Goal: Task Accomplishment & Management: Use online tool/utility

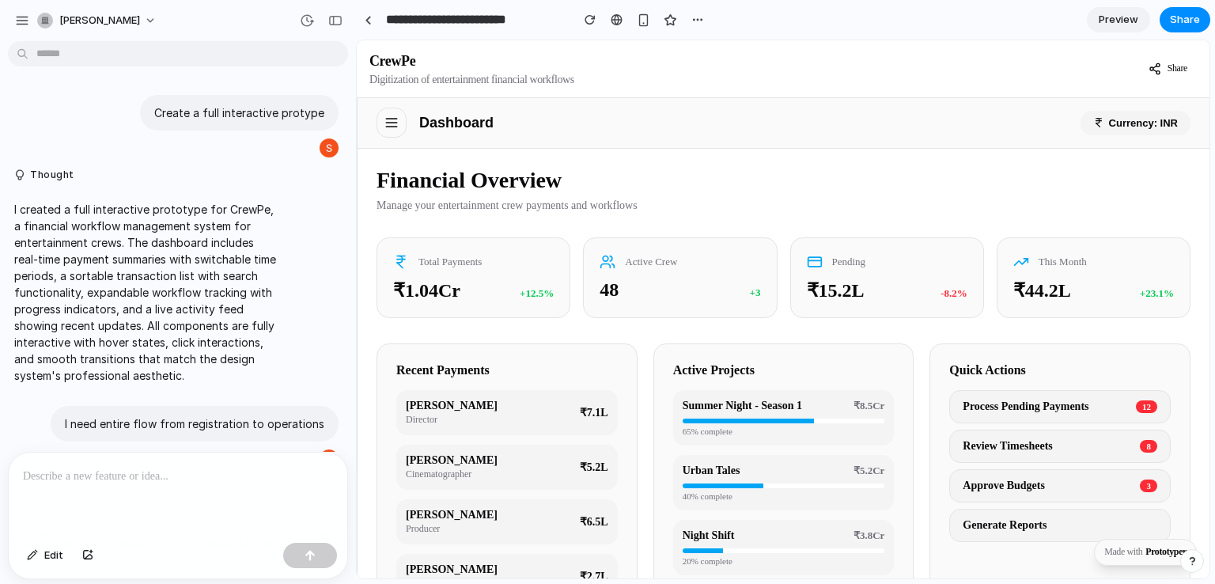
scroll to position [1134, 0]
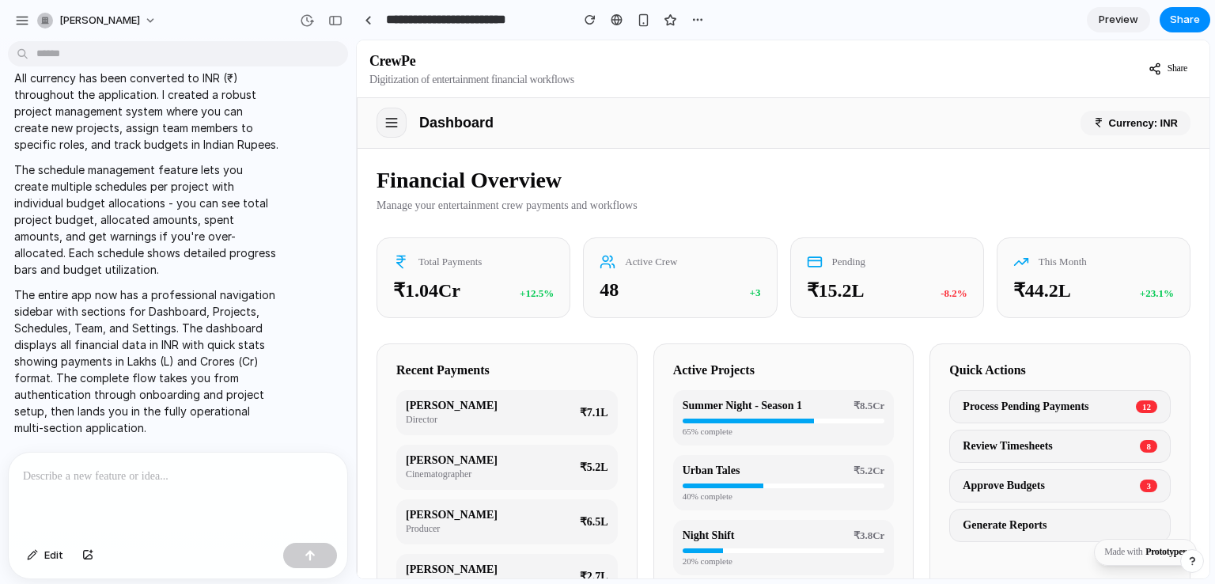
click at [388, 138] on button at bounding box center [392, 123] width 30 height 30
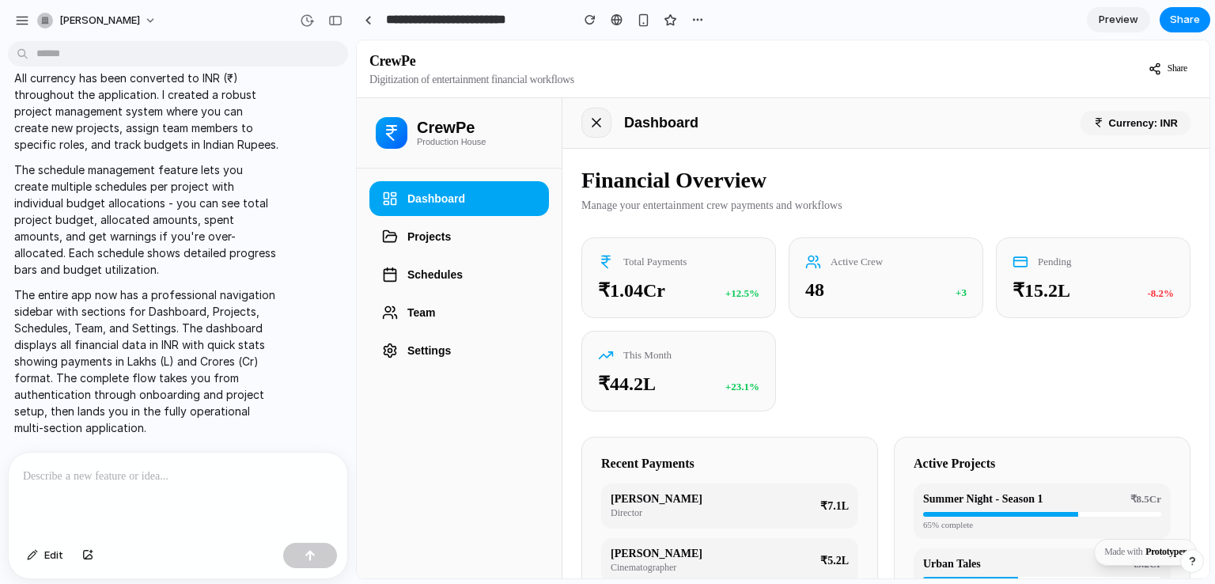
click at [602, 119] on icon at bounding box center [596, 123] width 16 height 16
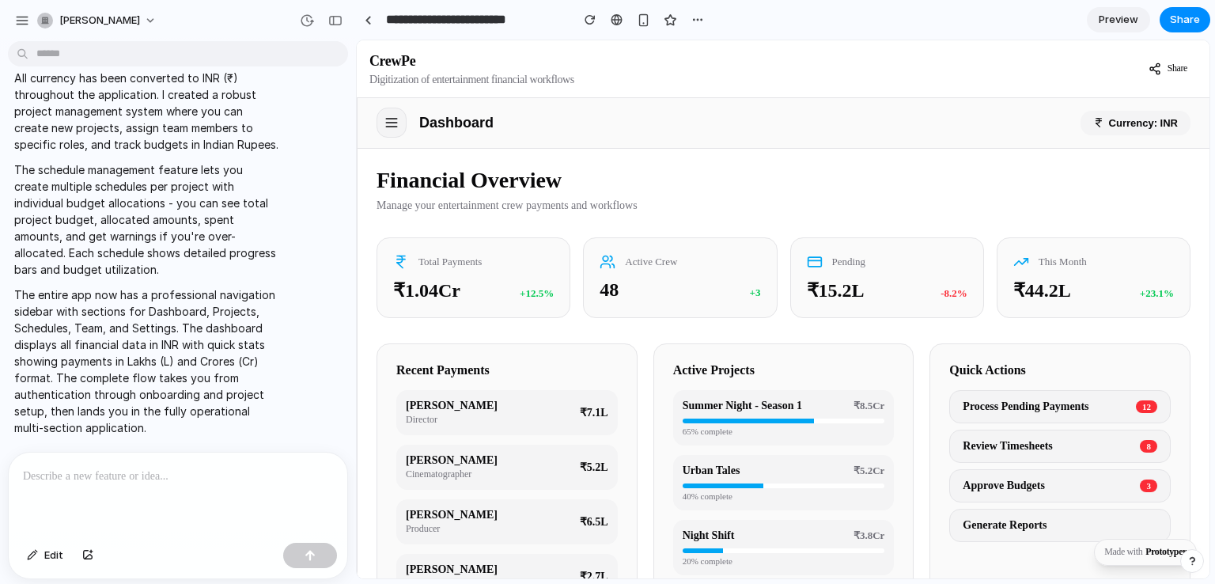
click at [399, 124] on button at bounding box center [392, 123] width 30 height 30
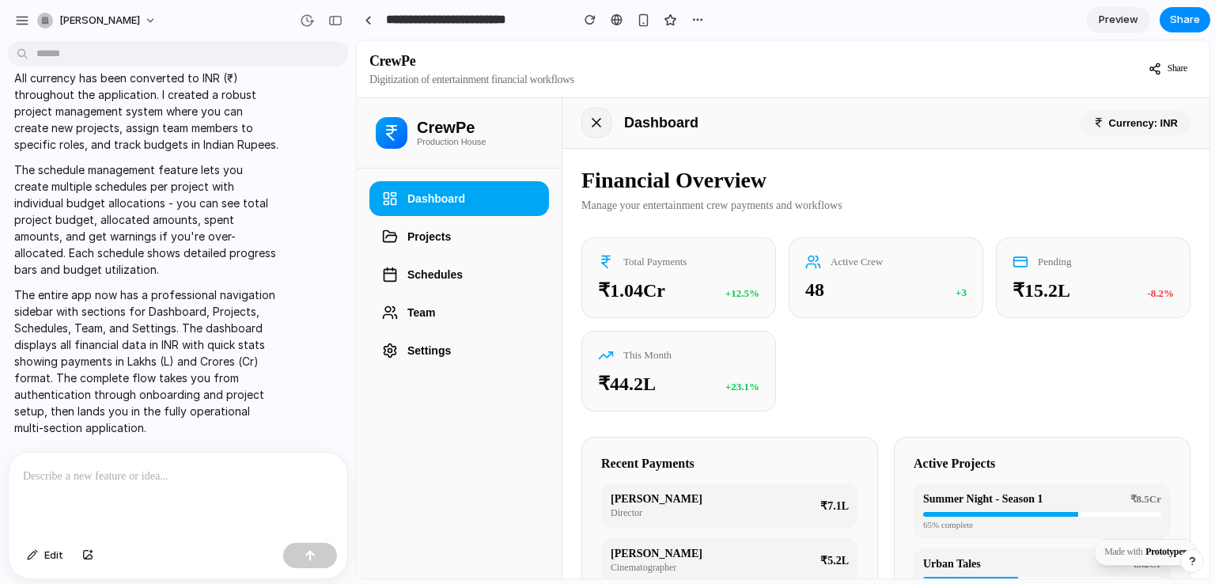
click at [596, 125] on icon at bounding box center [596, 123] width 16 height 16
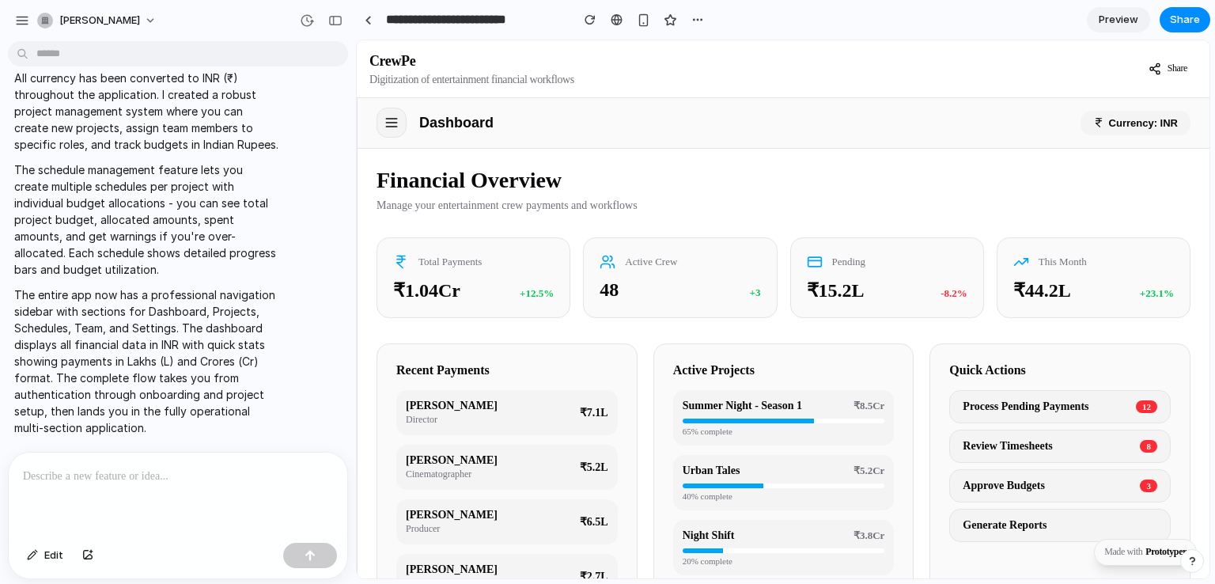
click at [391, 117] on icon at bounding box center [392, 123] width 16 height 16
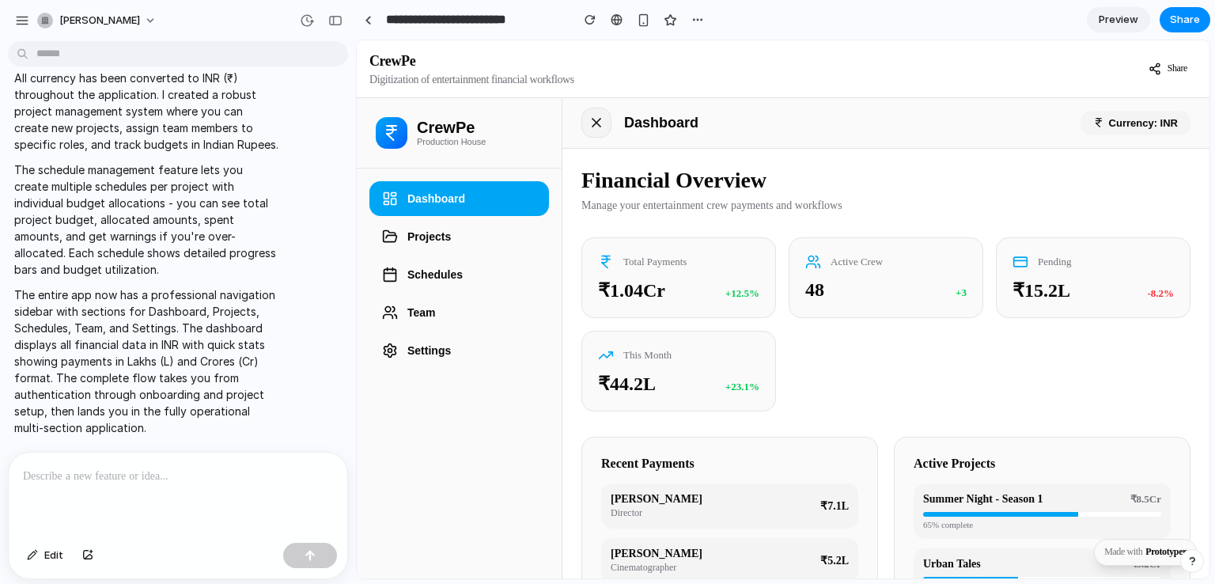
click at [590, 125] on icon at bounding box center [596, 123] width 16 height 16
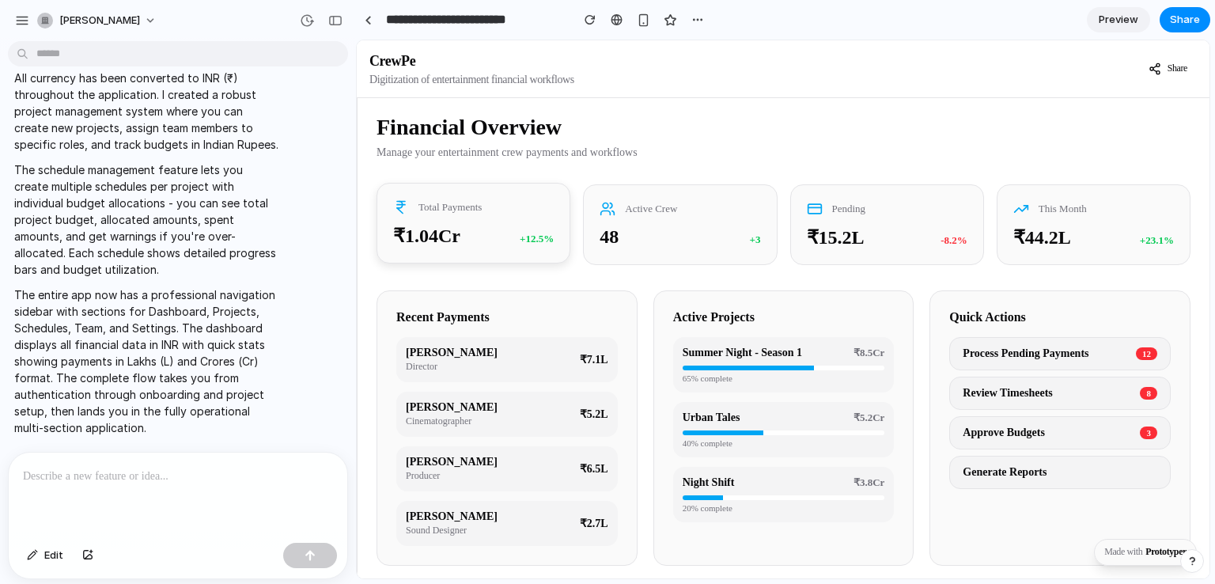
scroll to position [0, 0]
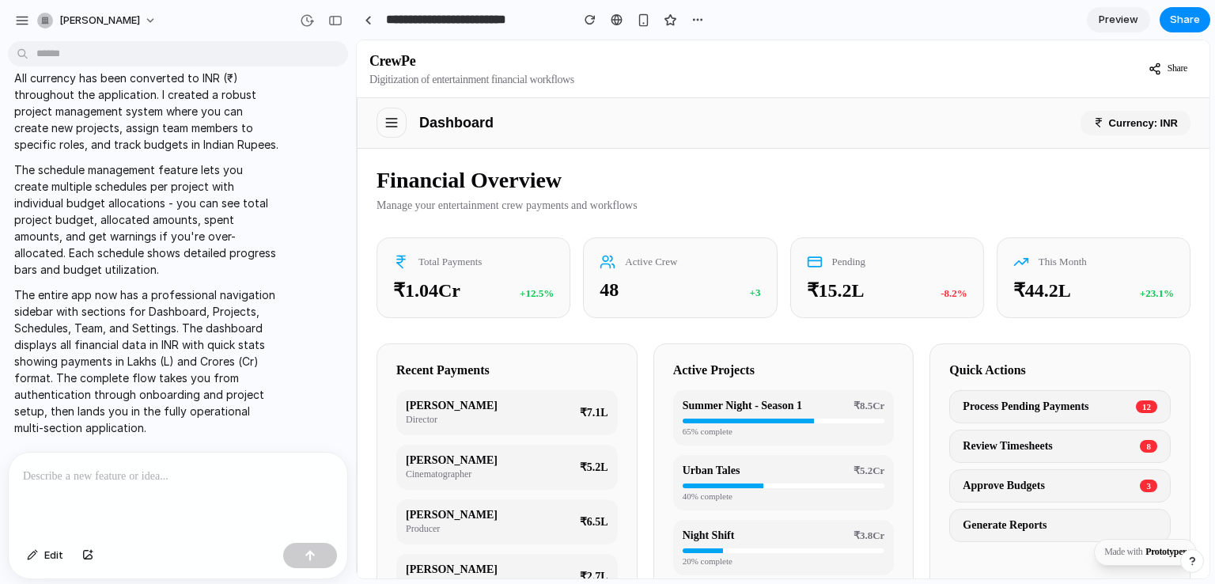
click at [1114, 25] on span "Preview" at bounding box center [1119, 20] width 40 height 16
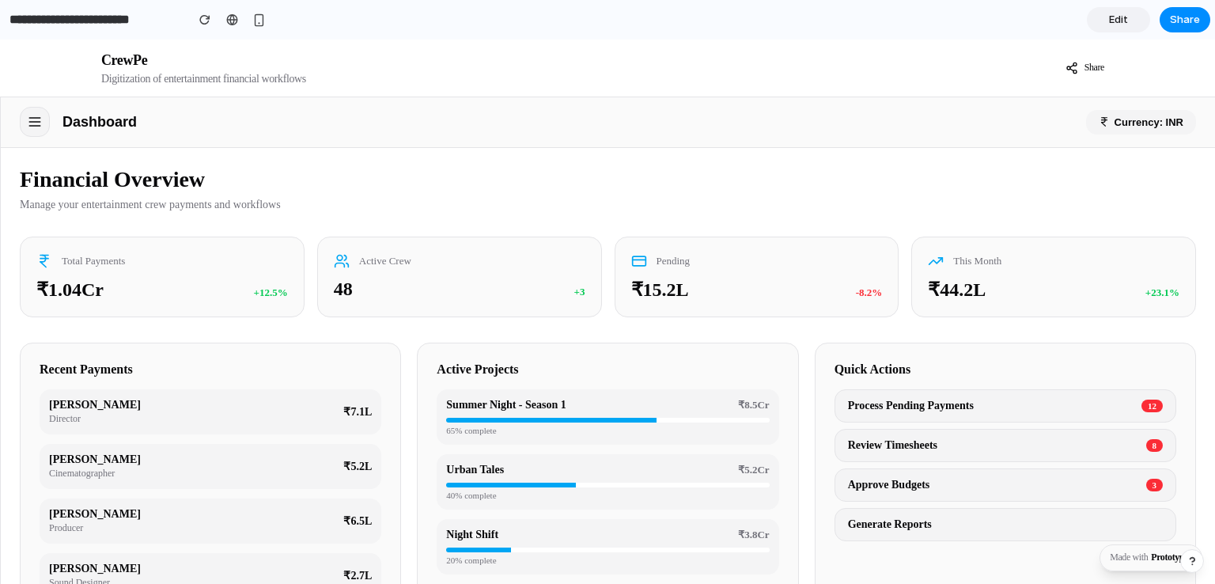
click at [29, 118] on icon at bounding box center [34, 118] width 10 height 0
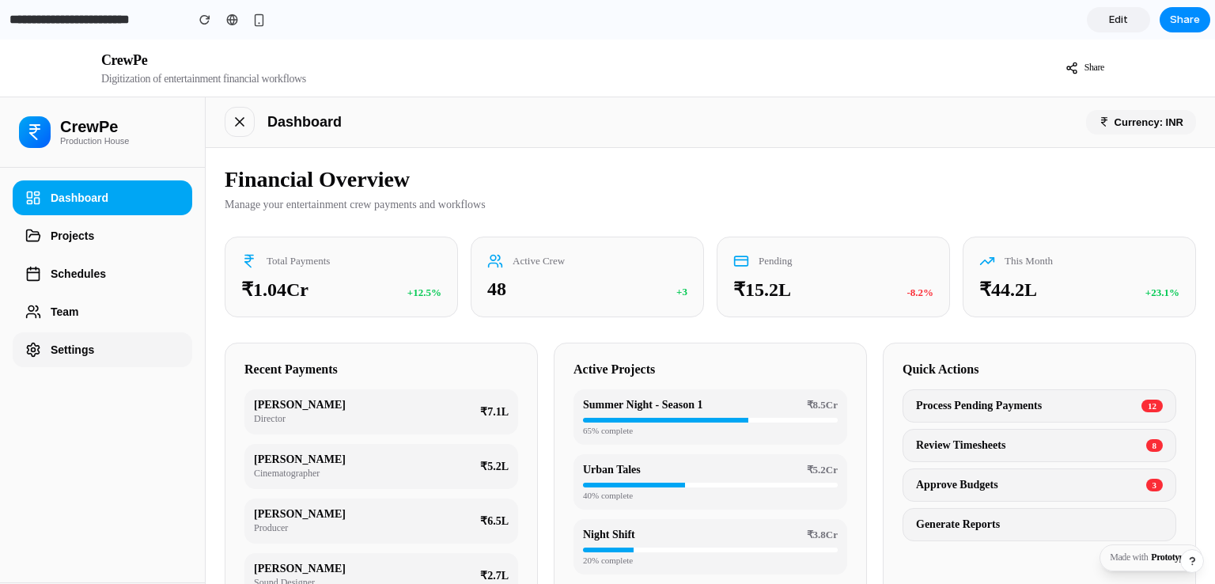
click at [70, 346] on button "Settings" at bounding box center [103, 349] width 180 height 35
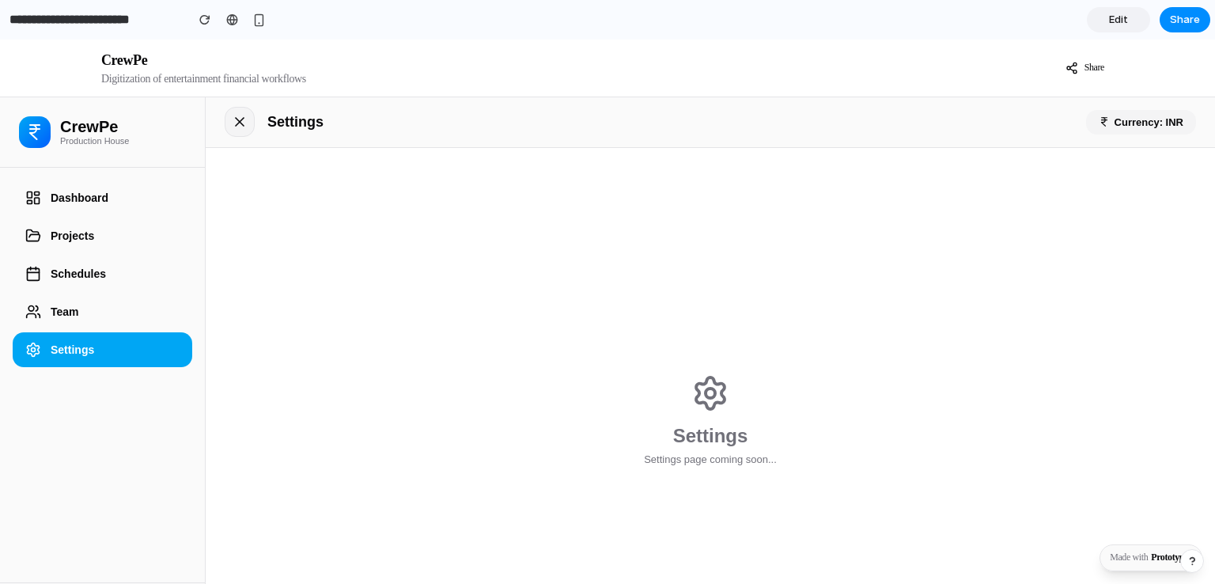
click at [236, 130] on icon at bounding box center [240, 122] width 16 height 16
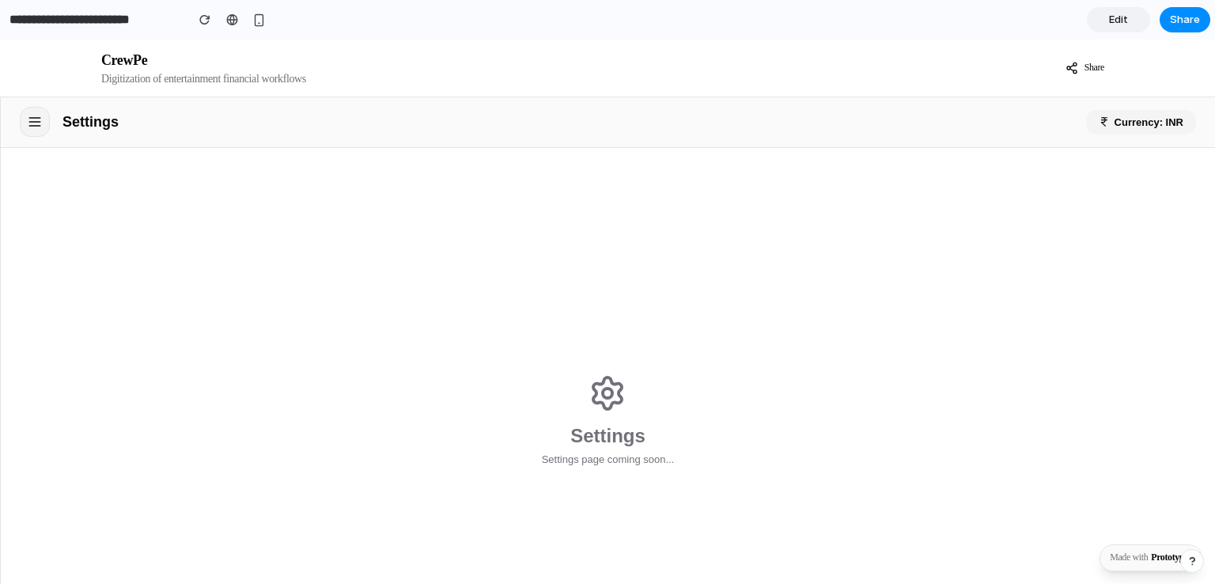
click at [36, 118] on icon at bounding box center [34, 118] width 10 height 0
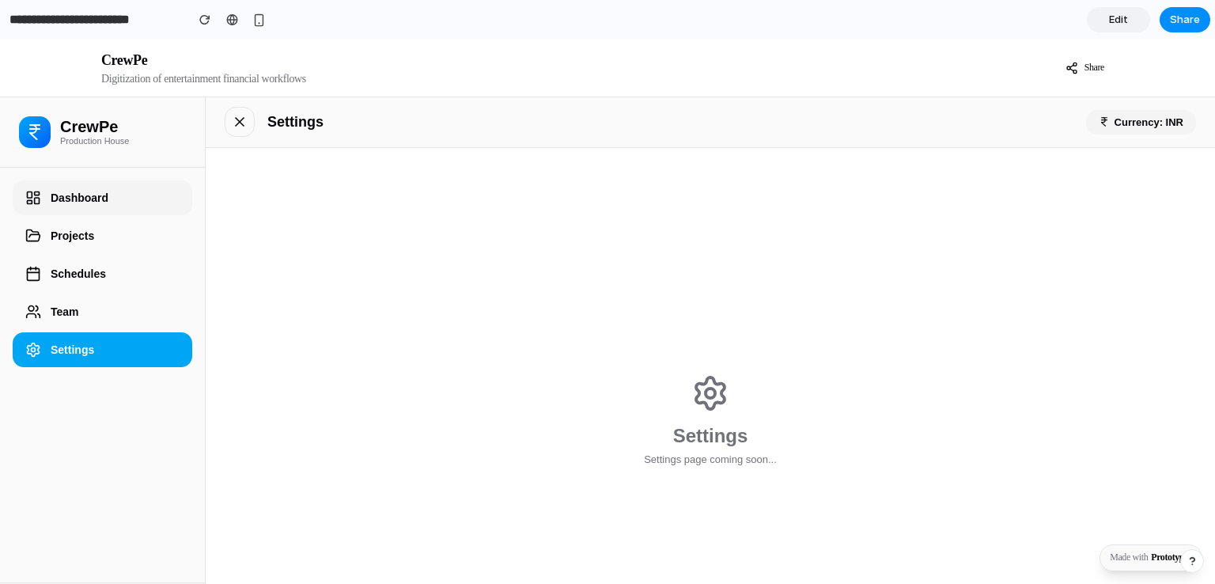
click at [81, 196] on button "Dashboard" at bounding box center [103, 197] width 180 height 35
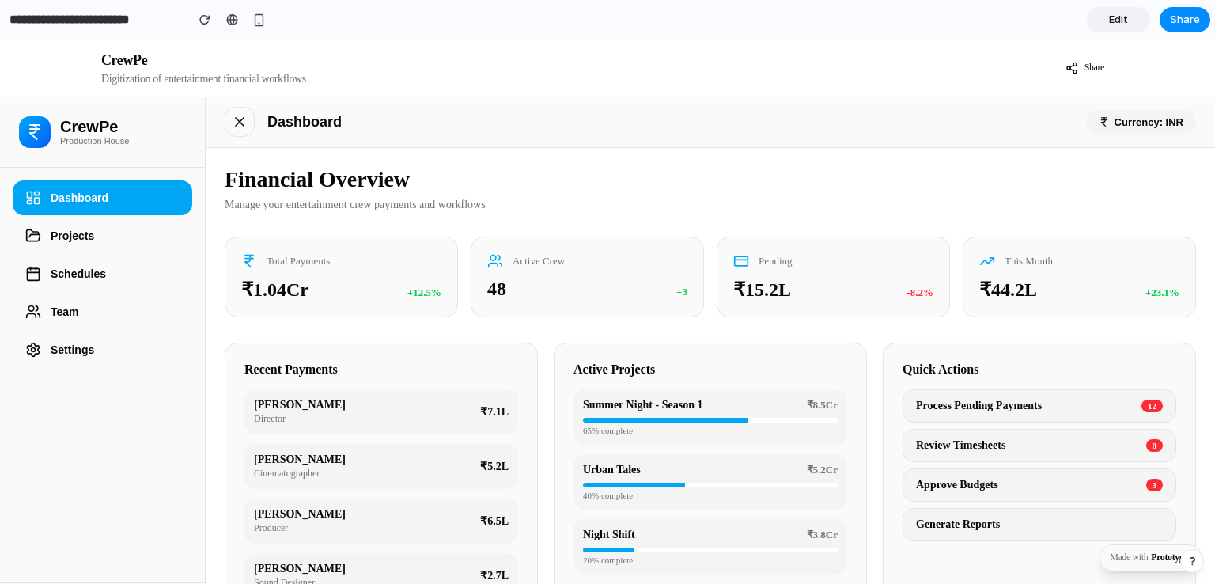
scroll to position [108, 0]
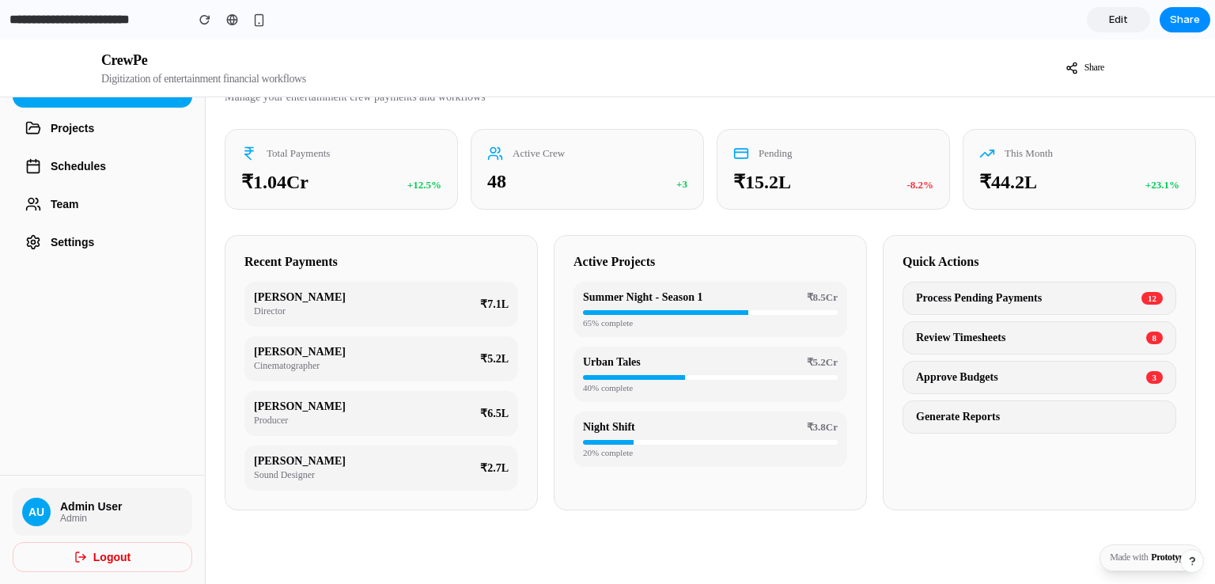
click at [732, 327] on div "65 % complete" at bounding box center [710, 322] width 255 height 9
click at [94, 551] on button "Logout" at bounding box center [103, 557] width 180 height 30
click at [107, 556] on button "Logout" at bounding box center [103, 557] width 180 height 30
click at [1130, 14] on link "Edit" at bounding box center [1118, 19] width 63 height 25
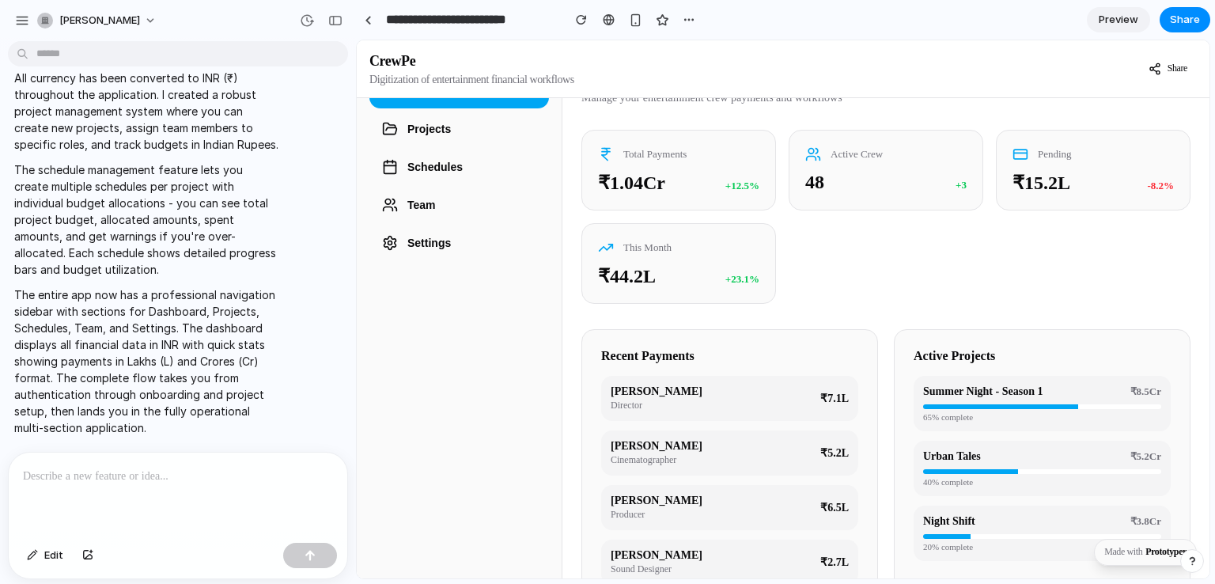
click at [250, 486] on div at bounding box center [178, 494] width 339 height 84
click at [535, 161] on button "Schedules" at bounding box center [459, 166] width 180 height 35
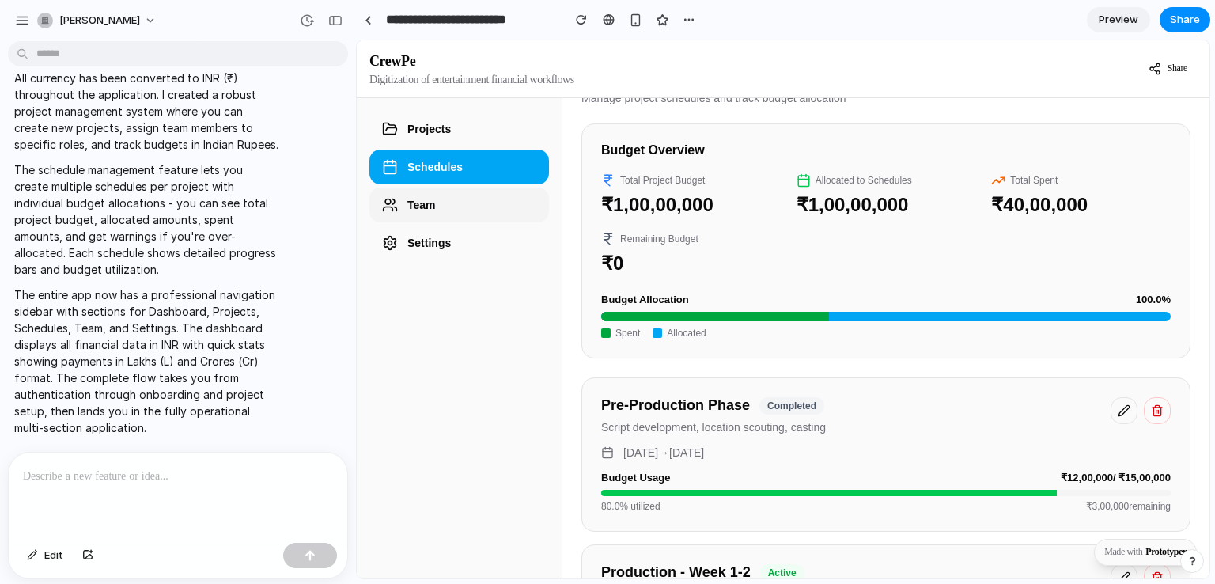
click at [496, 198] on button "Team" at bounding box center [459, 204] width 180 height 35
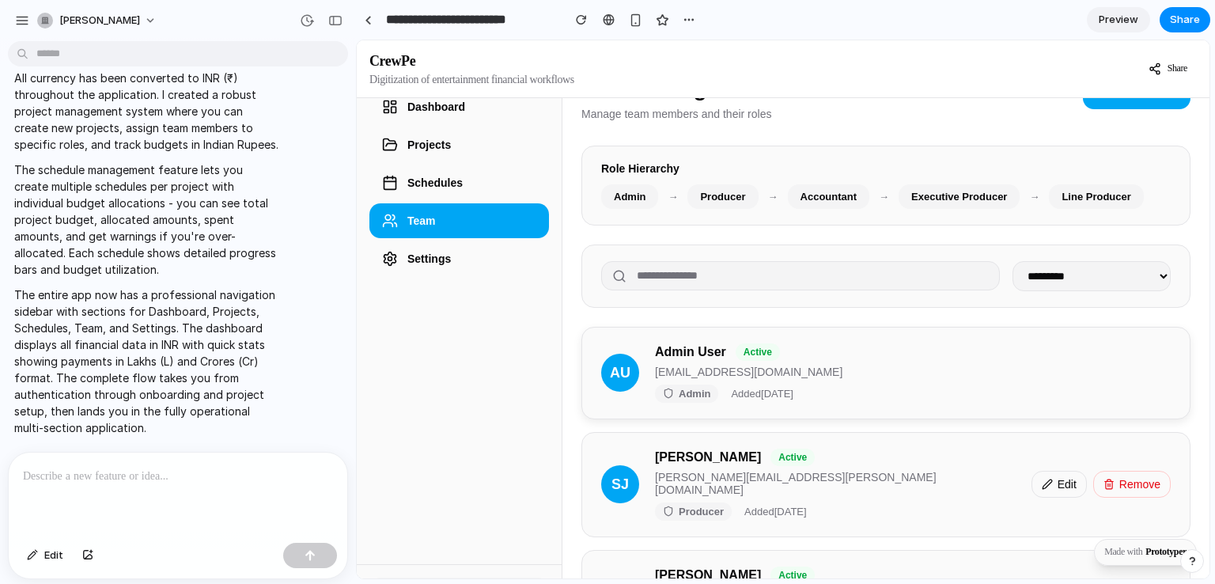
scroll to position [0, 0]
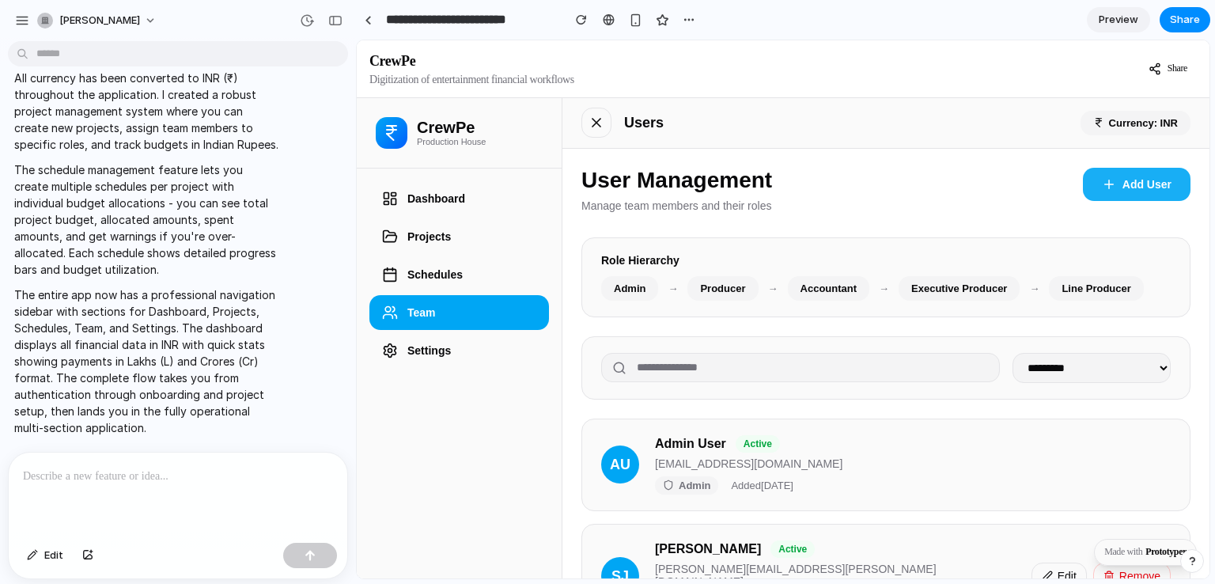
click at [1167, 179] on button "Add User" at bounding box center [1137, 184] width 108 height 33
select select "**********"
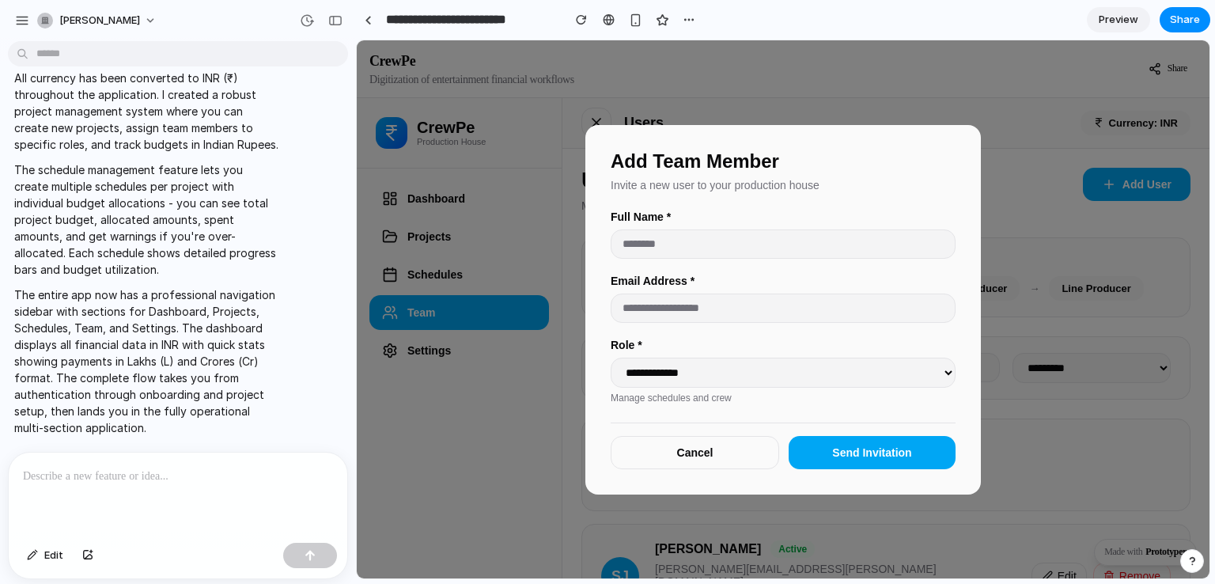
click at [706, 469] on button "Cancel" at bounding box center [695, 452] width 168 height 33
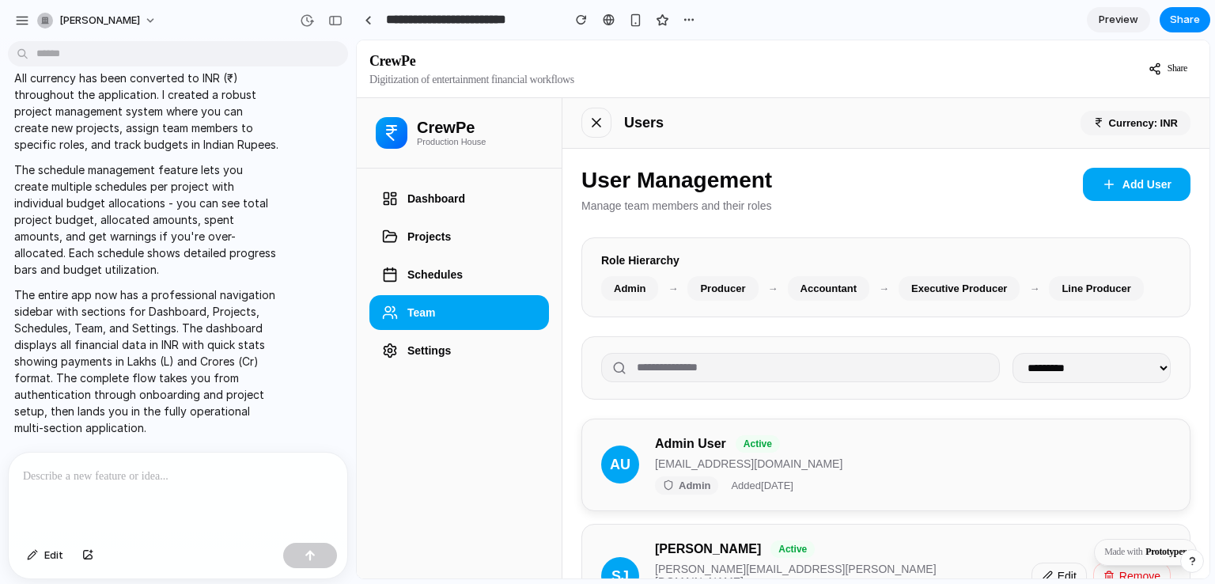
scroll to position [190, 0]
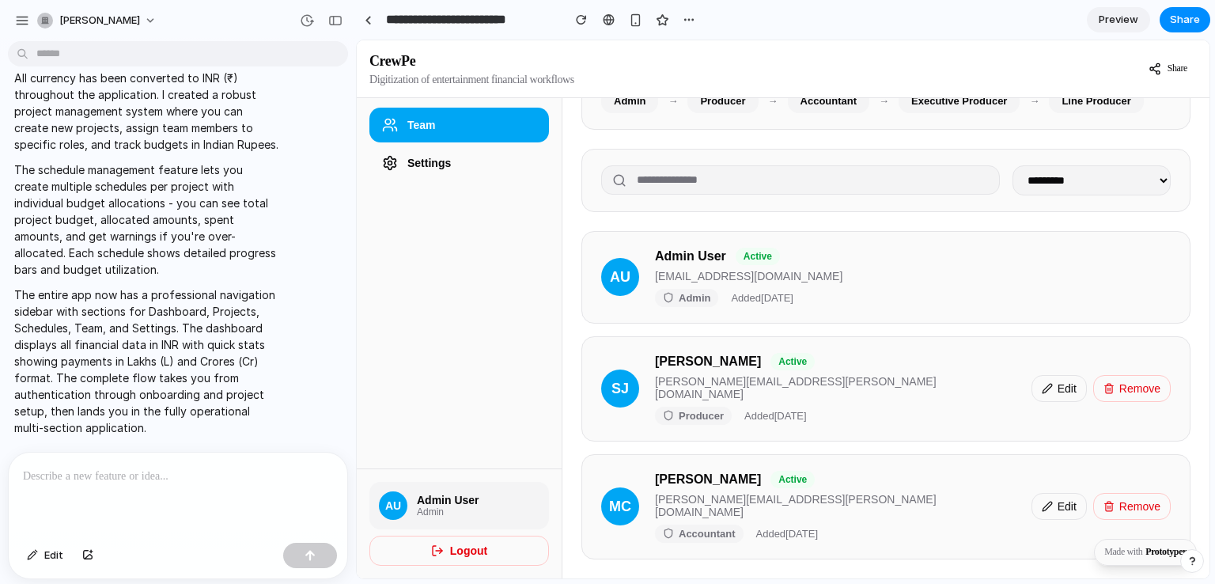
click at [248, 479] on p at bounding box center [178, 476] width 310 height 19
click at [20, 23] on div "button" at bounding box center [22, 20] width 14 height 14
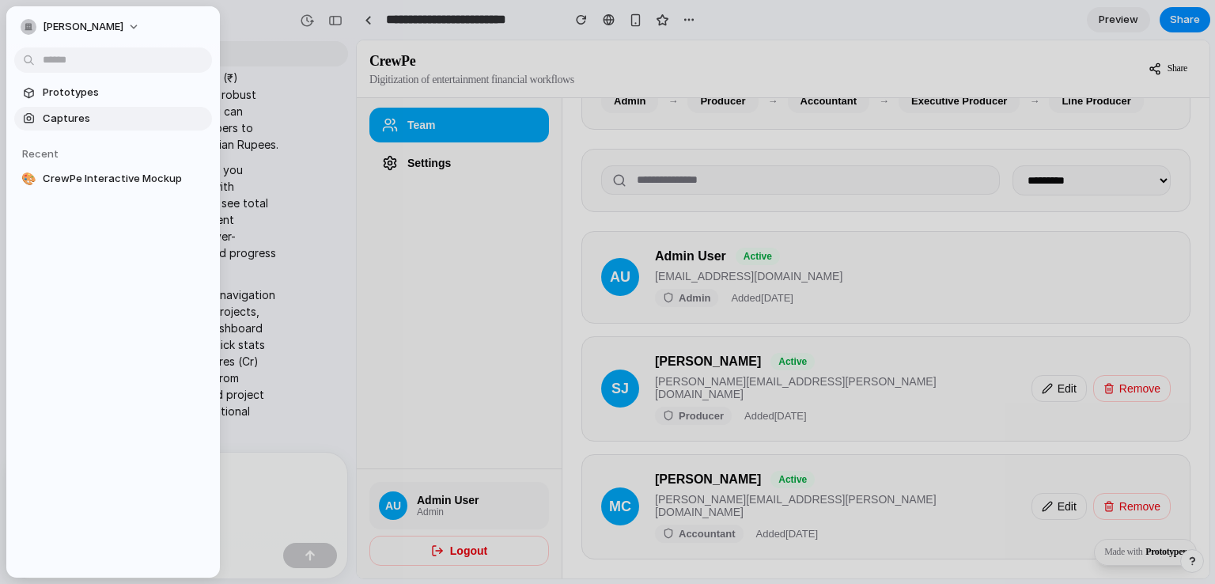
click at [71, 115] on span "Captures" at bounding box center [124, 119] width 163 height 16
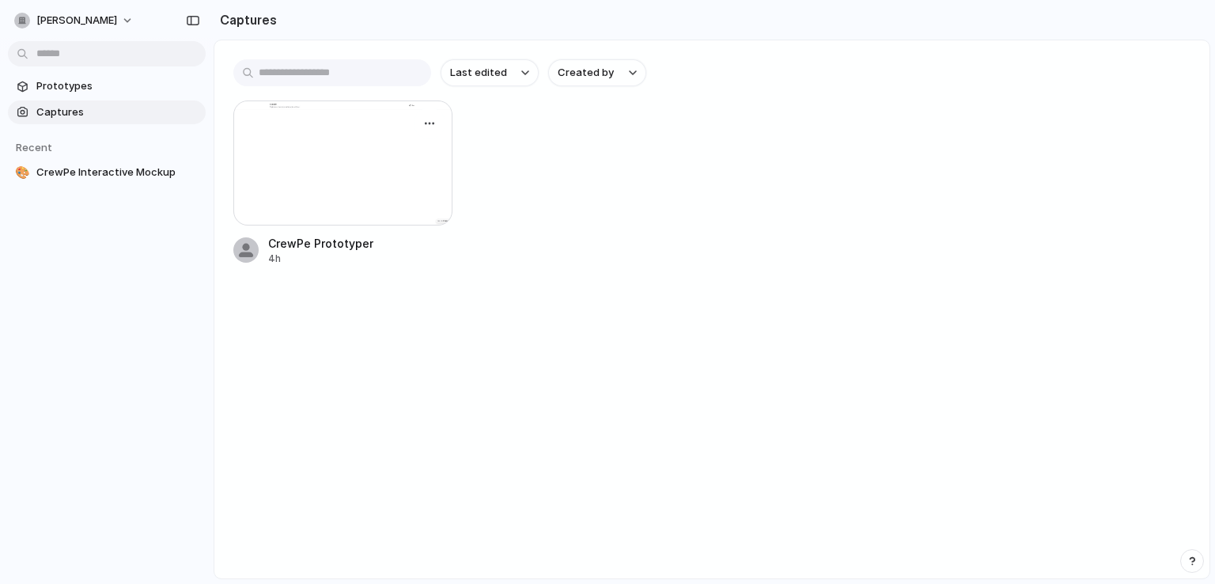
click at [377, 190] on div at bounding box center [342, 162] width 219 height 125
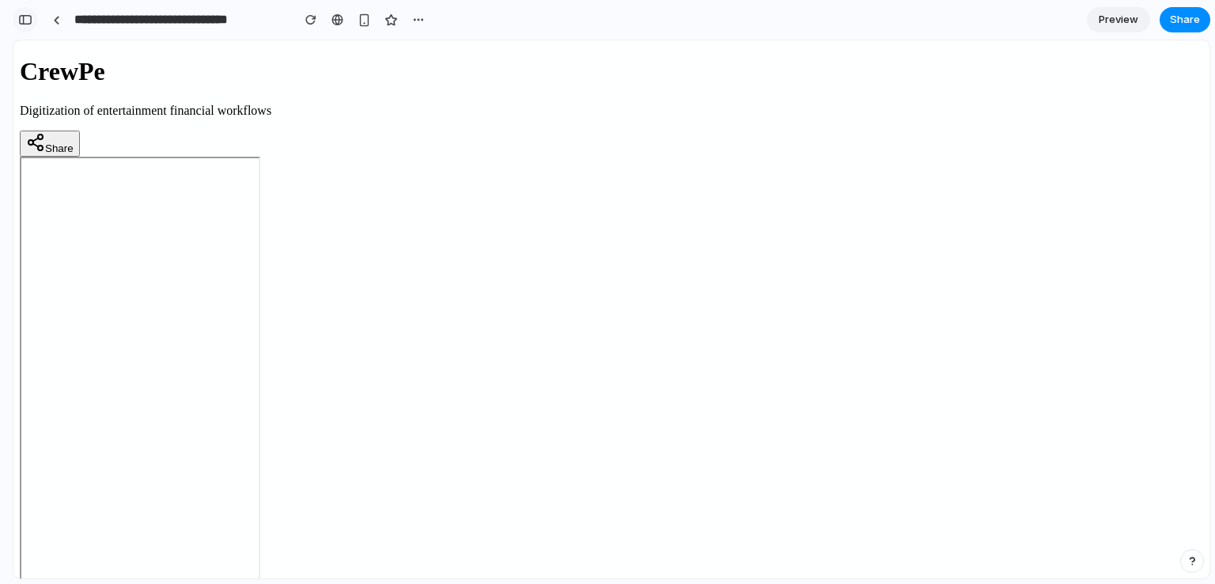
click at [25, 23] on div "button" at bounding box center [25, 19] width 14 height 11
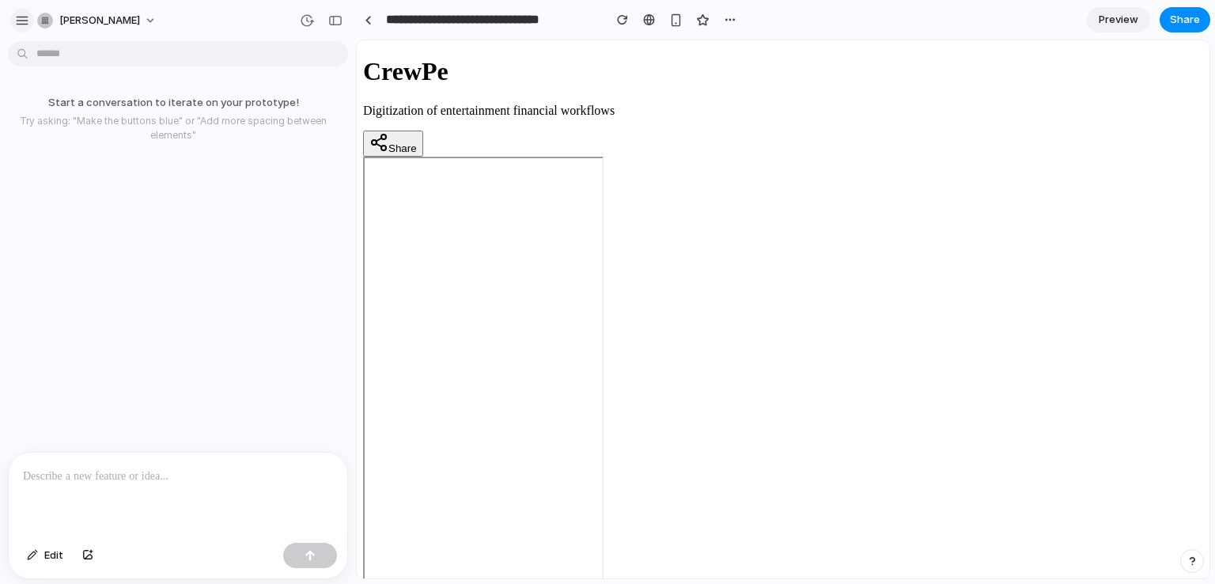
click at [28, 23] on div "button" at bounding box center [22, 20] width 14 height 14
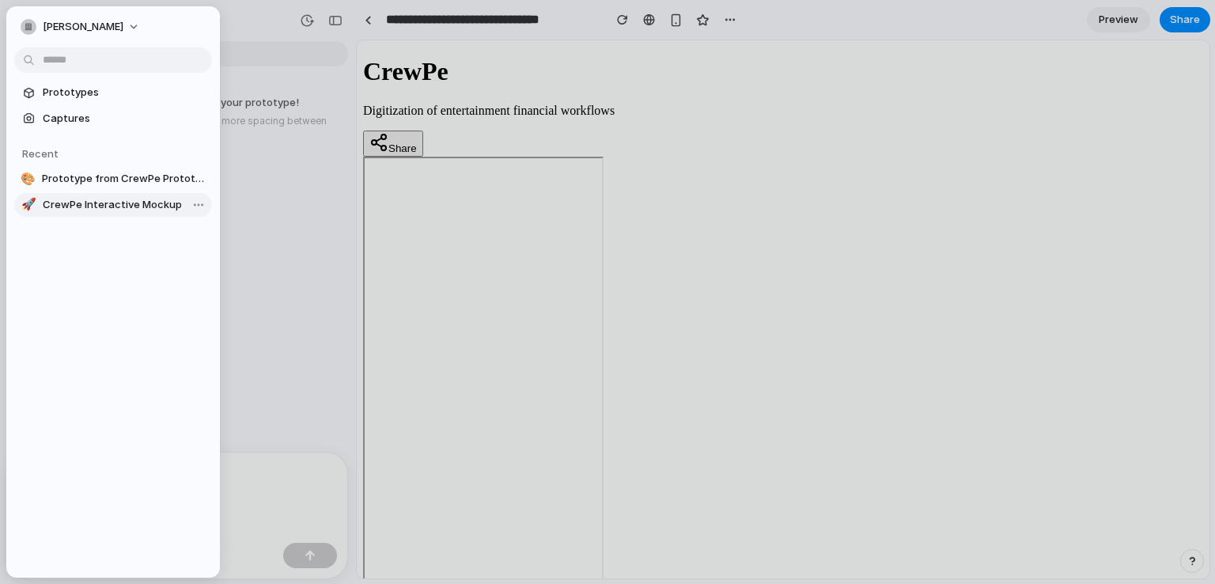
click at [99, 201] on span "CrewPe Interactive Mockup" at bounding box center [124, 205] width 163 height 16
type input "**********"
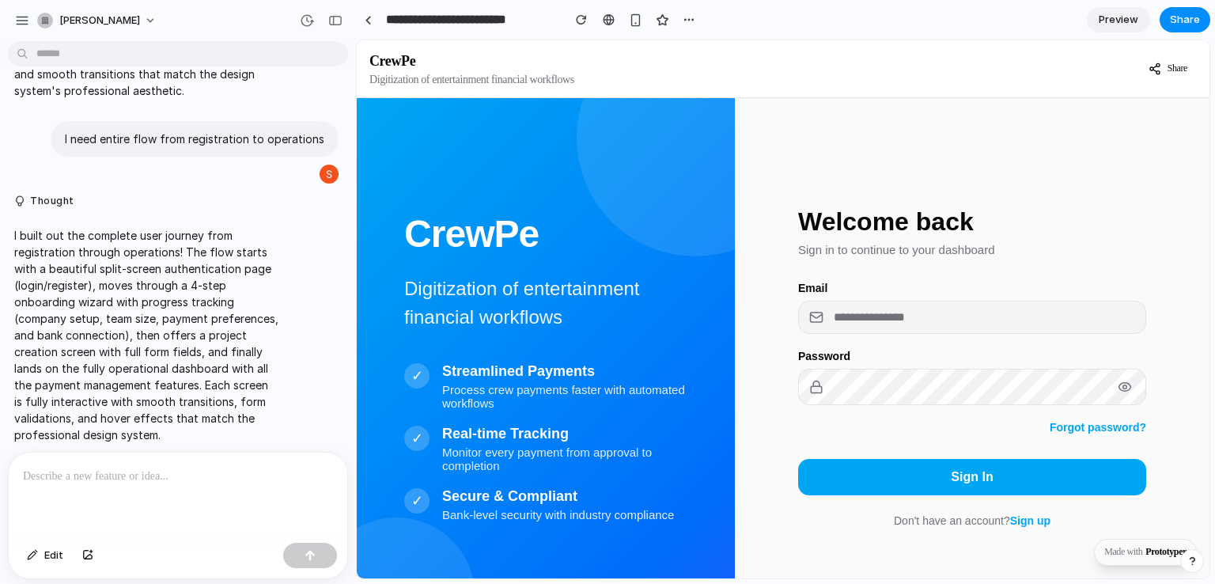
scroll to position [253, 0]
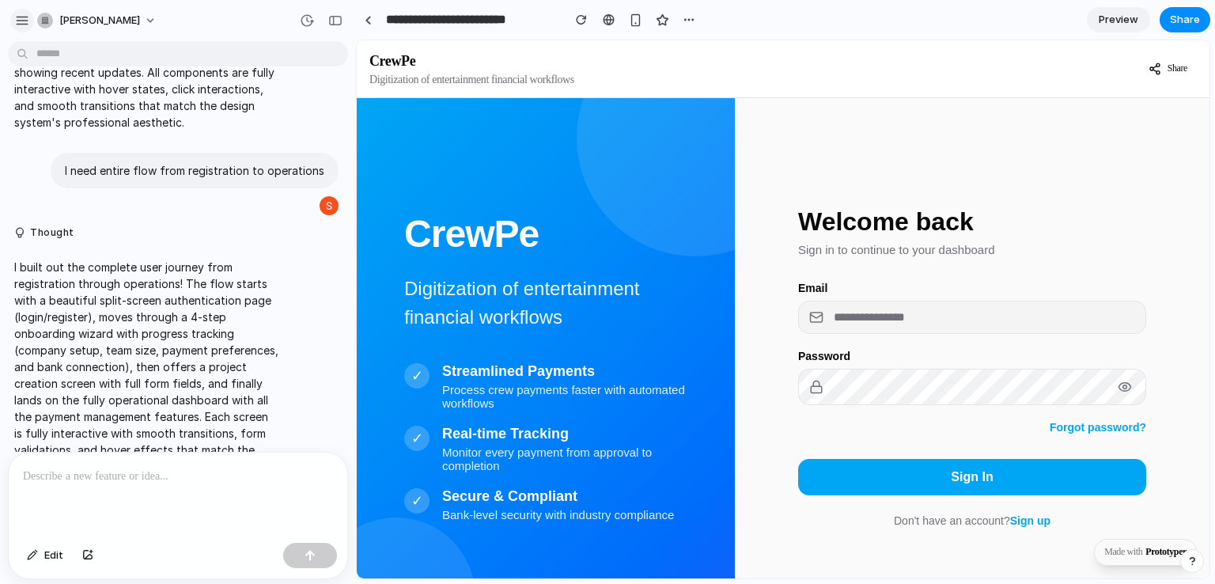
click at [19, 22] on div "button" at bounding box center [22, 20] width 14 height 14
click at [643, 141] on div "CrewPe Digitization of entertainment financial workflows ✓ Streamlined Payments…" at bounding box center [546, 367] width 378 height 538
click at [633, 21] on div "button" at bounding box center [635, 19] width 13 height 13
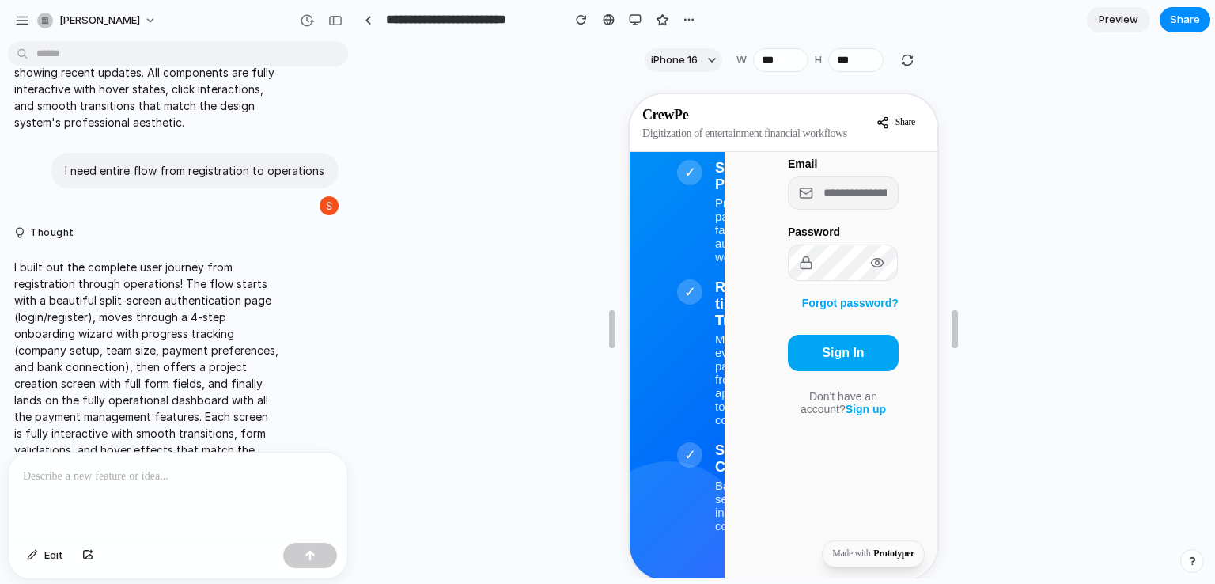
scroll to position [349, 0]
click at [187, 482] on div at bounding box center [178, 494] width 339 height 84
click at [636, 15] on div "button" at bounding box center [635, 19] width 13 height 13
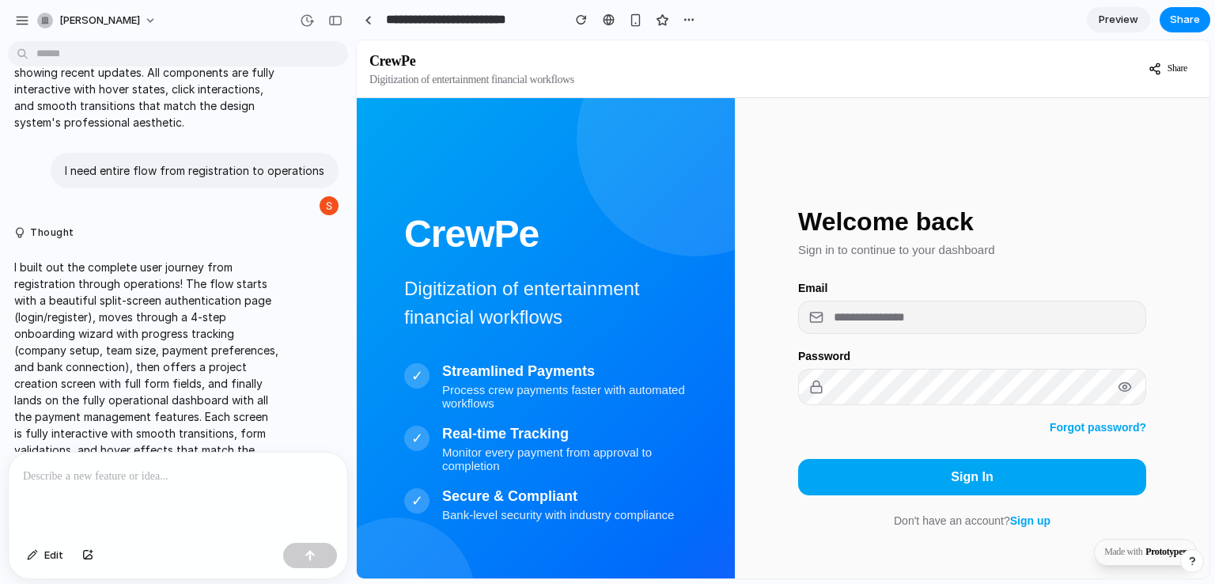
scroll to position [57, 0]
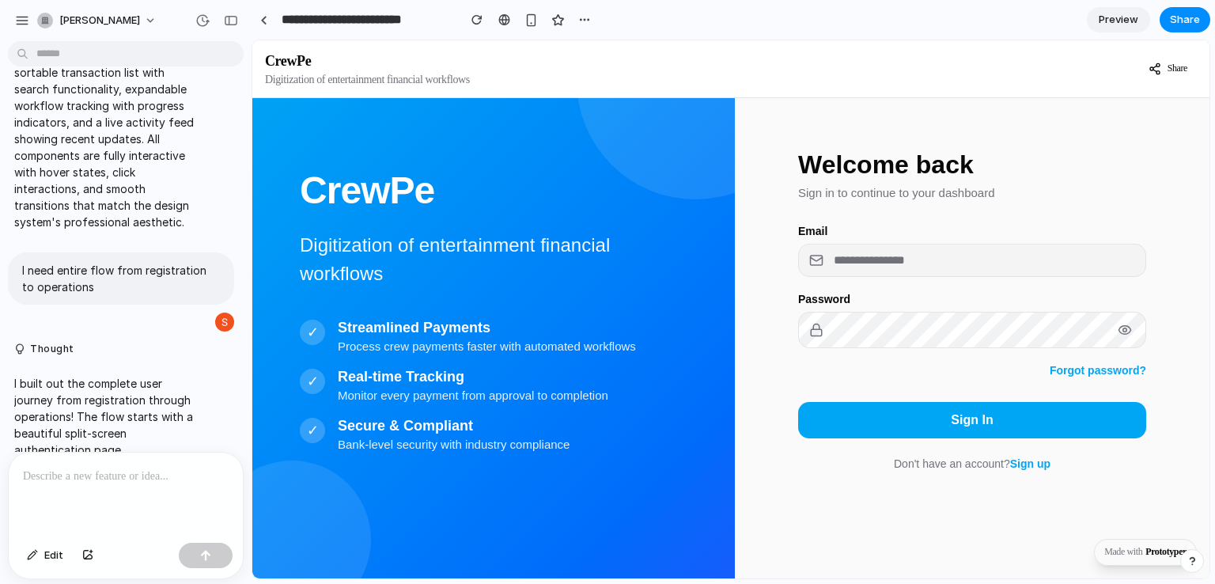
drag, startPoint x: 354, startPoint y: 278, endPoint x: 251, endPoint y: 293, distance: 104.8
click at [1194, 25] on span "Share" at bounding box center [1185, 20] width 30 height 16
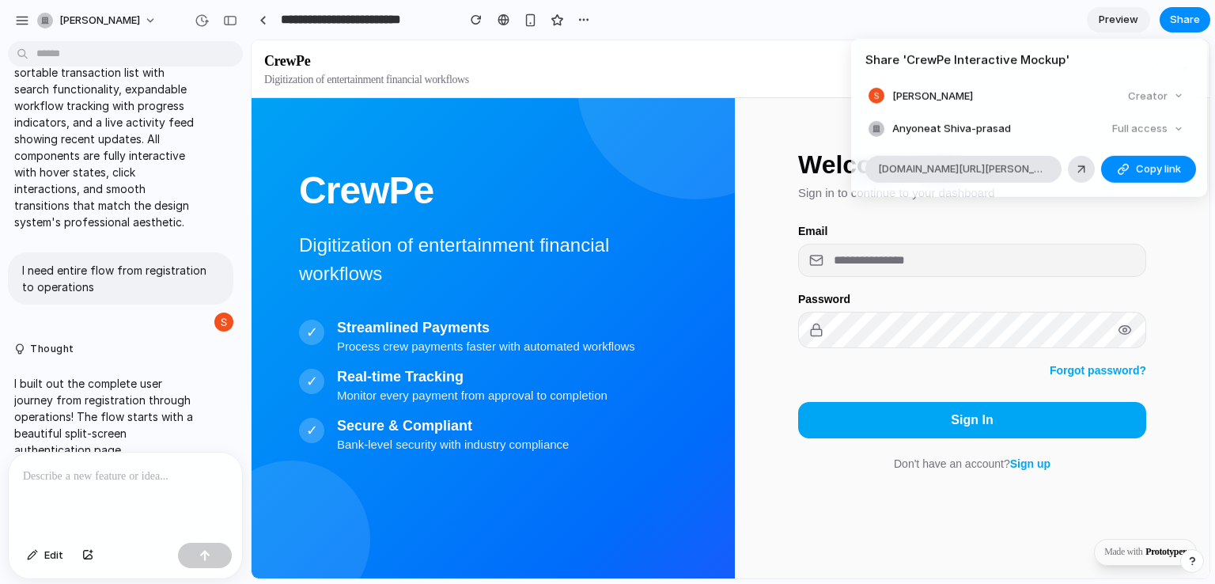
click at [1150, 128] on div "Full access" at bounding box center [1148, 129] width 84 height 22
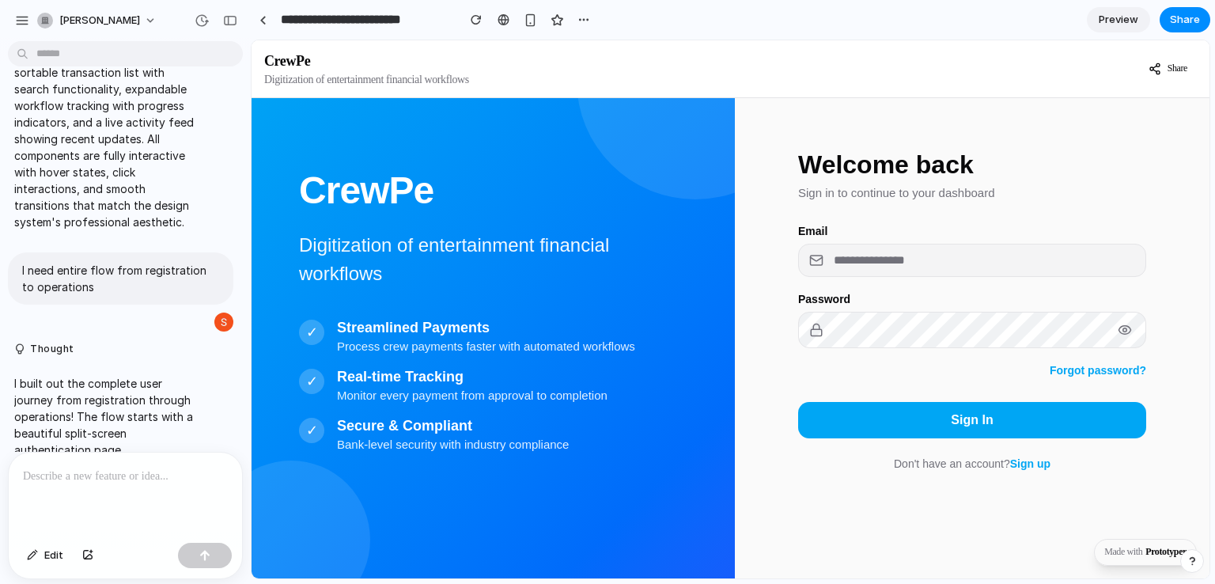
click at [30, 486] on div at bounding box center [125, 494] width 233 height 84
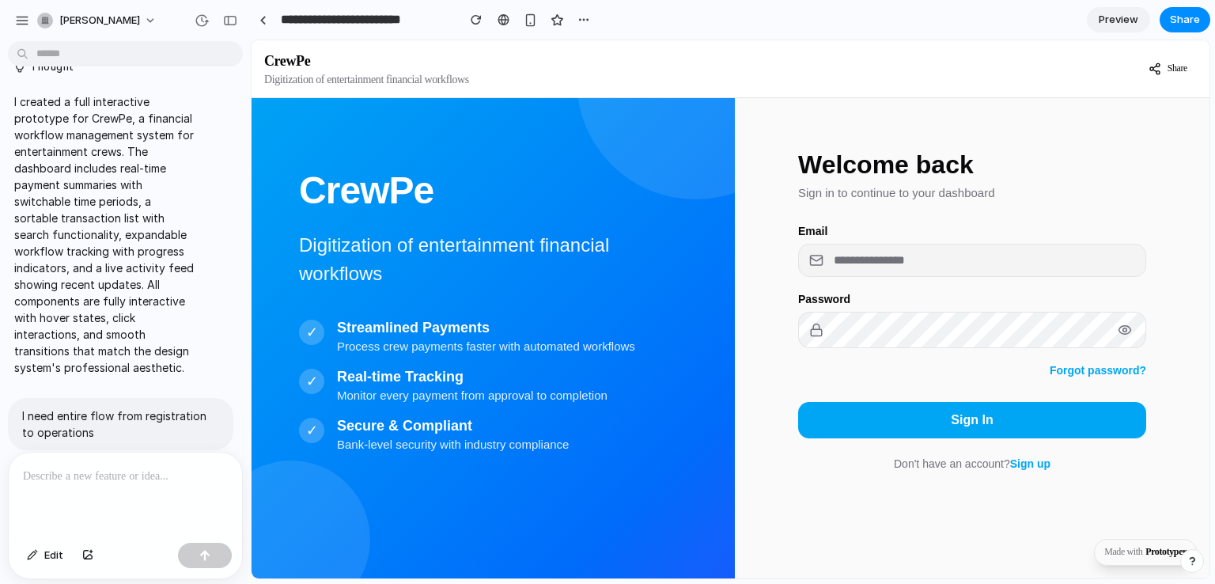
scroll to position [32, 0]
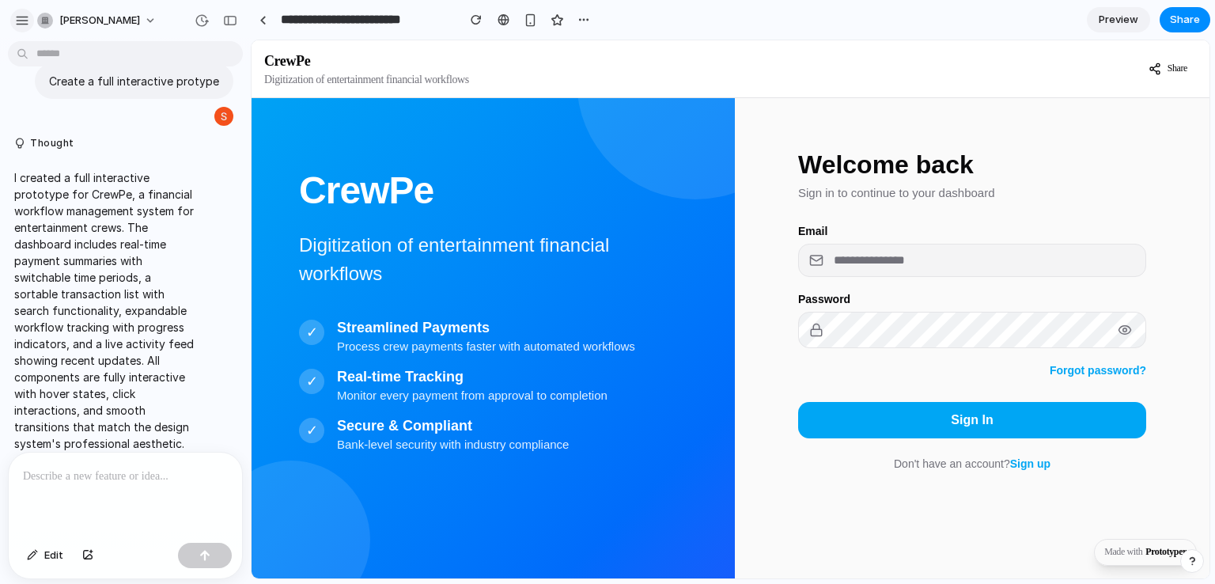
click at [21, 21] on div "button" at bounding box center [22, 20] width 14 height 14
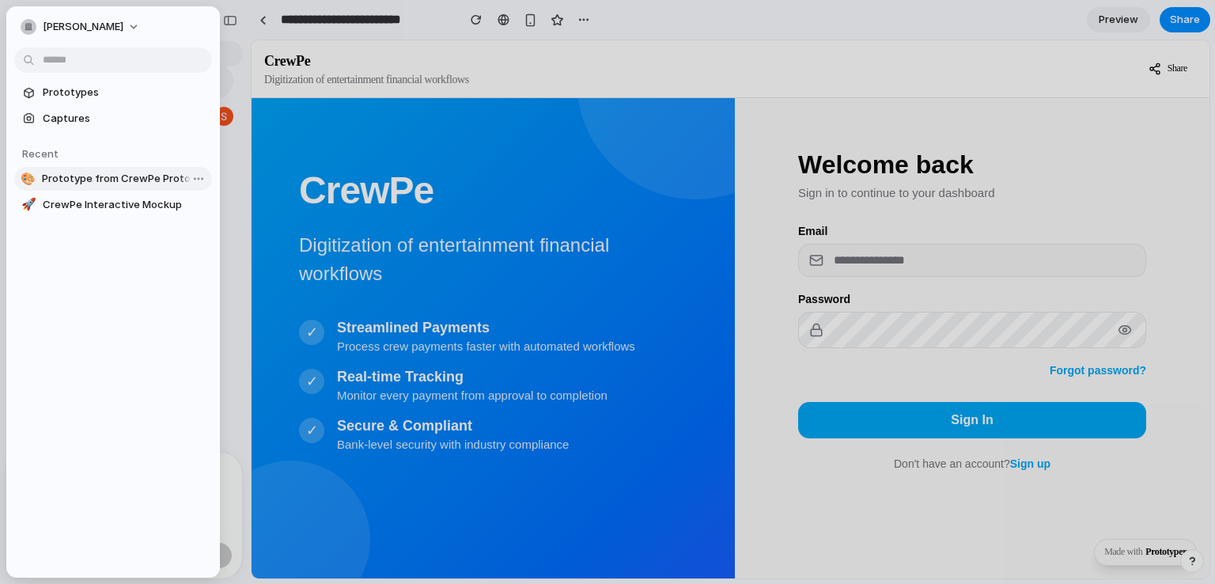
click at [104, 178] on span "Prototype from CrewPe Prototyper" at bounding box center [124, 179] width 164 height 16
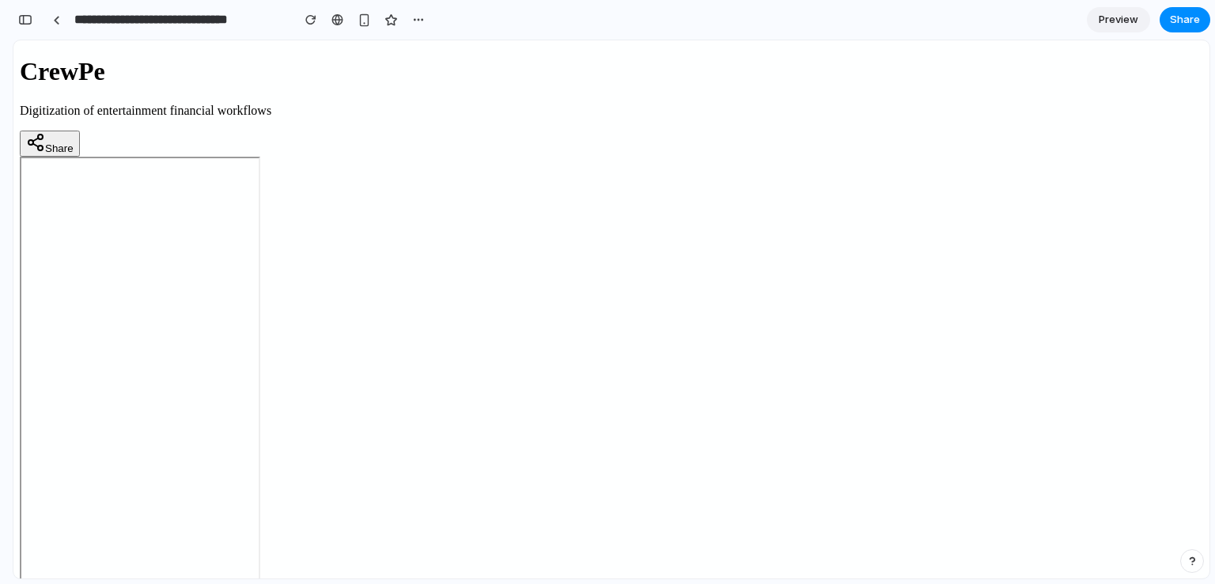
type input "**********"
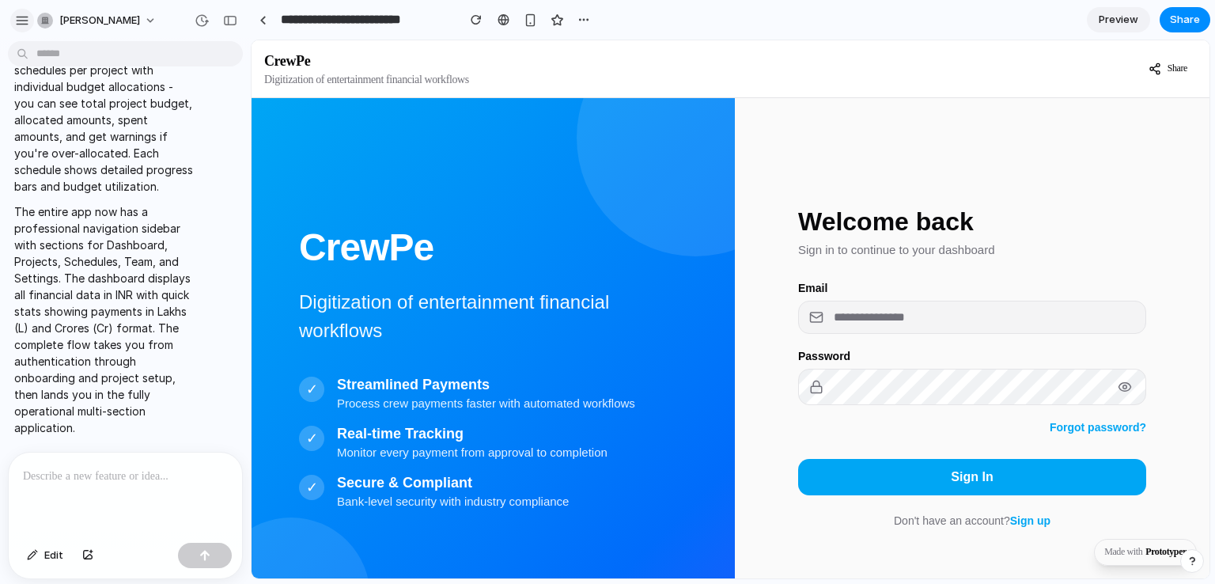
click at [22, 15] on div "button" at bounding box center [22, 20] width 14 height 14
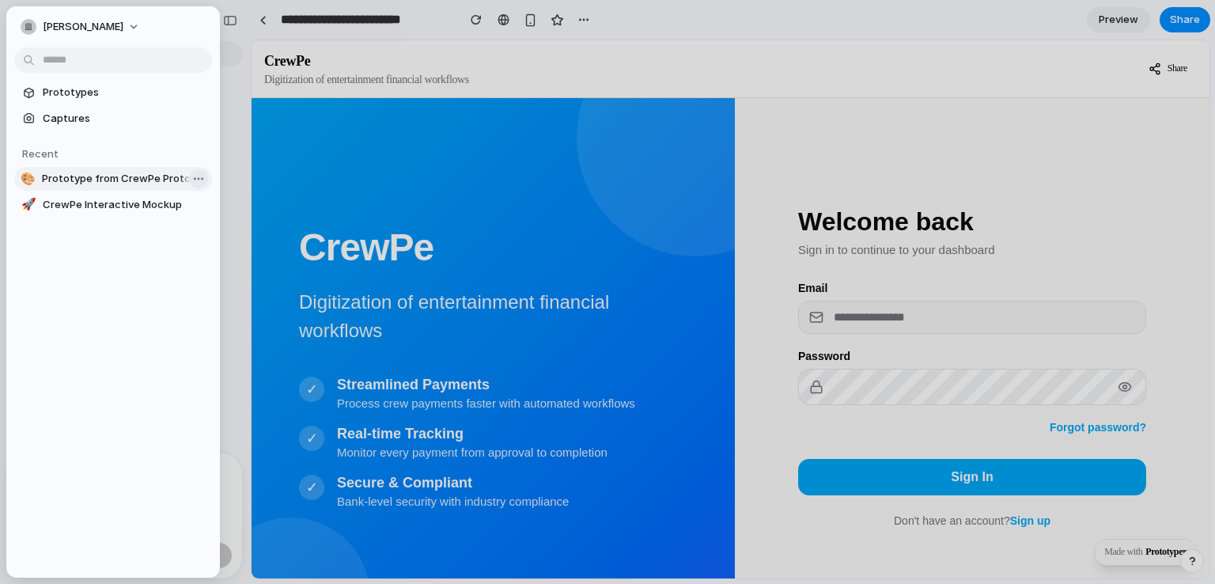
click at [196, 175] on body "shiva-prasad Create a full interactive protype Thought I created a full interac…" at bounding box center [607, 292] width 1215 height 584
click at [211, 263] on span "Delete" at bounding box center [217, 263] width 33 height 16
click at [497, 76] on div at bounding box center [607, 292] width 1215 height 584
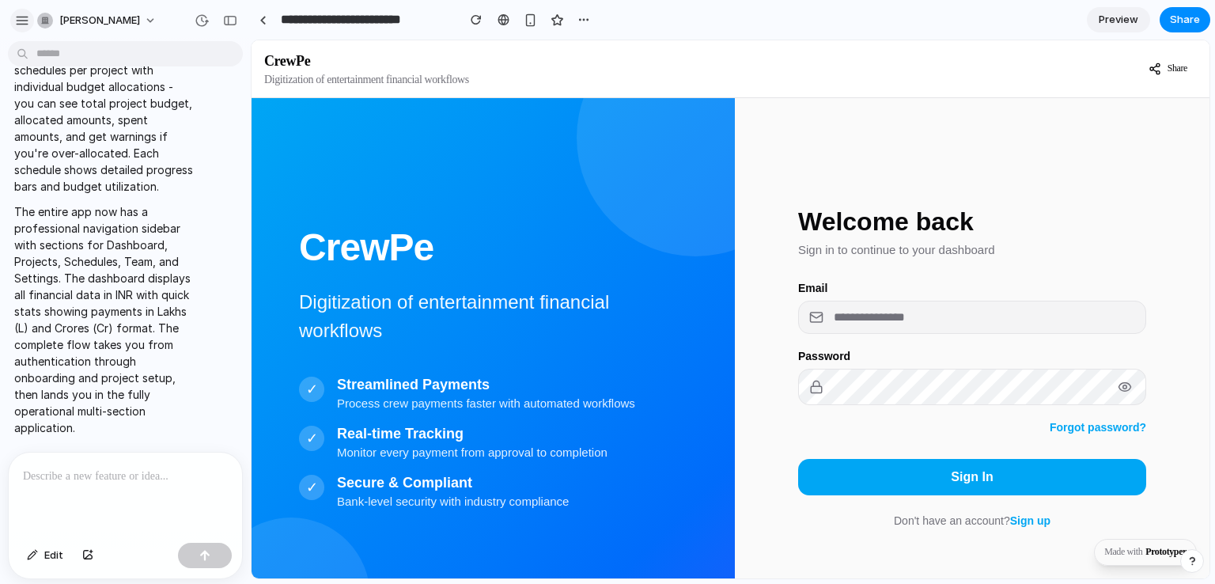
click at [25, 17] on div "button" at bounding box center [22, 20] width 14 height 14
click at [50, 21] on div "button" at bounding box center [45, 21] width 16 height 16
click at [21, 14] on div "button" at bounding box center [22, 20] width 14 height 14
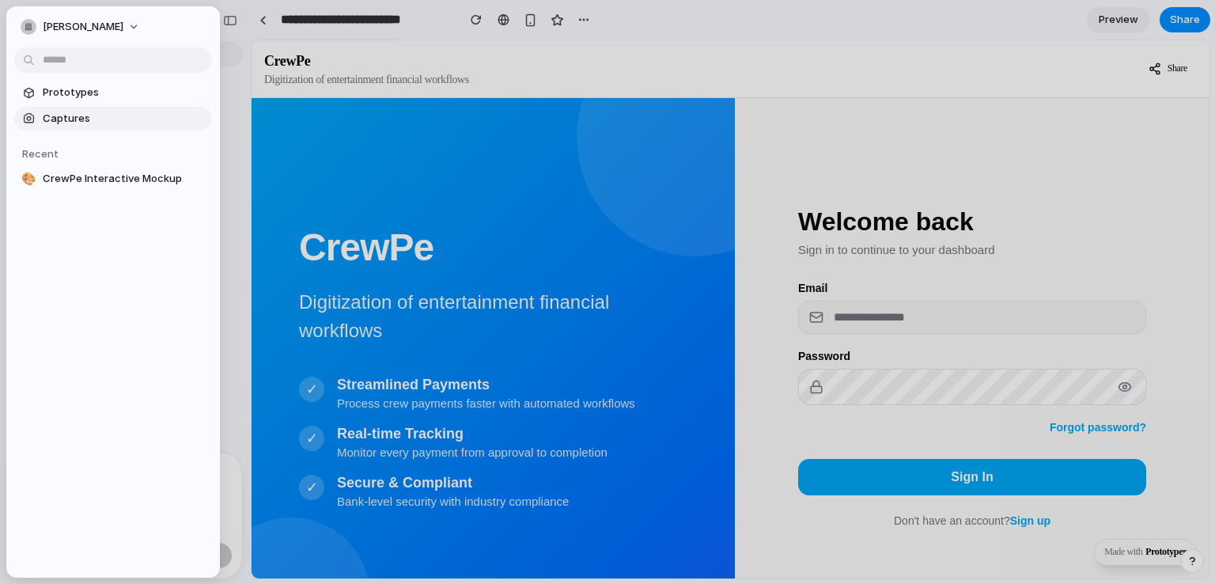
click at [55, 119] on span "Captures" at bounding box center [124, 119] width 163 height 16
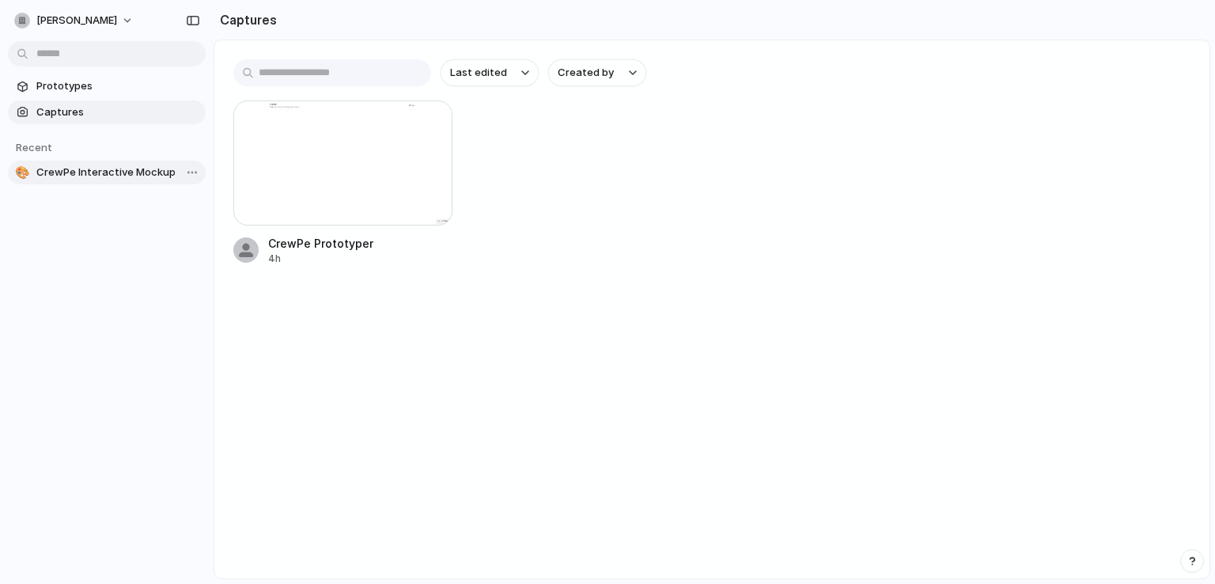
click at [78, 172] on span "CrewPe Interactive Mockup" at bounding box center [117, 173] width 163 height 16
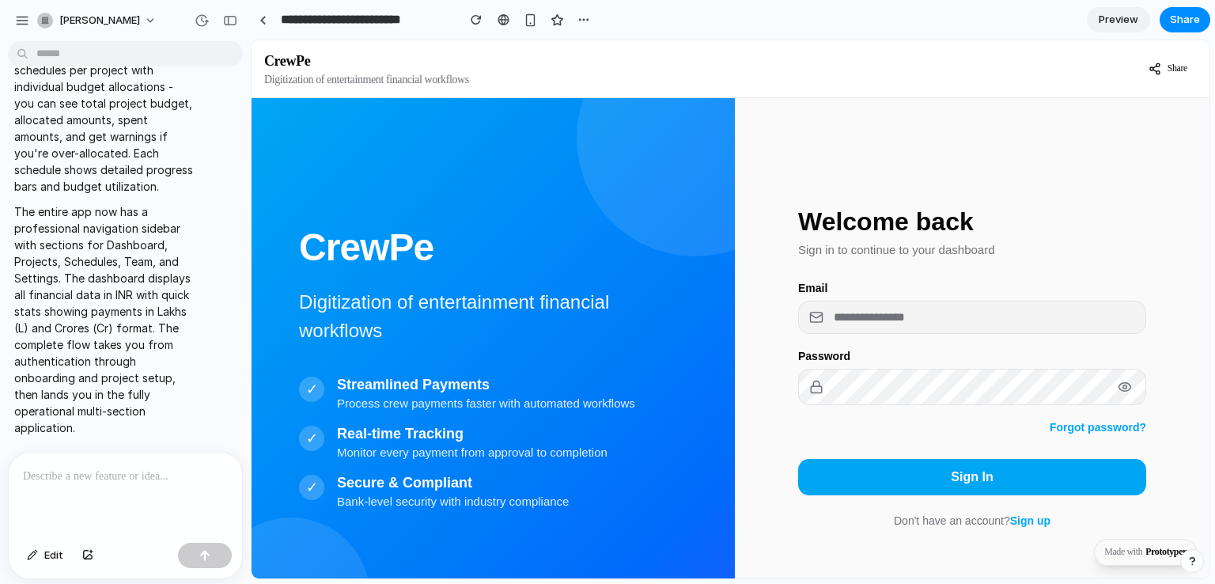
scroll to position [57, 0]
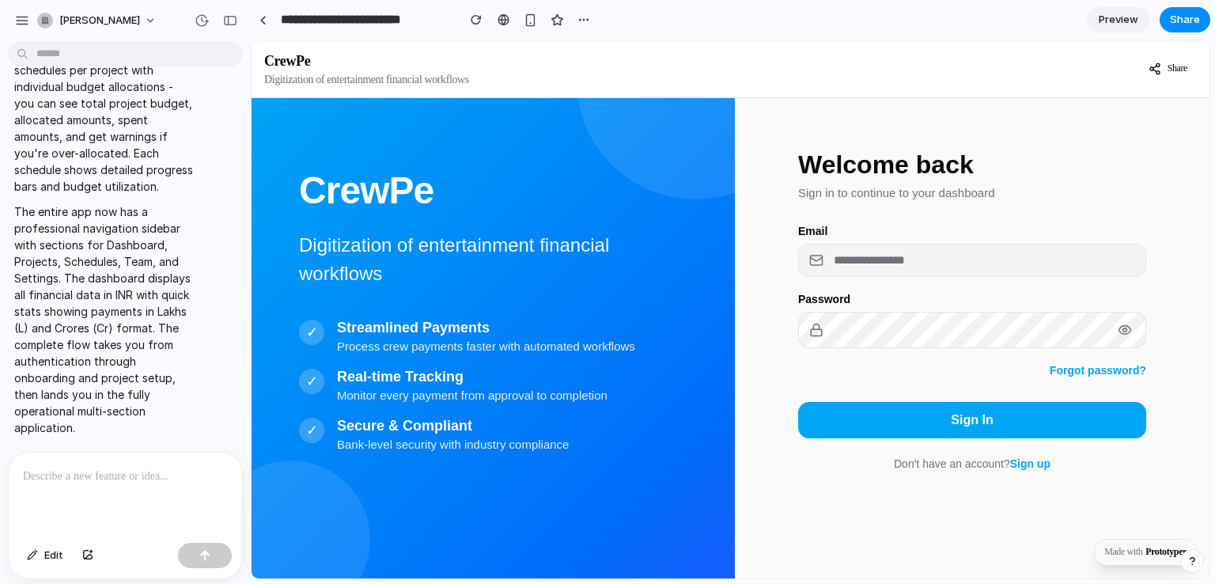
click at [1136, 24] on span "Preview" at bounding box center [1119, 20] width 40 height 16
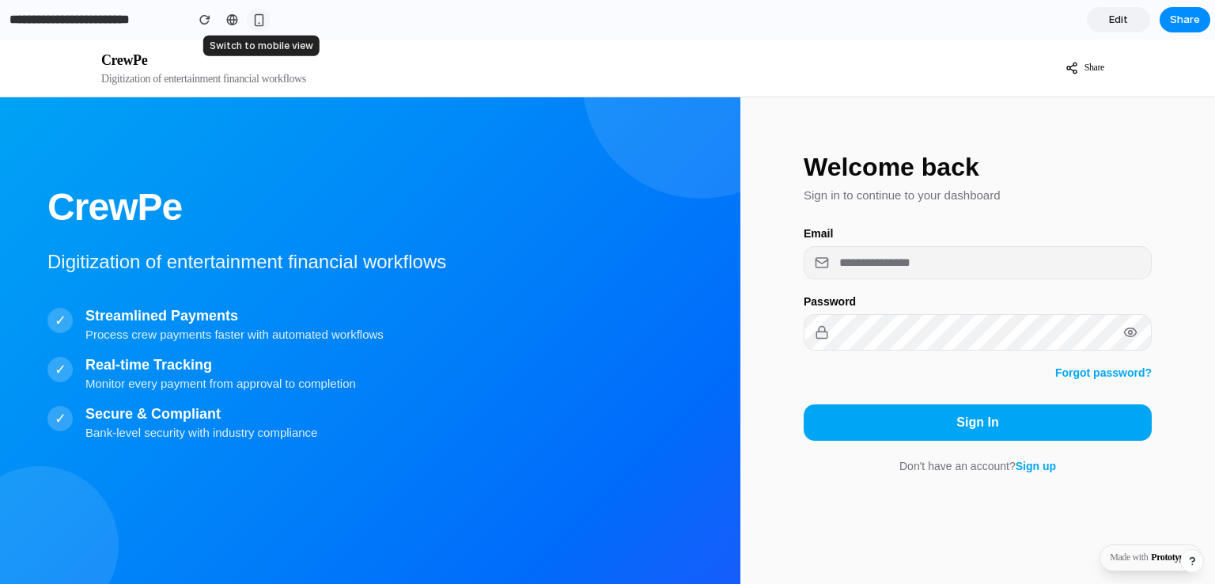
click at [258, 15] on div "button" at bounding box center [258, 19] width 13 height 13
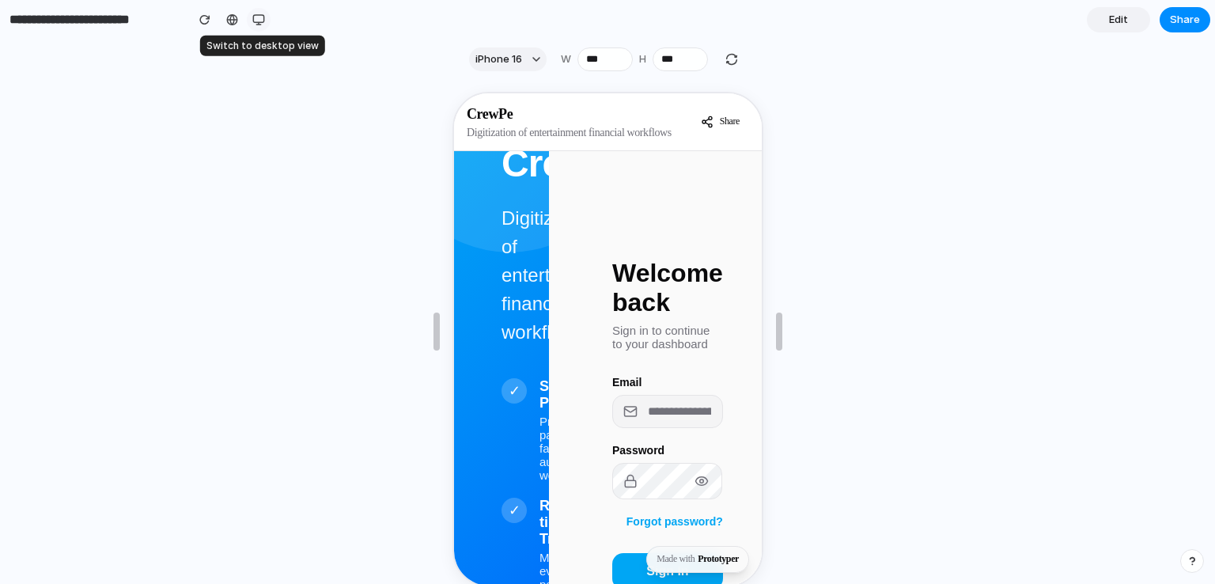
click at [263, 20] on div "button" at bounding box center [258, 19] width 13 height 13
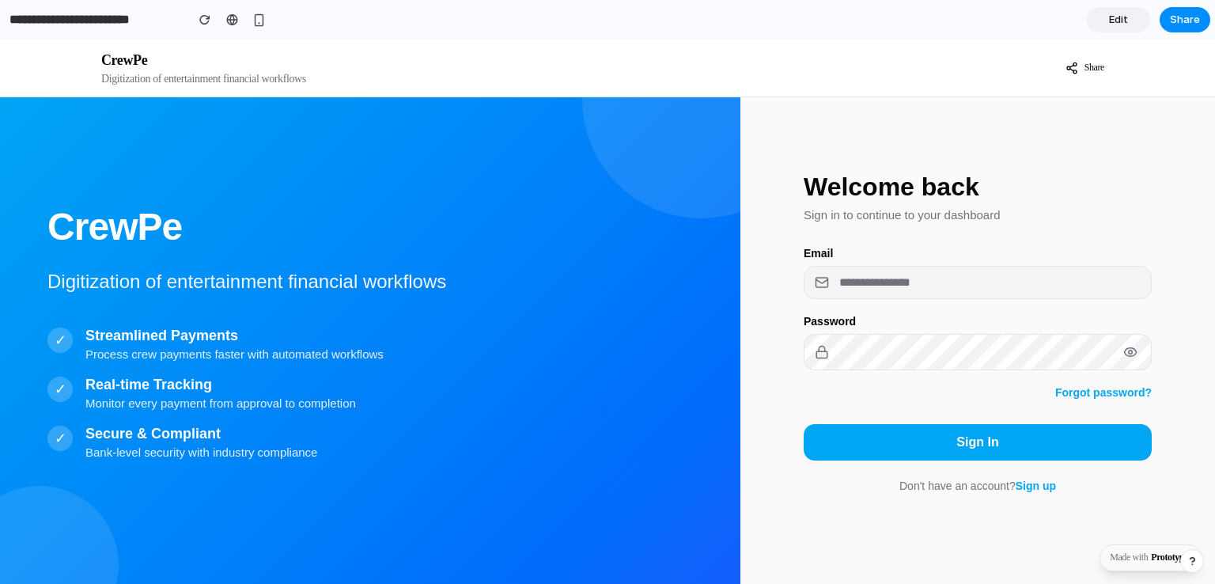
scroll to position [57, 0]
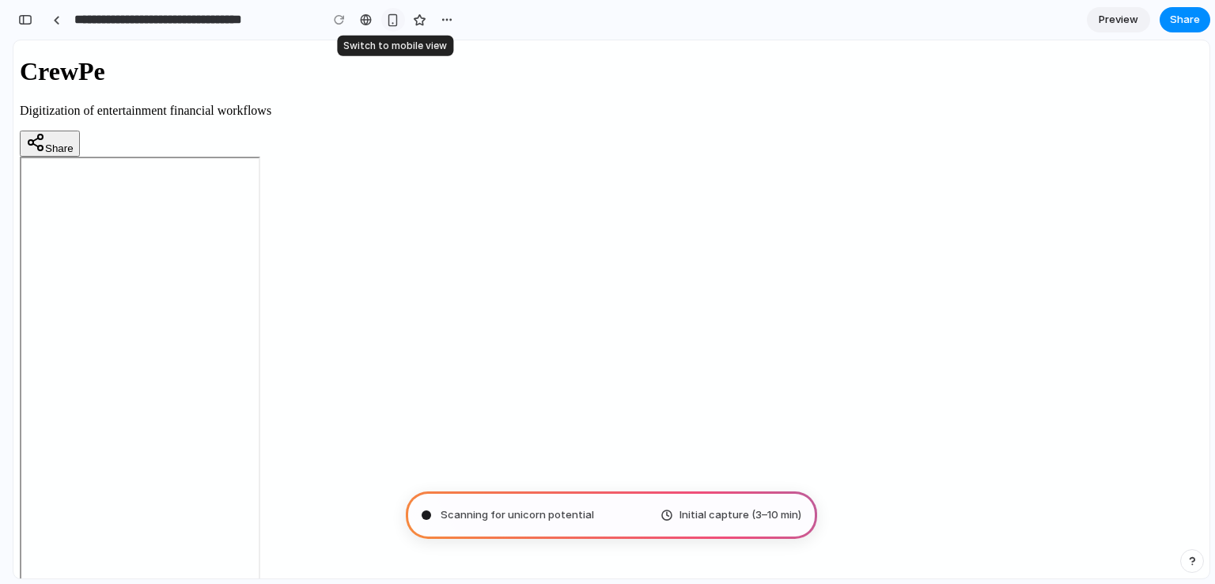
type input "**********"
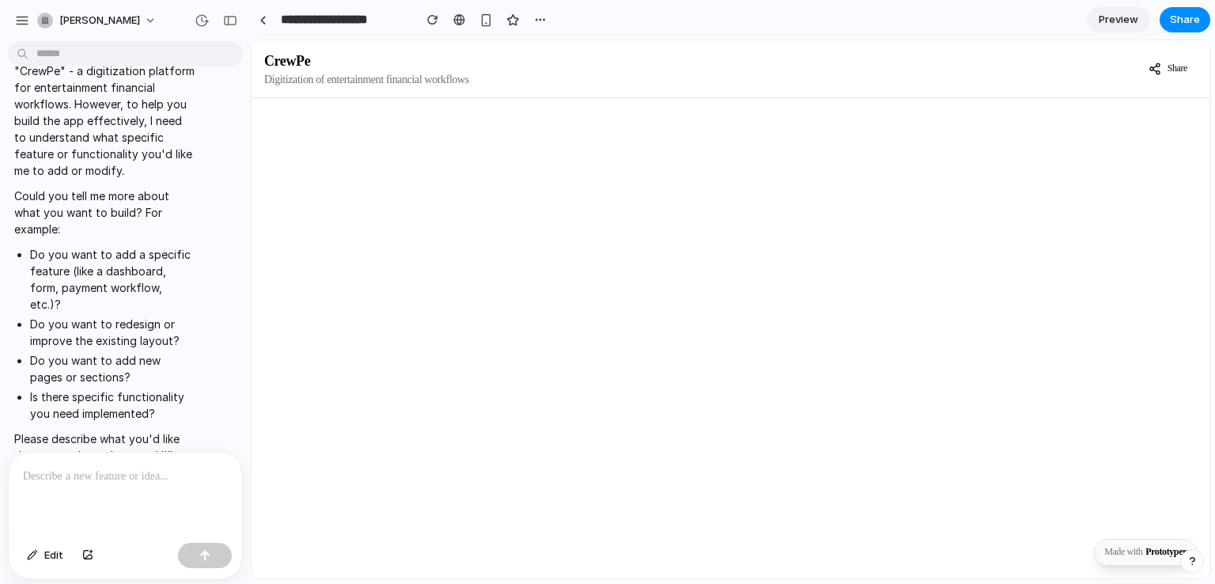
scroll to position [630, 0]
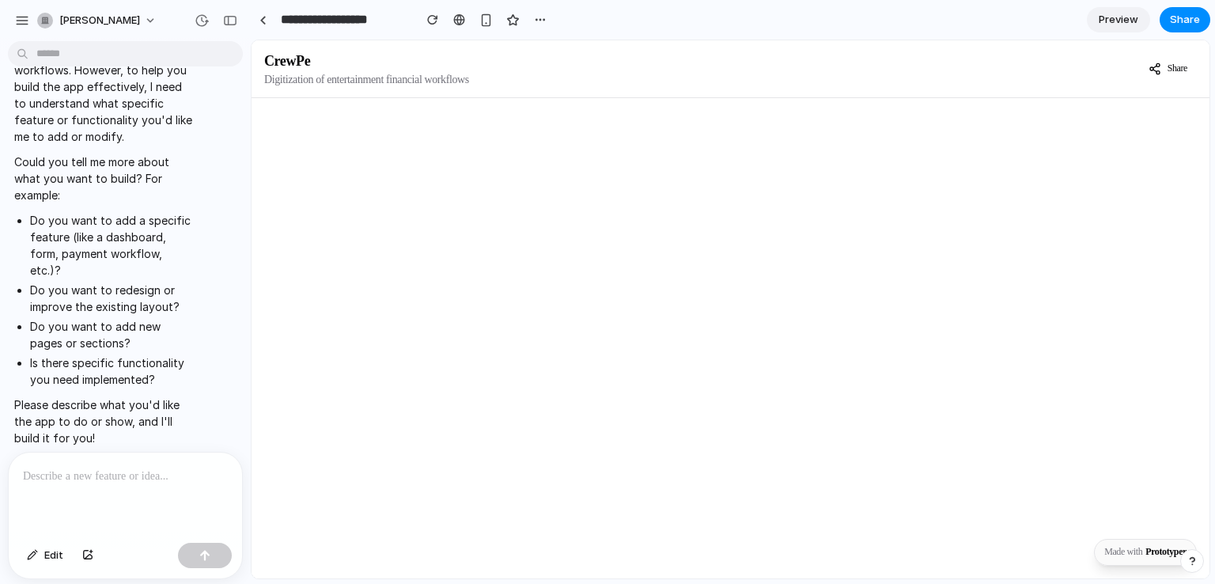
click at [122, 481] on div at bounding box center [125, 494] width 233 height 84
click at [479, 17] on div "button" at bounding box center [485, 19] width 13 height 13
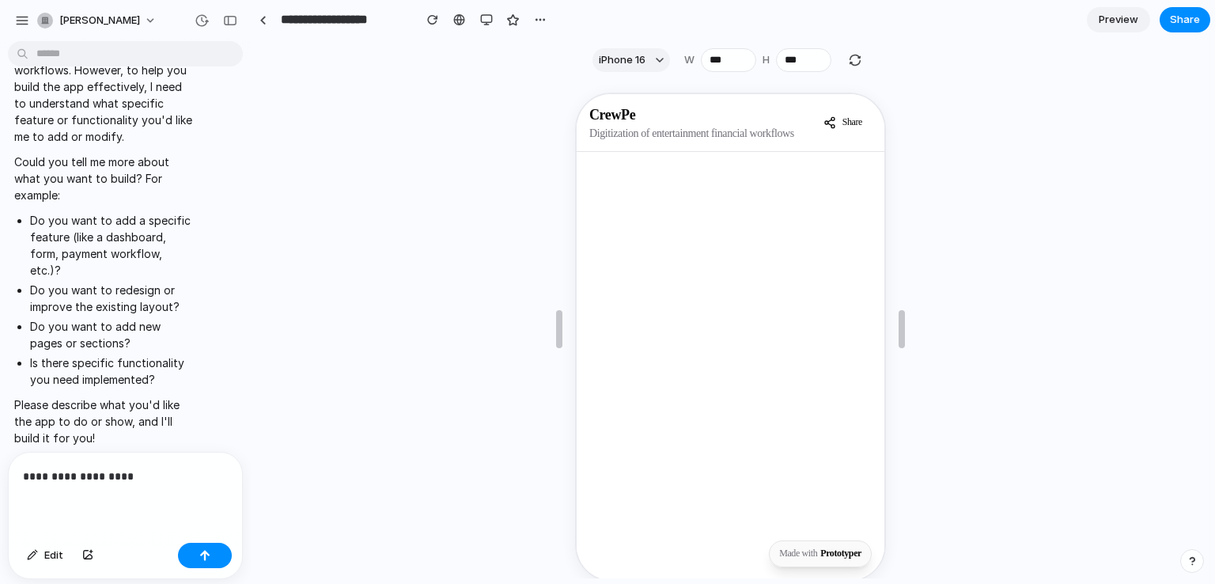
scroll to position [28, 0]
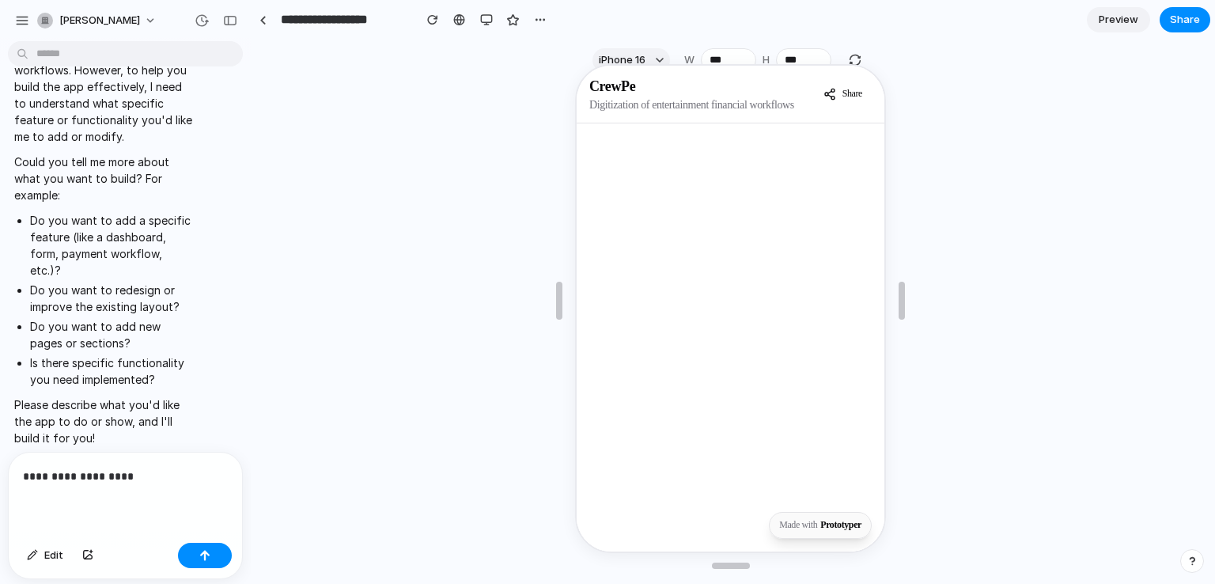
click at [157, 467] on p "**********" at bounding box center [122, 476] width 199 height 19
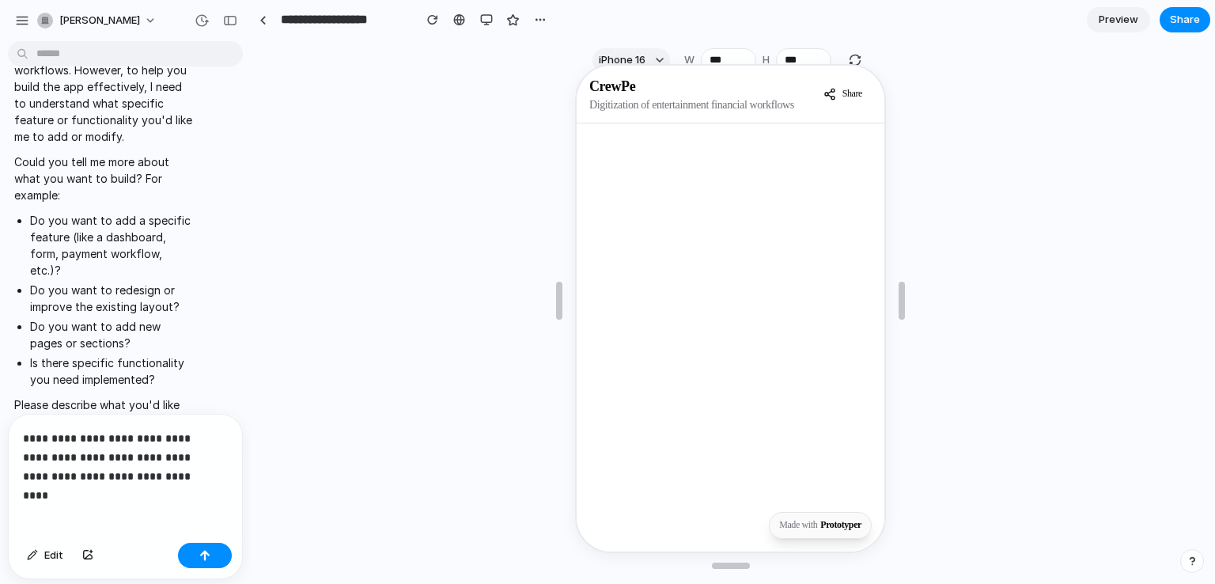
click at [184, 450] on p "**********" at bounding box center [122, 457] width 199 height 57
click at [214, 468] on p "**********" at bounding box center [122, 457] width 199 height 57
click at [206, 548] on button "button" at bounding box center [205, 555] width 54 height 25
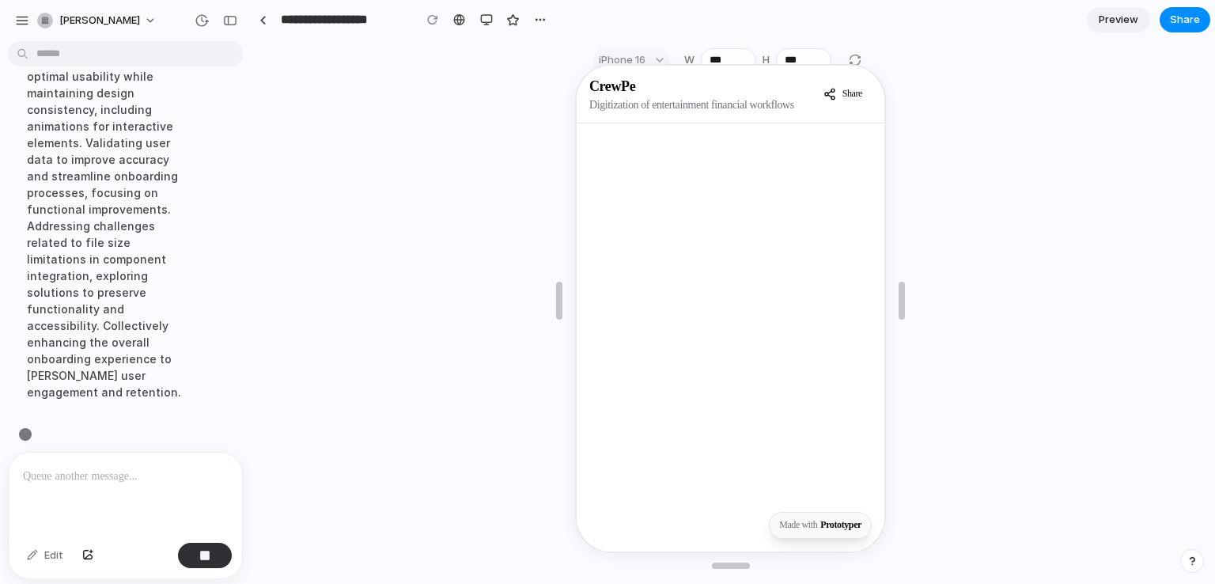
scroll to position [891, 0]
drag, startPoint x: 883, startPoint y: 200, endPoint x: 733, endPoint y: 59, distance: 205.4
click at [733, 59] on div at bounding box center [731, 300] width 958 height 498
click at [733, 59] on div at bounding box center [730, 300] width 311 height 498
click at [726, 59] on div at bounding box center [730, 300] width 311 height 498
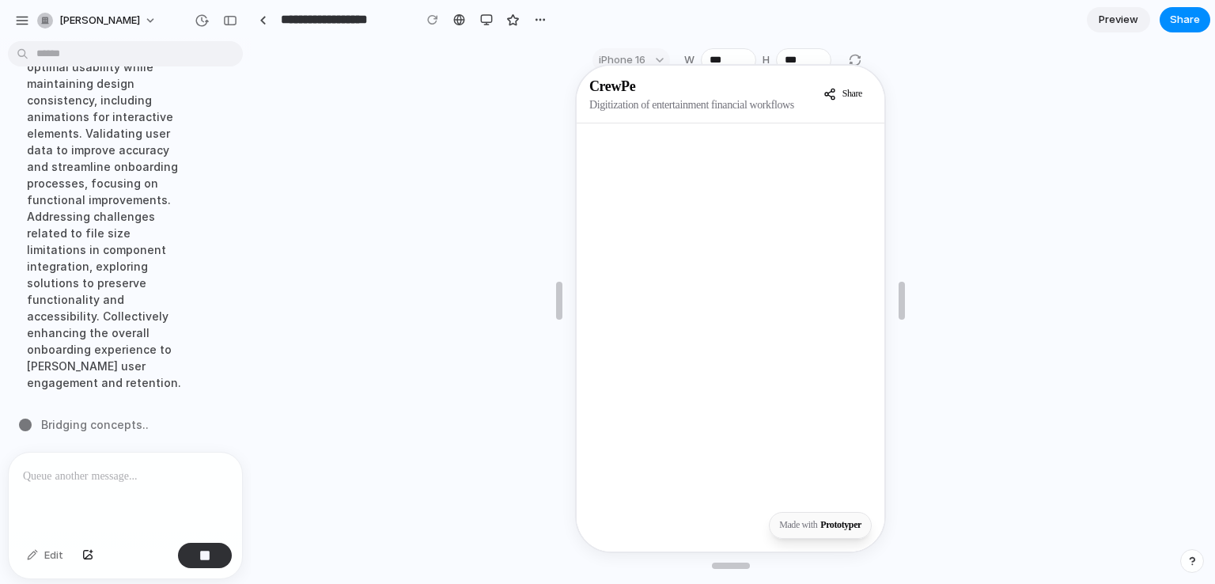
click at [717, 59] on div at bounding box center [730, 300] width 311 height 498
click at [642, 59] on div at bounding box center [730, 300] width 311 height 498
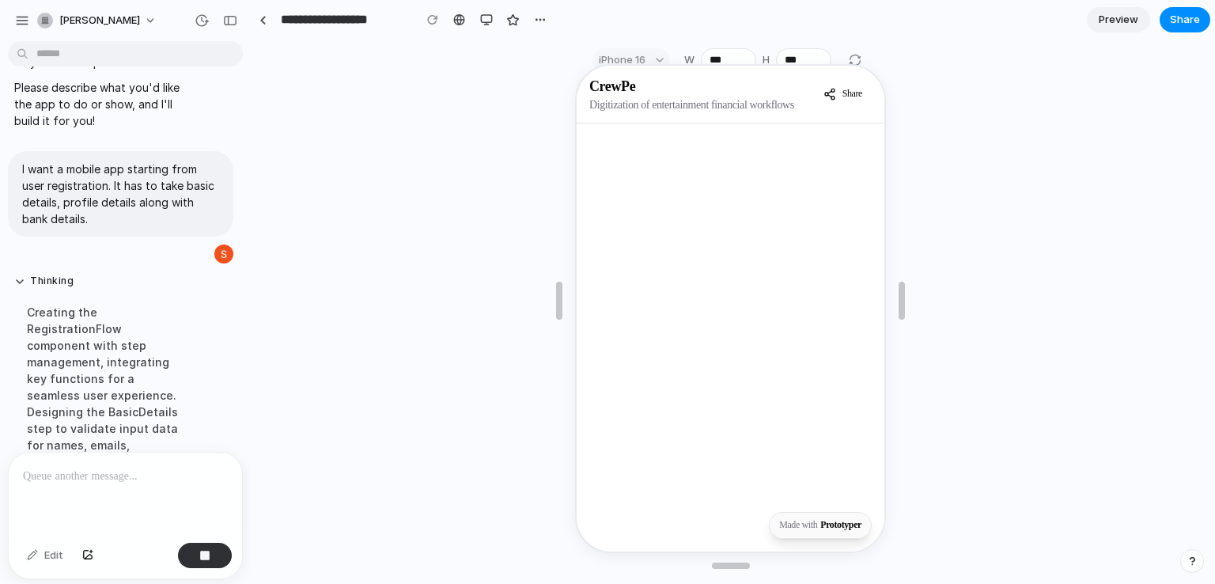
scroll to position [655, 0]
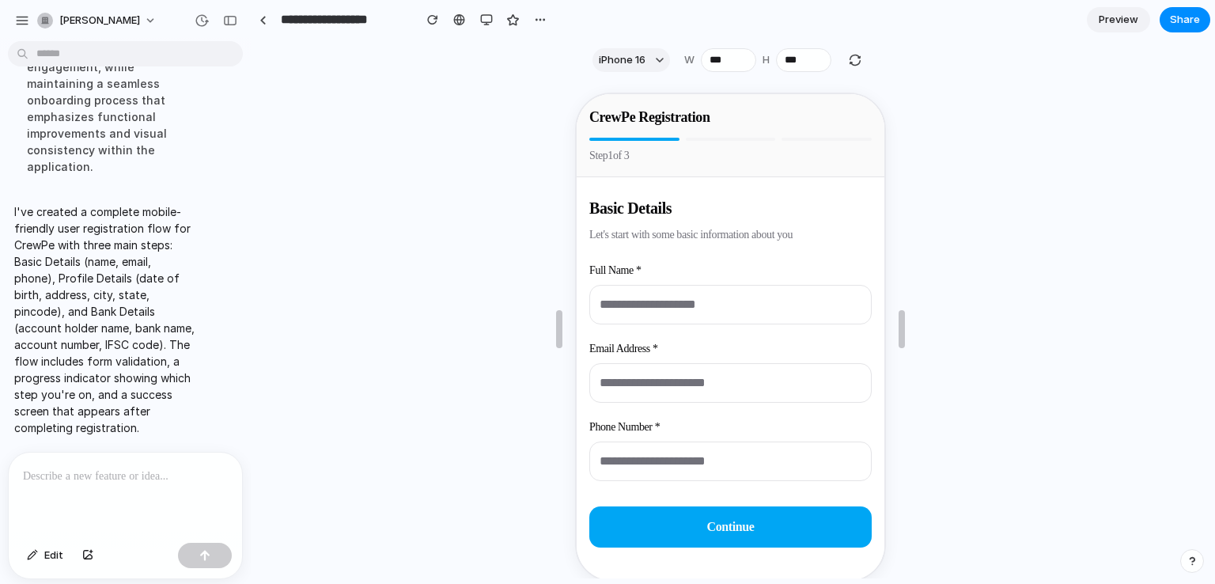
scroll to position [28, 0]
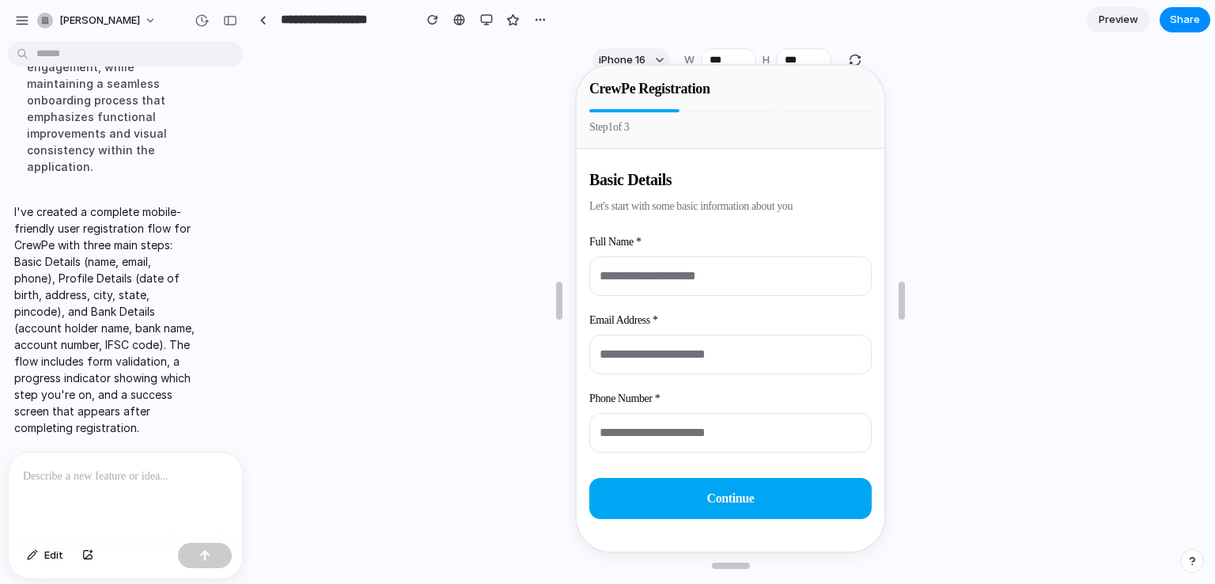
click at [95, 479] on p at bounding box center [125, 476] width 205 height 19
click at [721, 53] on div at bounding box center [730, 300] width 311 height 498
click at [661, 54] on div at bounding box center [730, 300] width 311 height 498
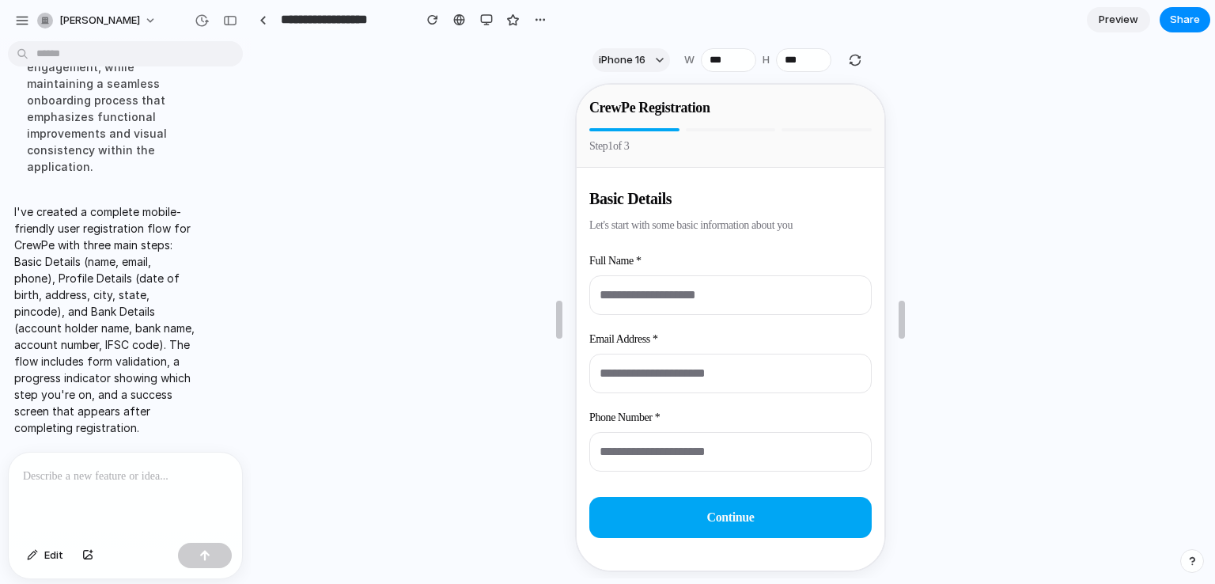
scroll to position [0, 0]
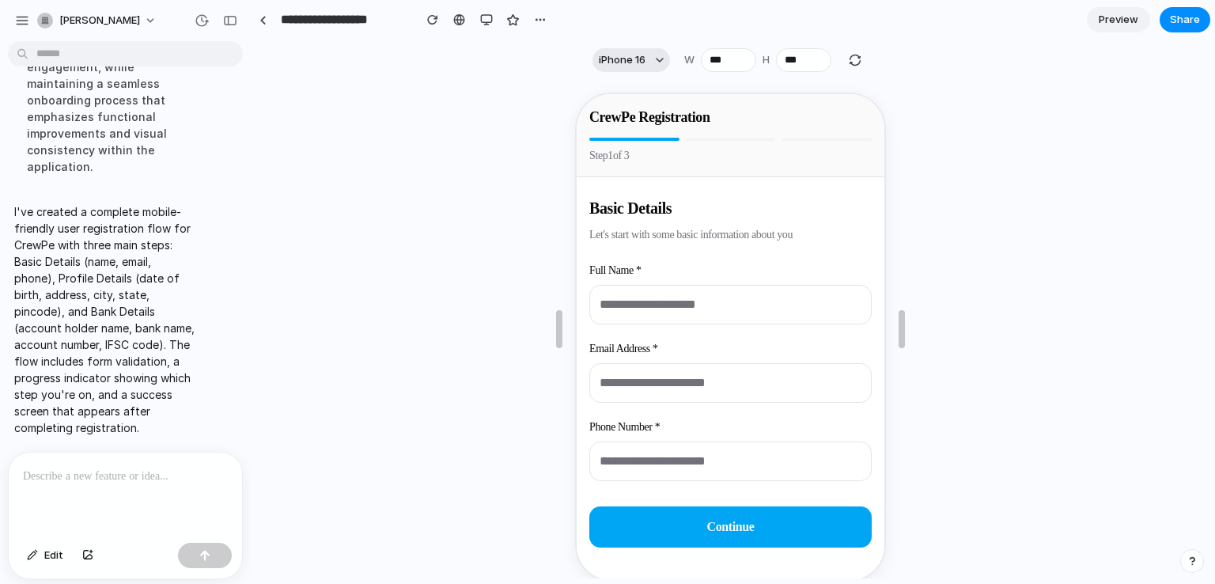
click at [660, 59] on button "iPhone 16" at bounding box center [631, 60] width 78 height 24
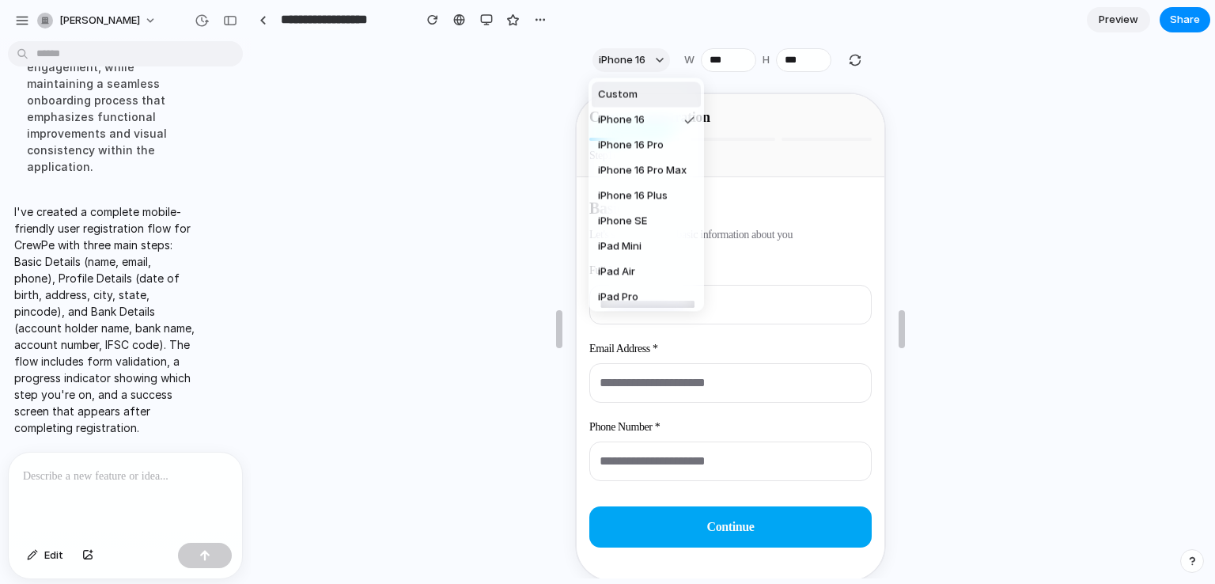
click at [633, 94] on span "Custom" at bounding box center [618, 94] width 40 height 15
type input "***"
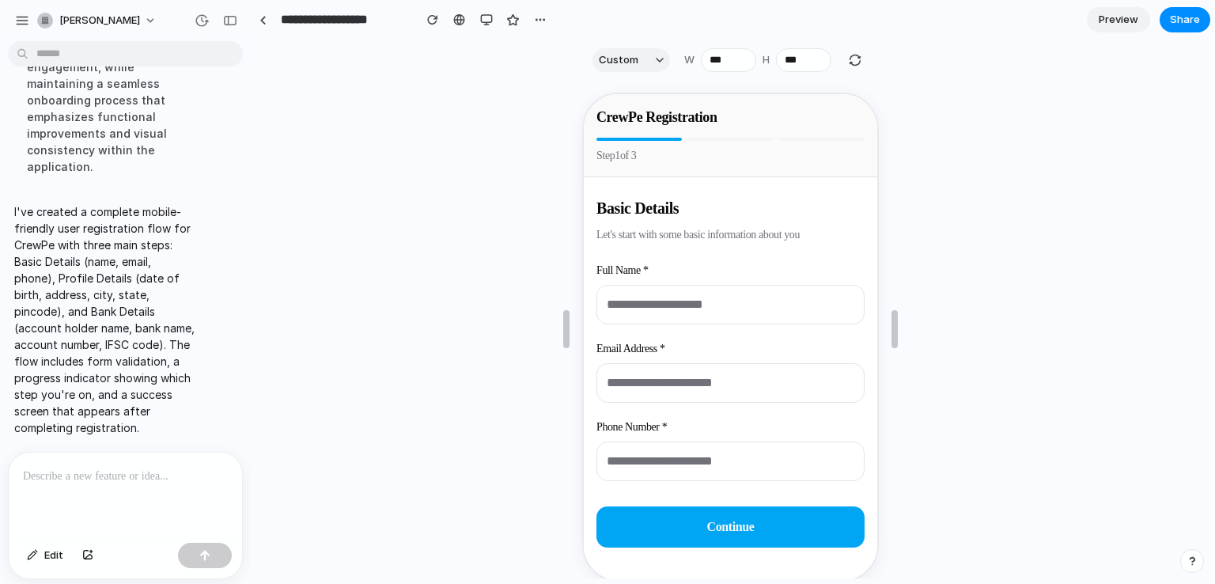
click at [97, 482] on div at bounding box center [125, 494] width 233 height 84
drag, startPoint x: 63, startPoint y: 471, endPoint x: 16, endPoint y: 471, distance: 47.5
click at [16, 471] on div "**********" at bounding box center [125, 494] width 233 height 84
drag, startPoint x: 16, startPoint y: 471, endPoint x: 65, endPoint y: 470, distance: 49.1
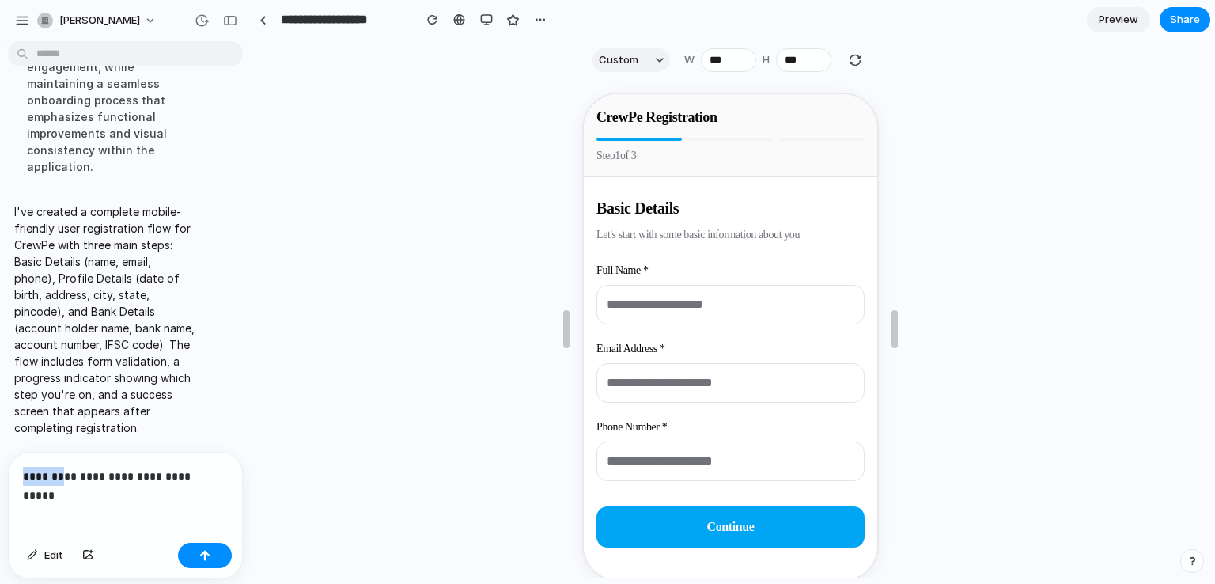
click at [65, 470] on div "**********" at bounding box center [125, 494] width 233 height 84
click at [193, 562] on button "button" at bounding box center [205, 555] width 54 height 25
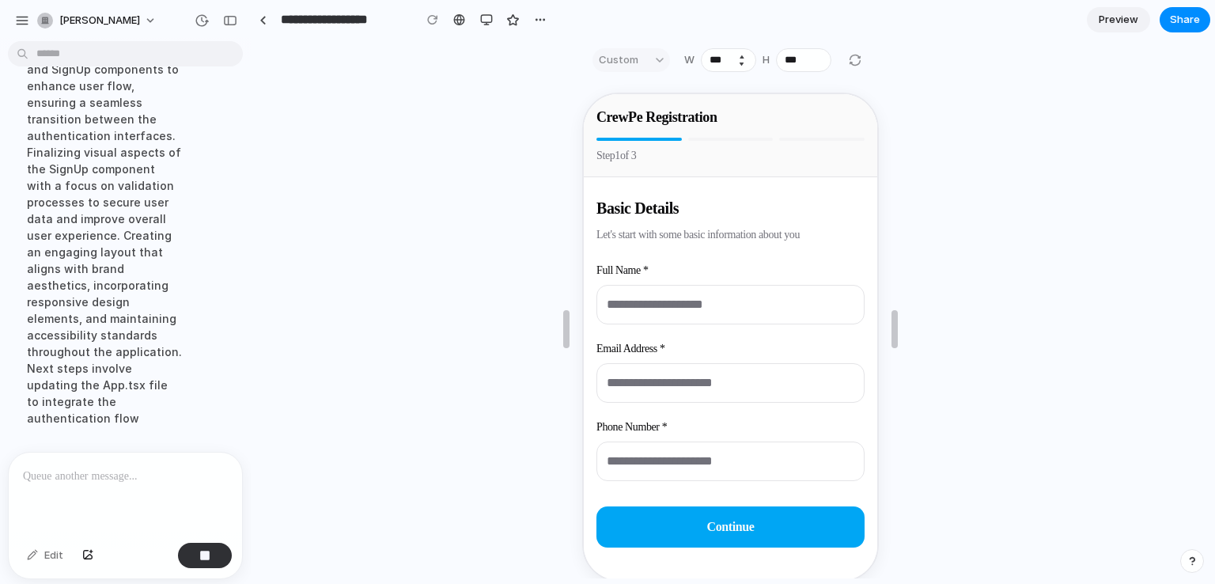
scroll to position [1251, 0]
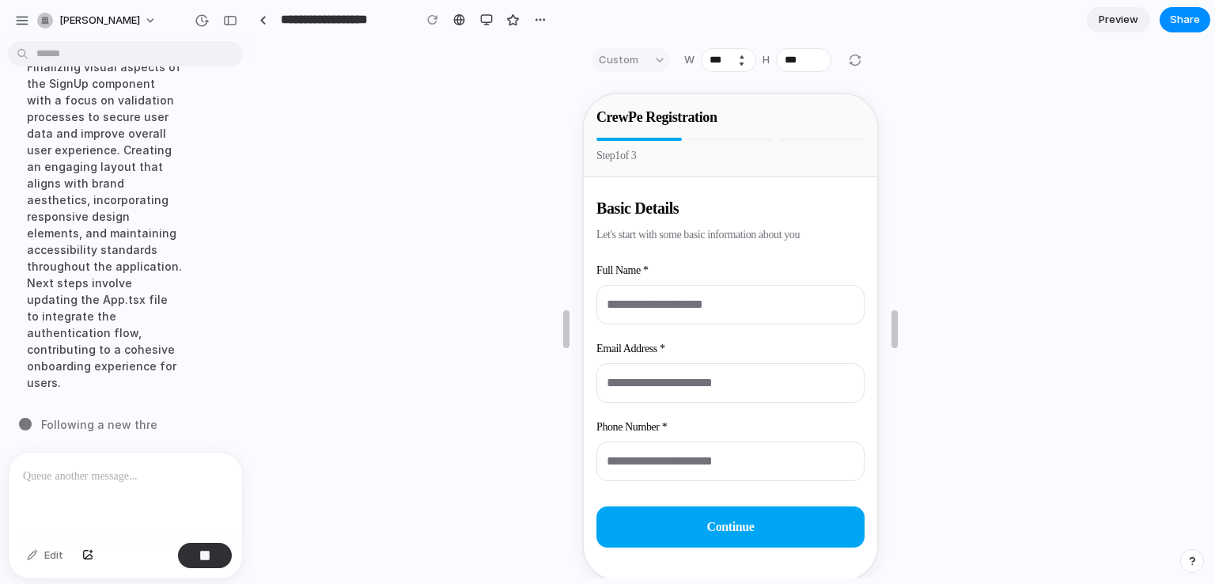
click at [736, 64] on button "Decrement" at bounding box center [742, 63] width 16 height 9
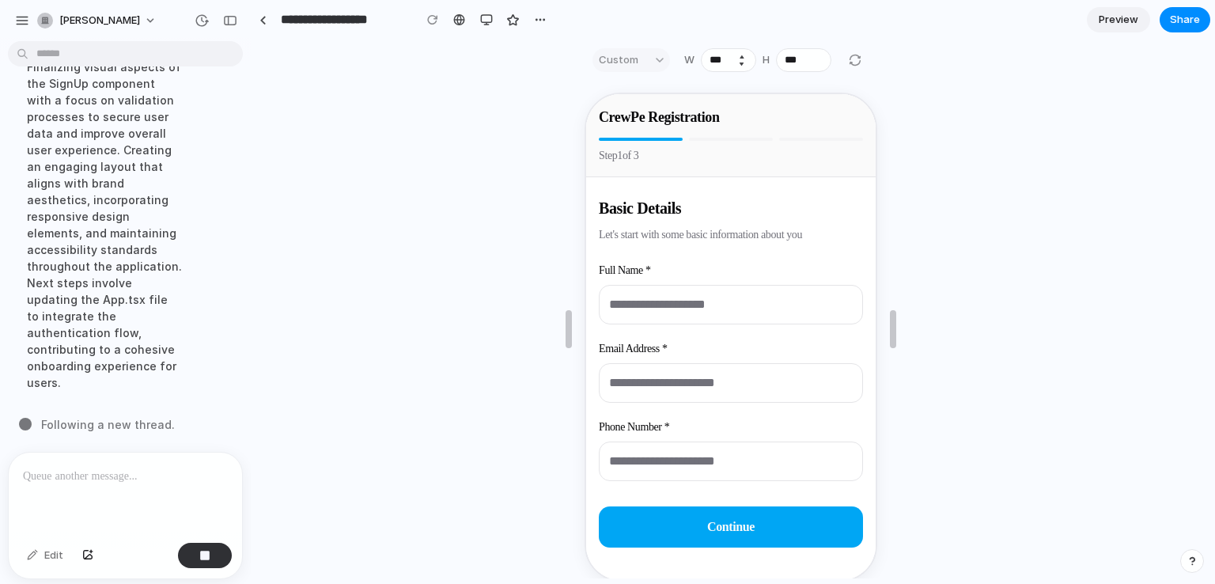
click at [736, 64] on button "Decrement" at bounding box center [742, 63] width 16 height 9
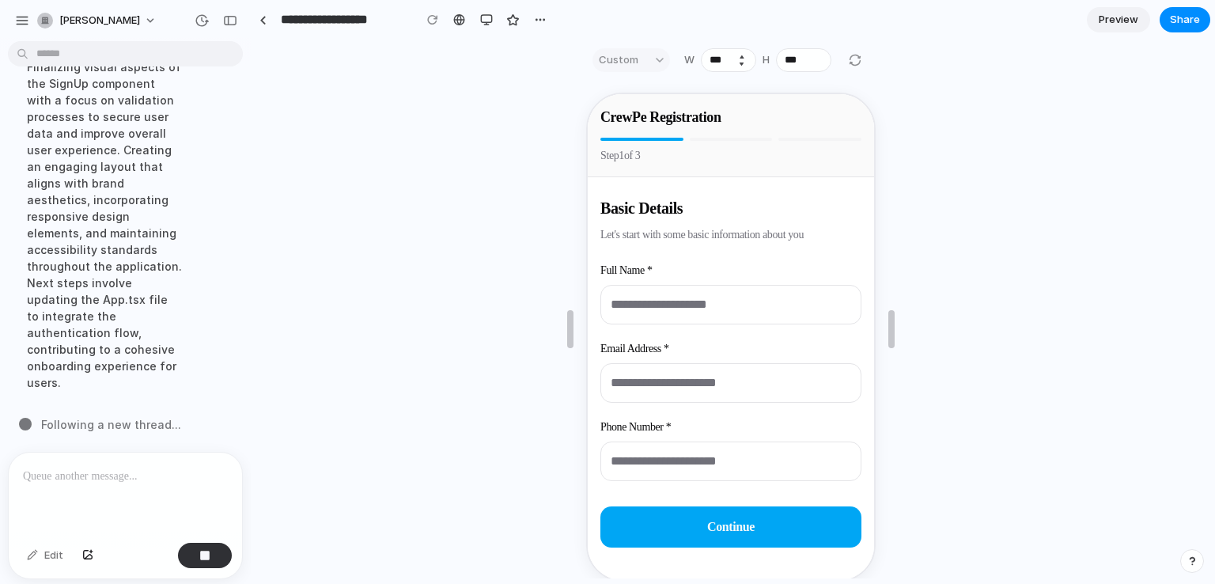
click at [736, 64] on button "Decrement" at bounding box center [742, 63] width 16 height 9
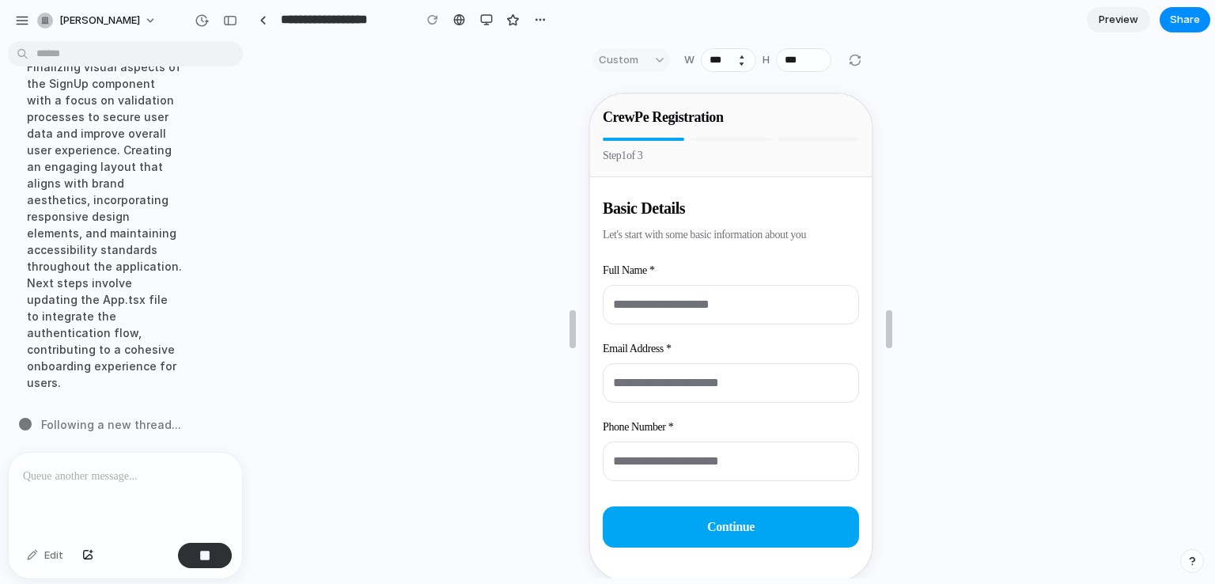
click at [736, 64] on button "Decrement" at bounding box center [742, 63] width 16 height 9
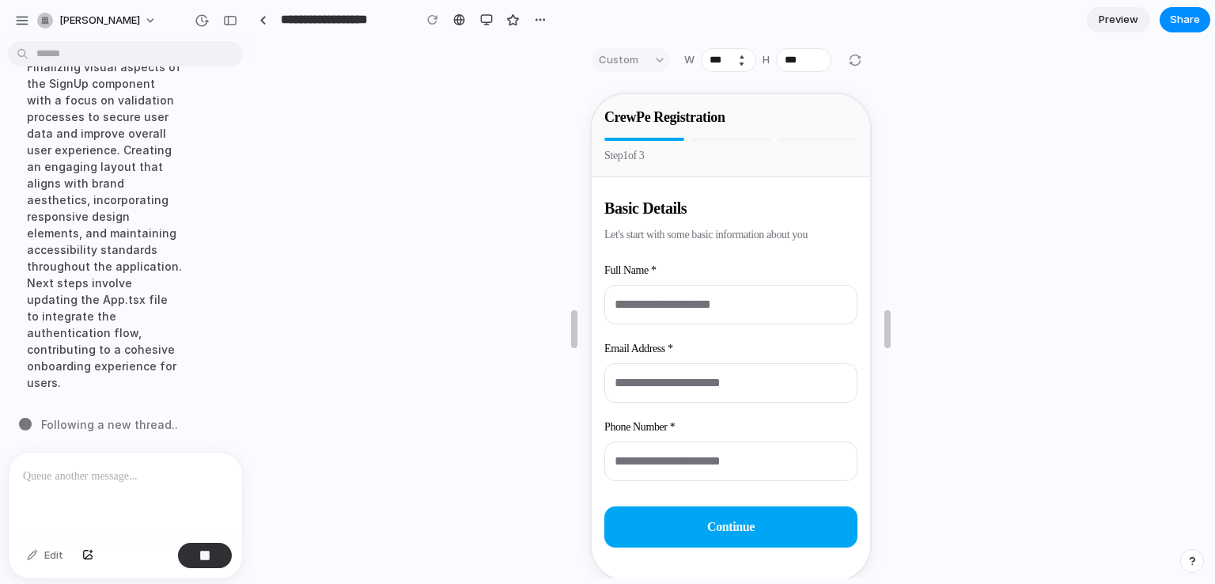
click at [736, 64] on button "Decrement" at bounding box center [742, 63] width 16 height 9
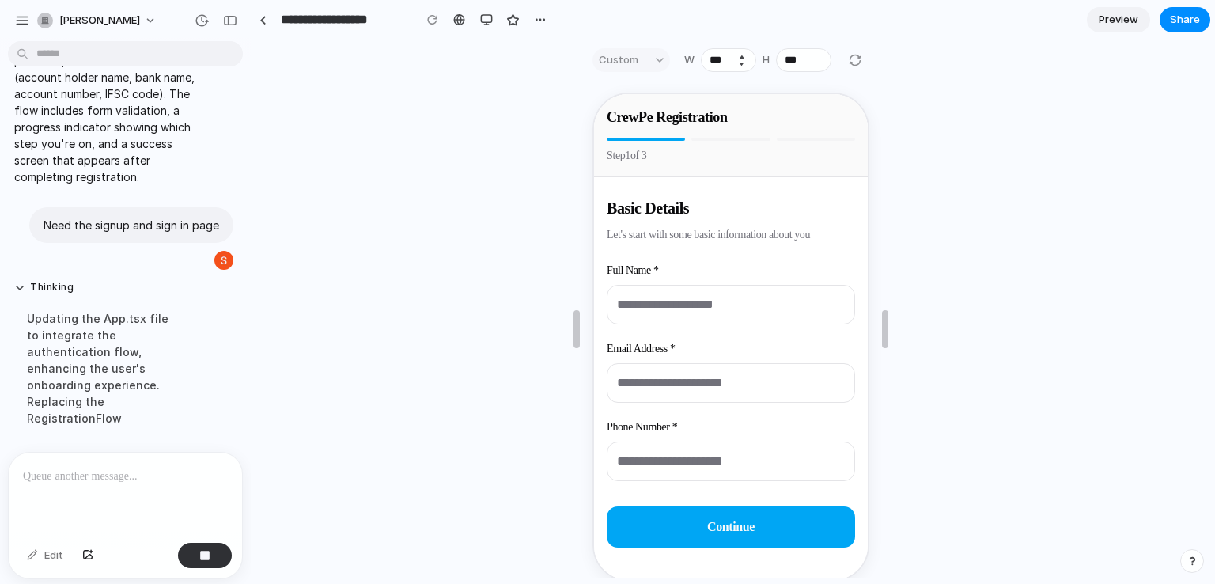
click at [736, 64] on button "Decrement" at bounding box center [742, 63] width 16 height 9
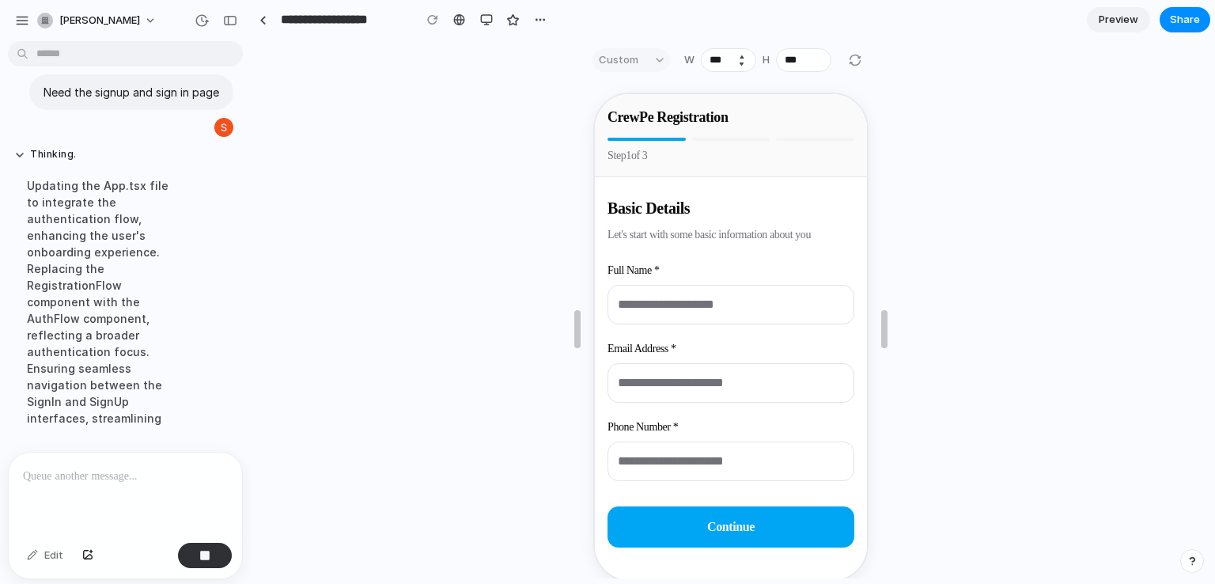
click at [736, 64] on button "Decrement" at bounding box center [742, 63] width 16 height 9
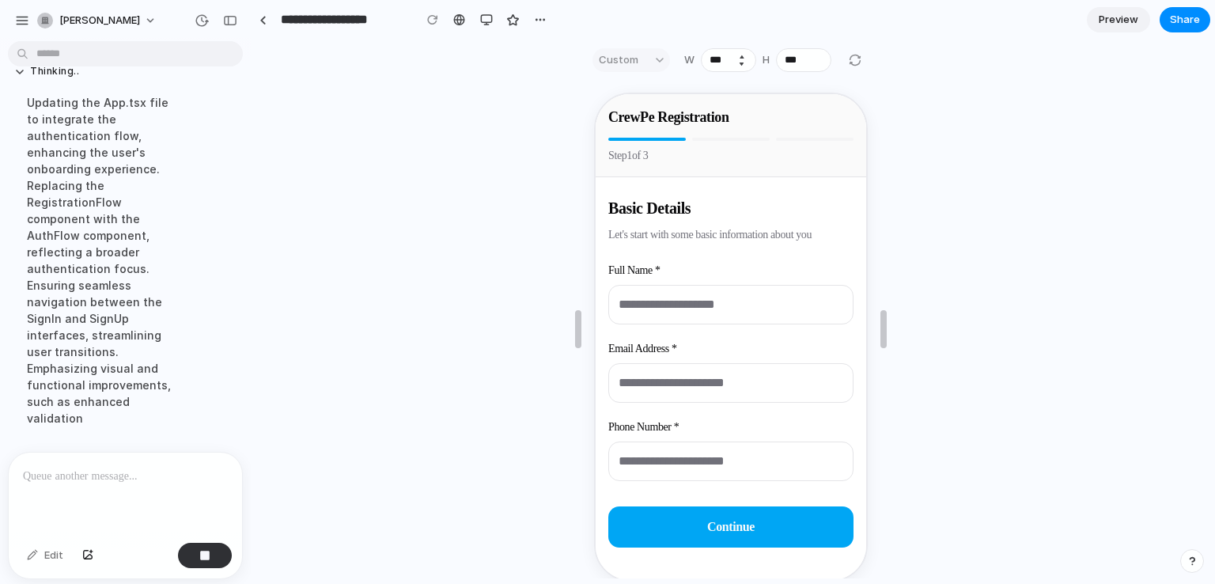
click at [736, 64] on button "Decrement" at bounding box center [742, 63] width 16 height 9
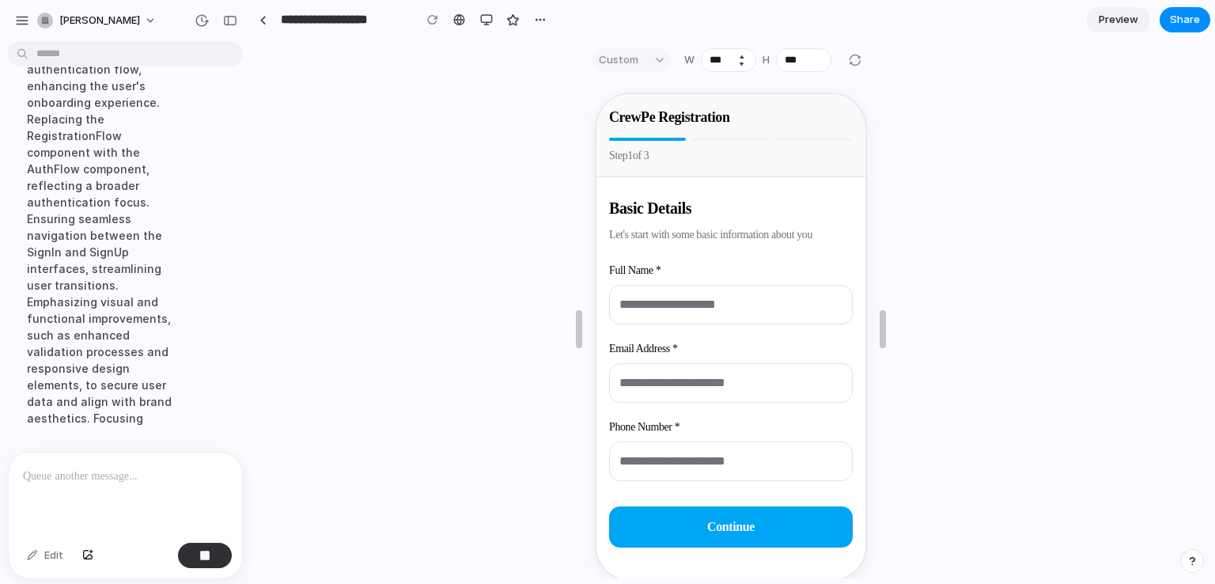
scroll to position [1268, 0]
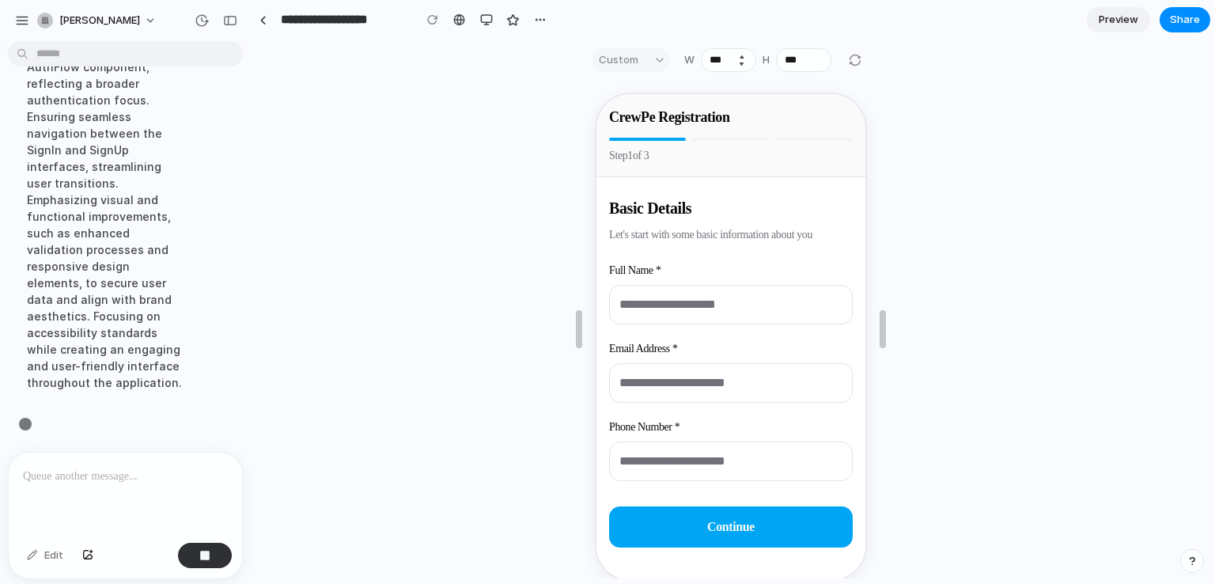
click at [736, 64] on button "Decrement" at bounding box center [742, 63] width 16 height 9
type input "***"
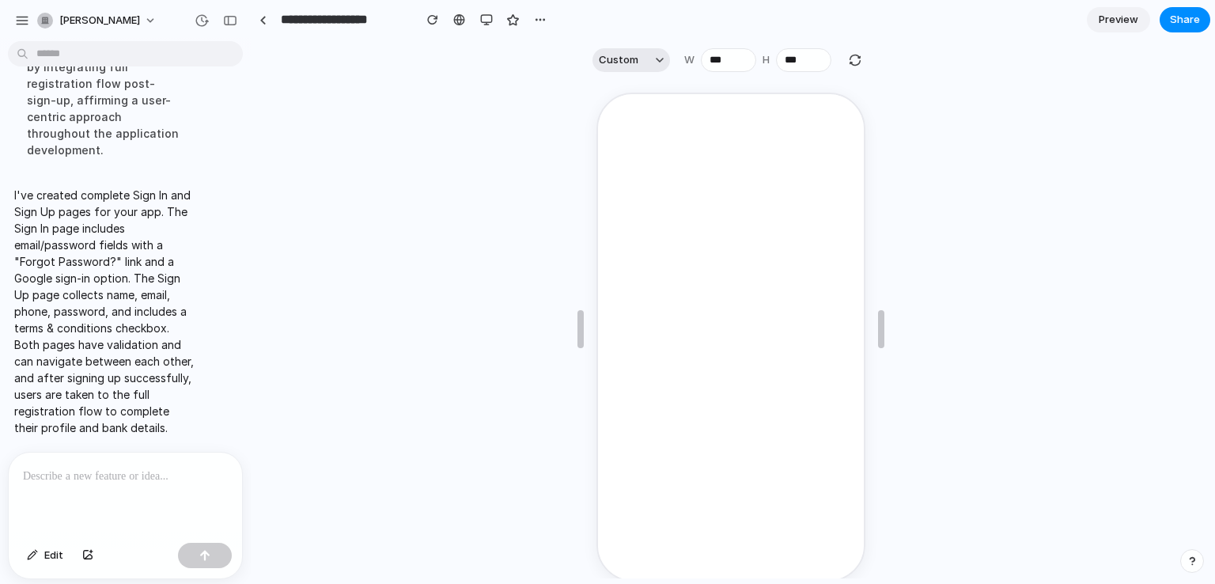
scroll to position [0, 0]
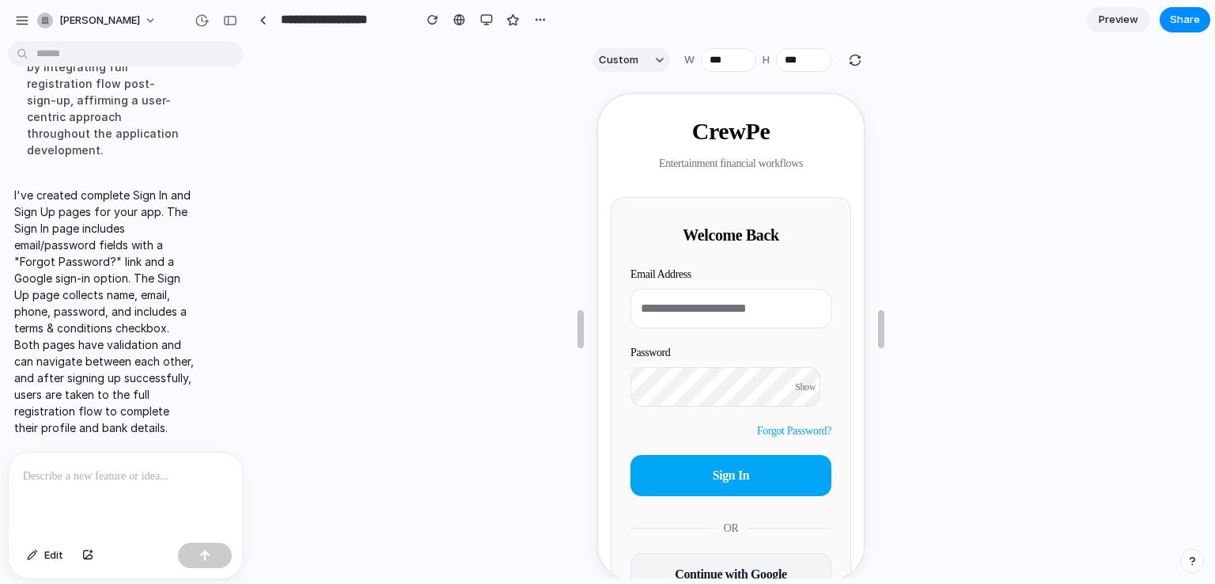
click at [66, 491] on div at bounding box center [125, 494] width 233 height 84
click at [51, 469] on p "**********" at bounding box center [122, 476] width 199 height 19
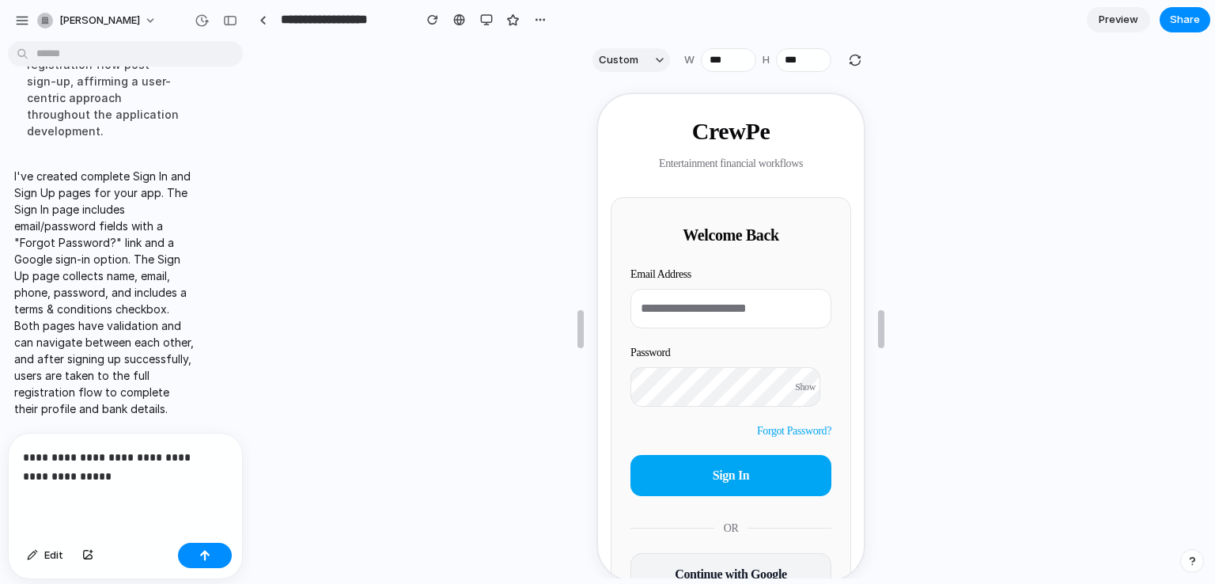
click at [104, 474] on p "**********" at bounding box center [122, 467] width 199 height 38
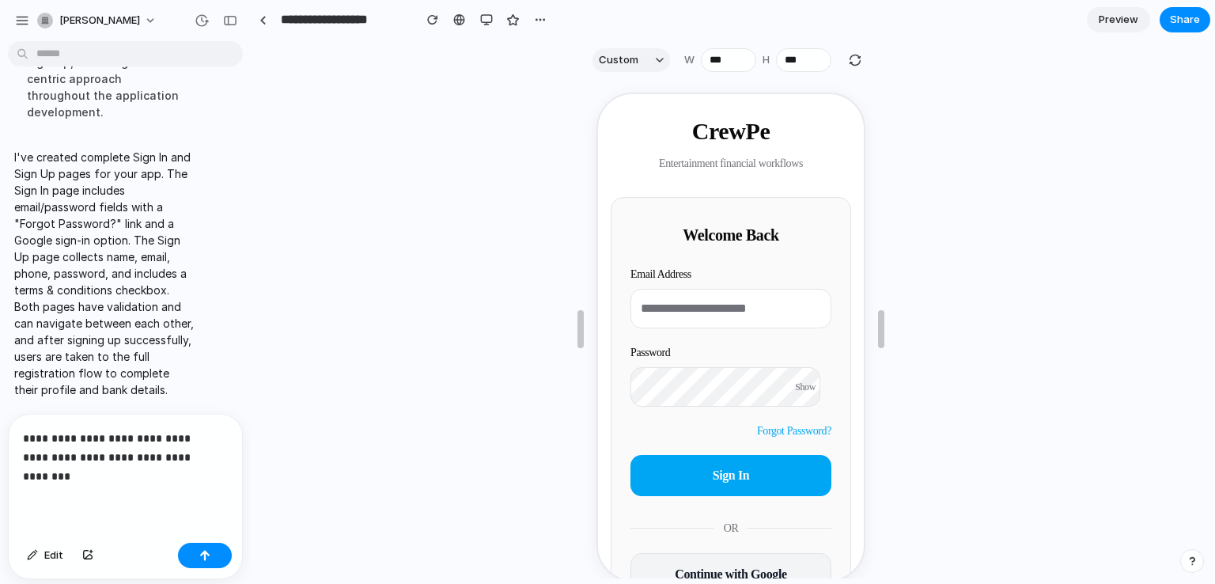
scroll to position [1553, 0]
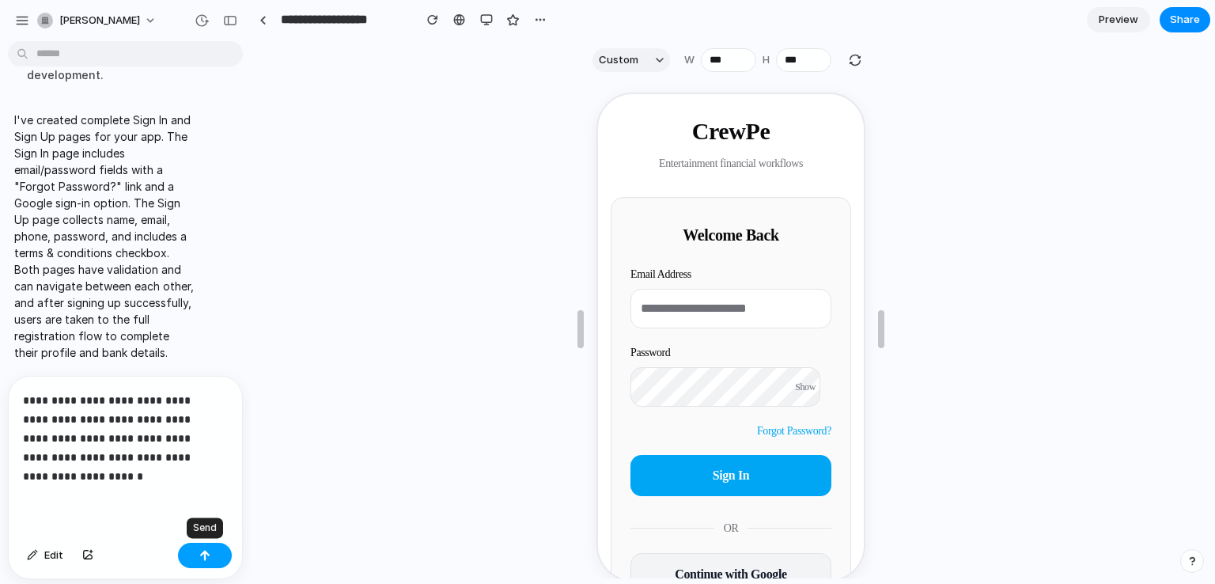
click at [209, 554] on div "button" at bounding box center [204, 555] width 11 height 11
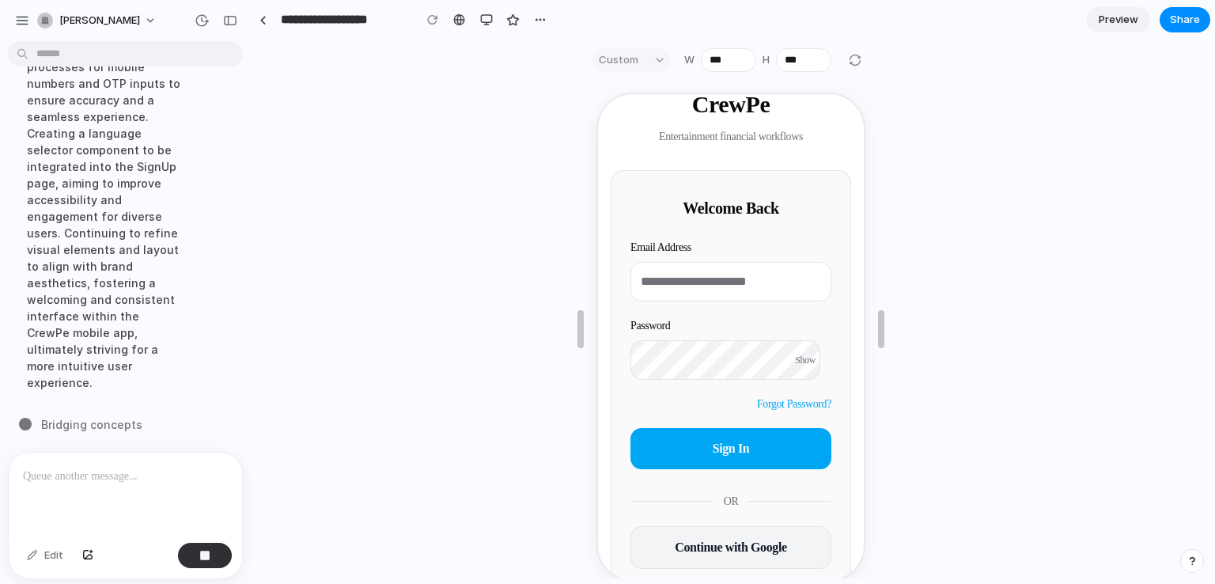
scroll to position [0, 0]
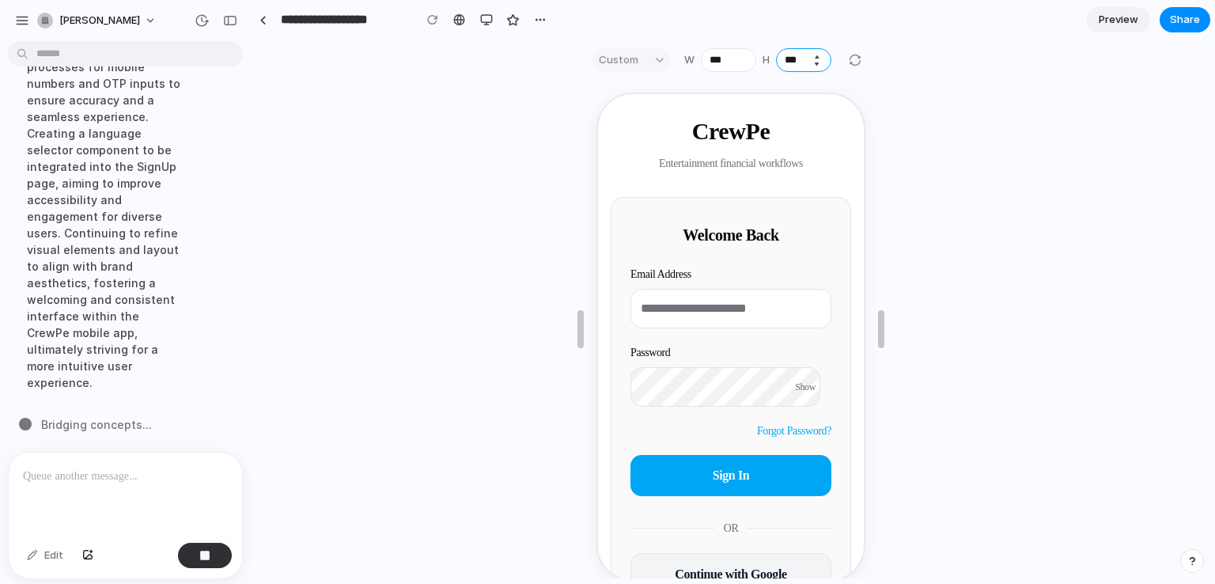
click at [800, 61] on input "***" at bounding box center [803, 60] width 55 height 24
type input "***"
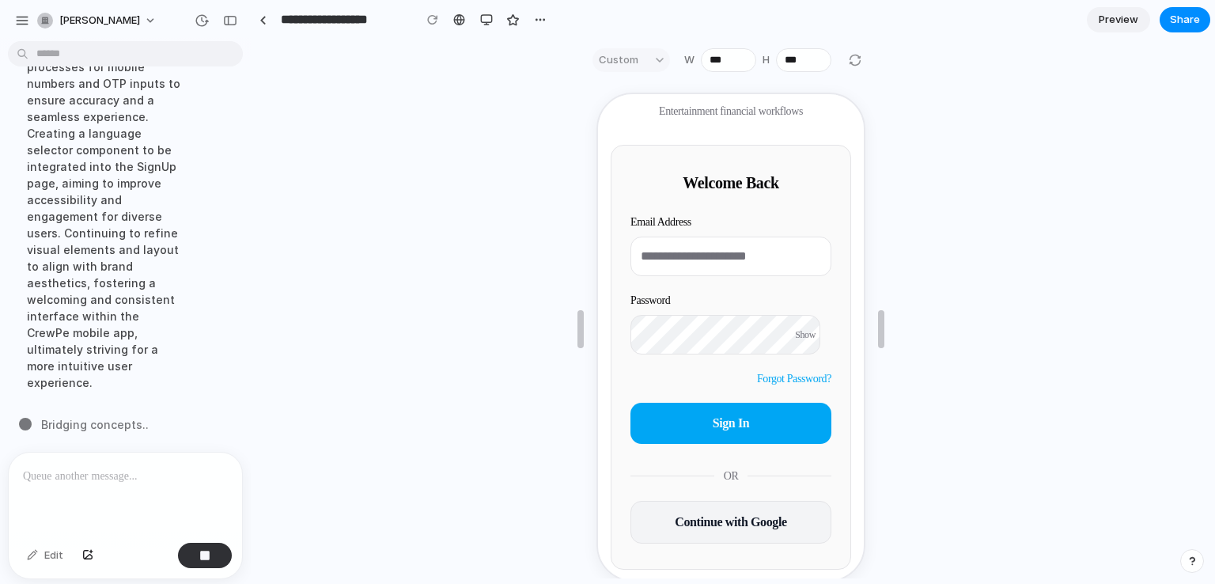
scroll to position [95, 0]
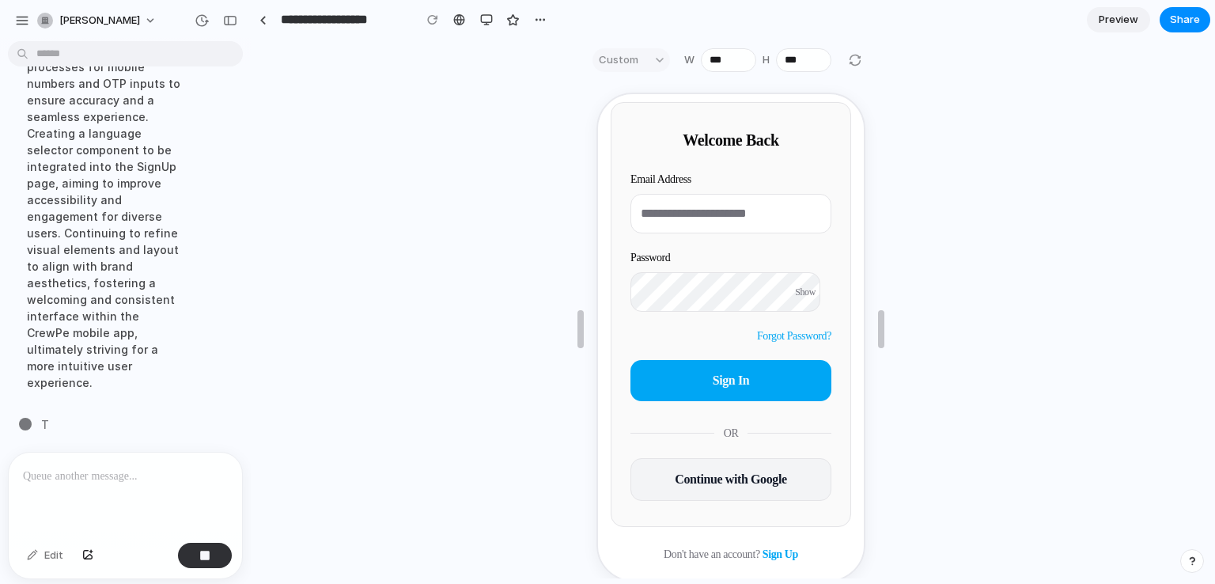
click at [1028, 339] on div at bounding box center [731, 329] width 958 height 498
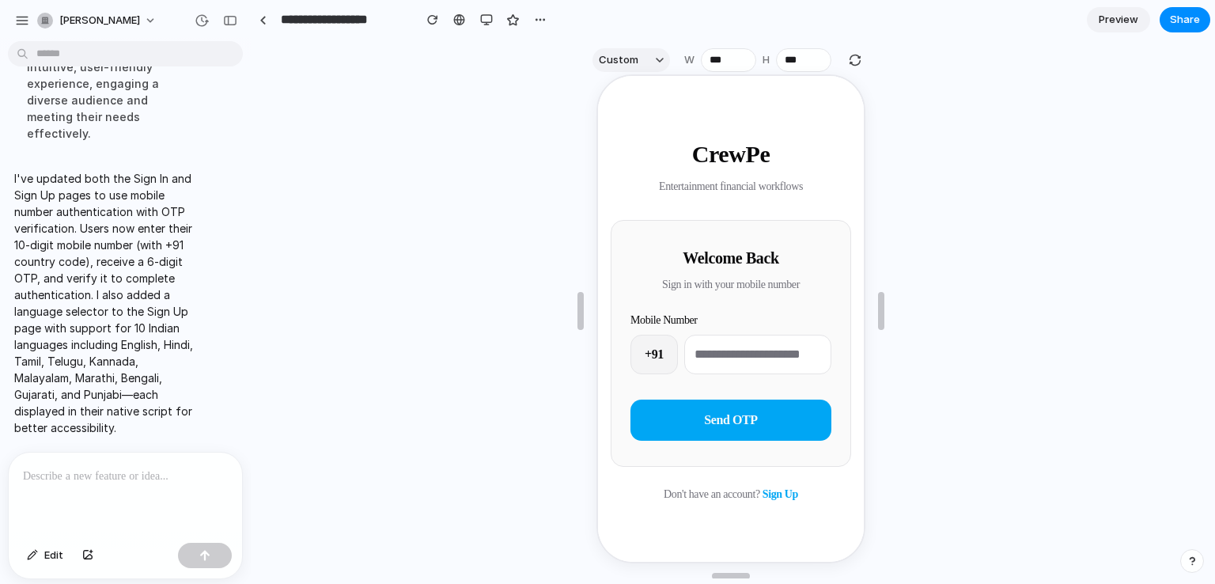
scroll to position [28, 0]
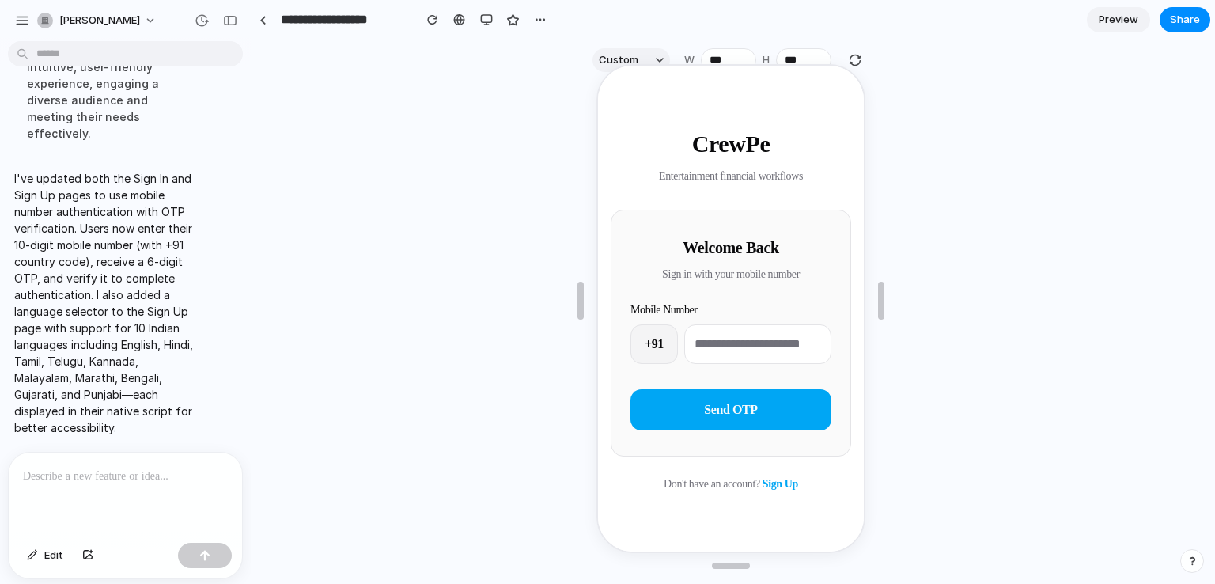
click at [751, 342] on input "tel" at bounding box center [755, 343] width 147 height 40
type input "**********"
click at [735, 406] on span "Send OTP" at bounding box center [729, 407] width 54 height 13
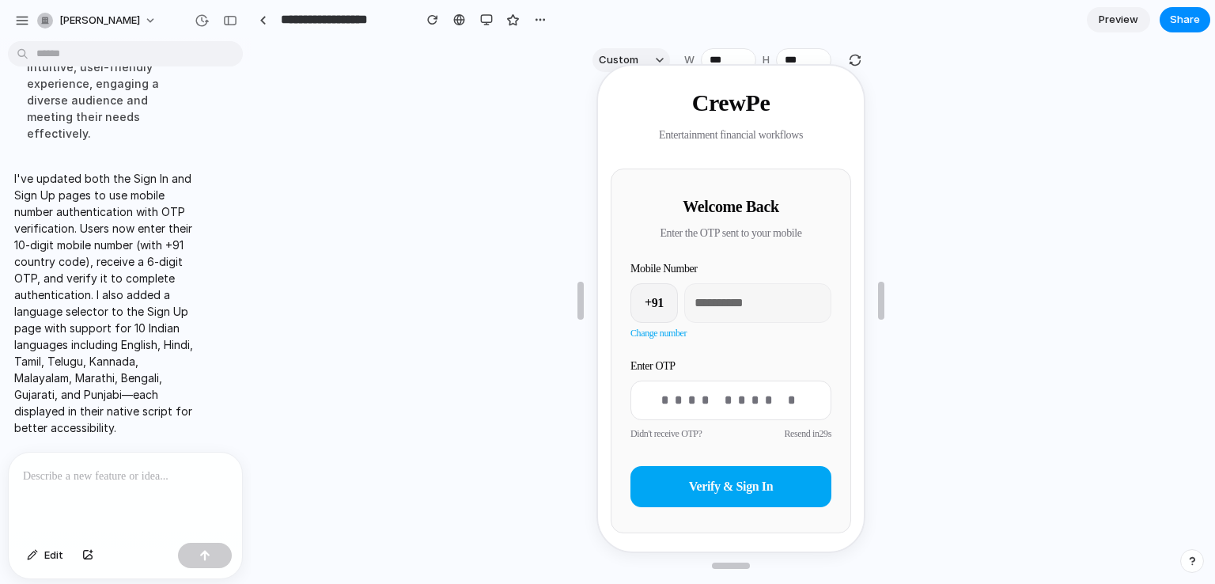
click at [734, 406] on input "text" at bounding box center [728, 399] width 201 height 40
type input "******"
click at [722, 487] on span "Verify & Sign In" at bounding box center [729, 484] width 84 height 13
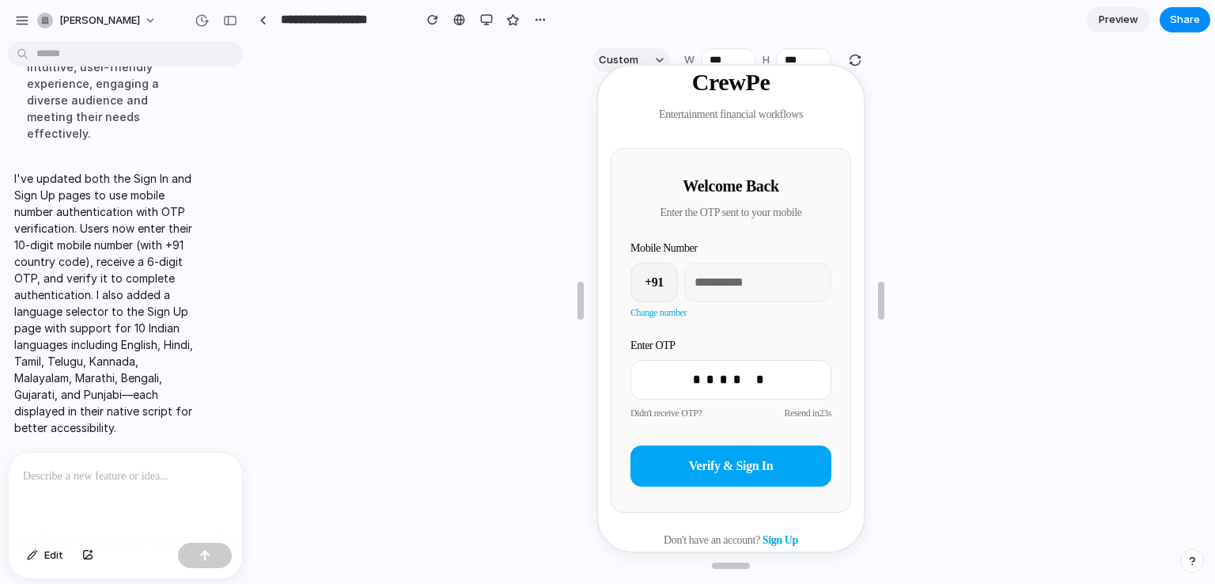
scroll to position [35, 0]
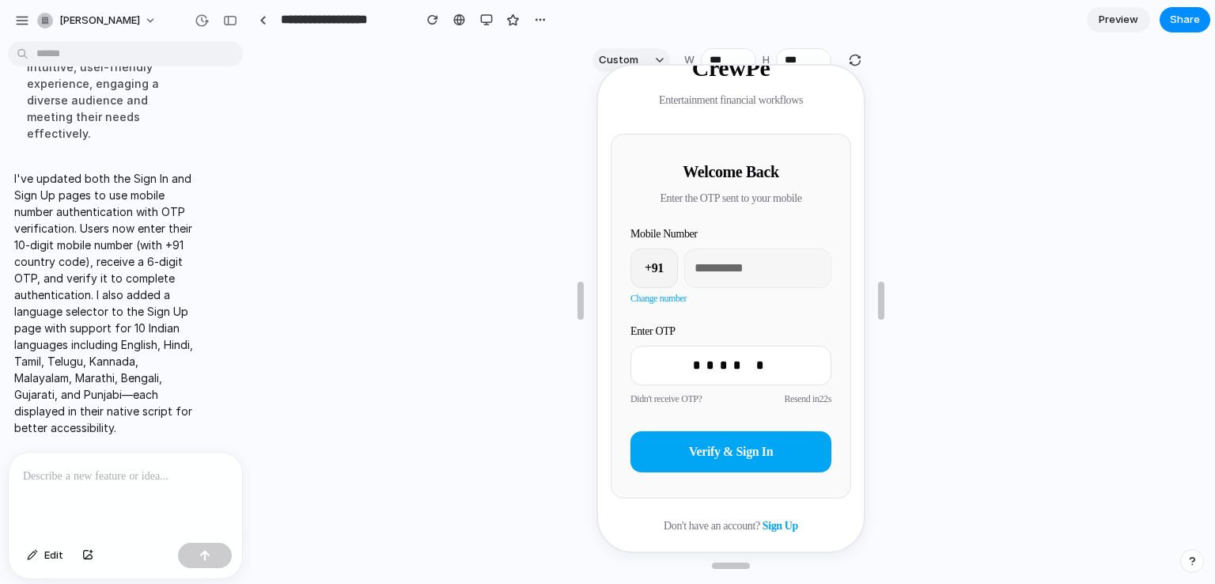
click at [747, 456] on span "Verify & Sign In" at bounding box center [729, 449] width 84 height 13
click at [731, 461] on button "Verify & Sign In" at bounding box center [728, 449] width 201 height 41
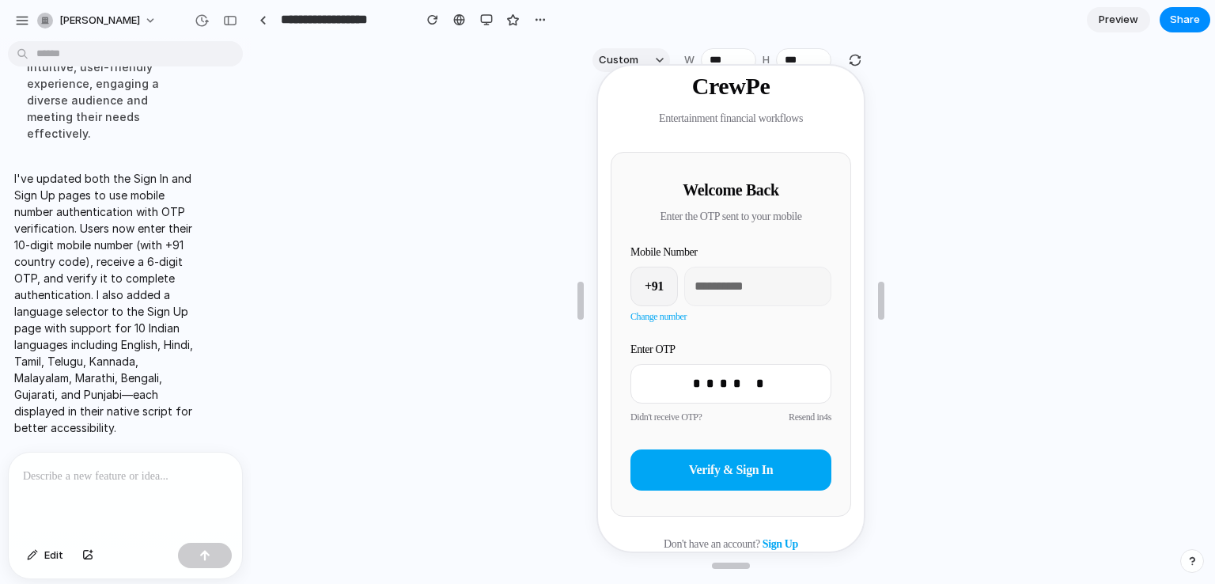
scroll to position [0, 0]
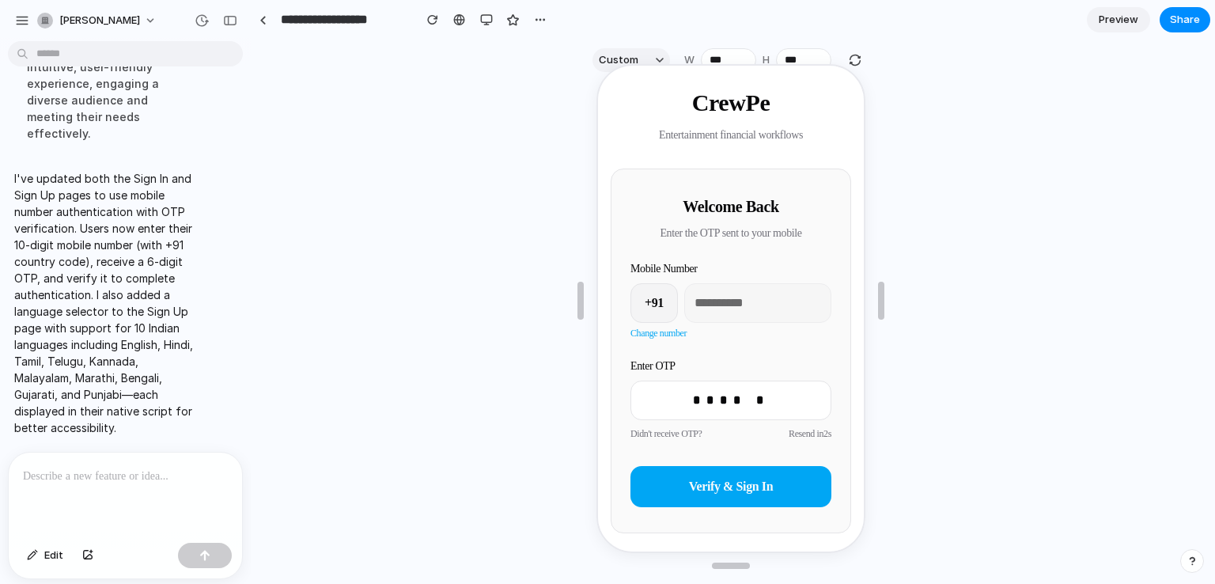
click at [171, 475] on p at bounding box center [122, 476] width 199 height 19
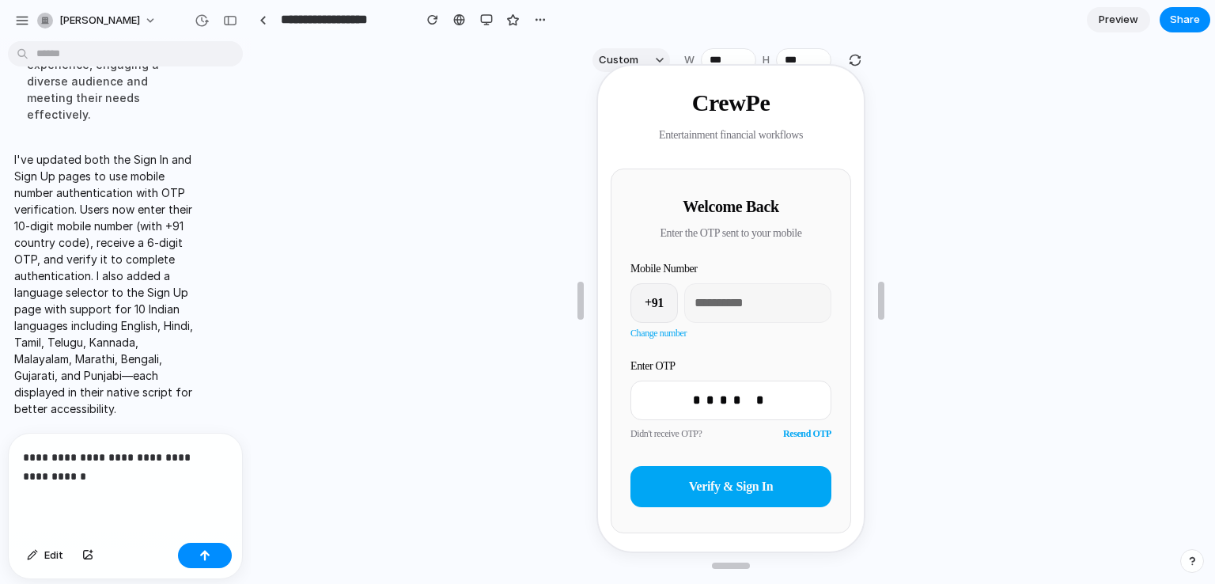
click at [187, 450] on p "**********" at bounding box center [122, 467] width 199 height 38
click at [174, 465] on p "**********" at bounding box center [122, 467] width 199 height 38
click at [201, 558] on div "button" at bounding box center [204, 555] width 11 height 11
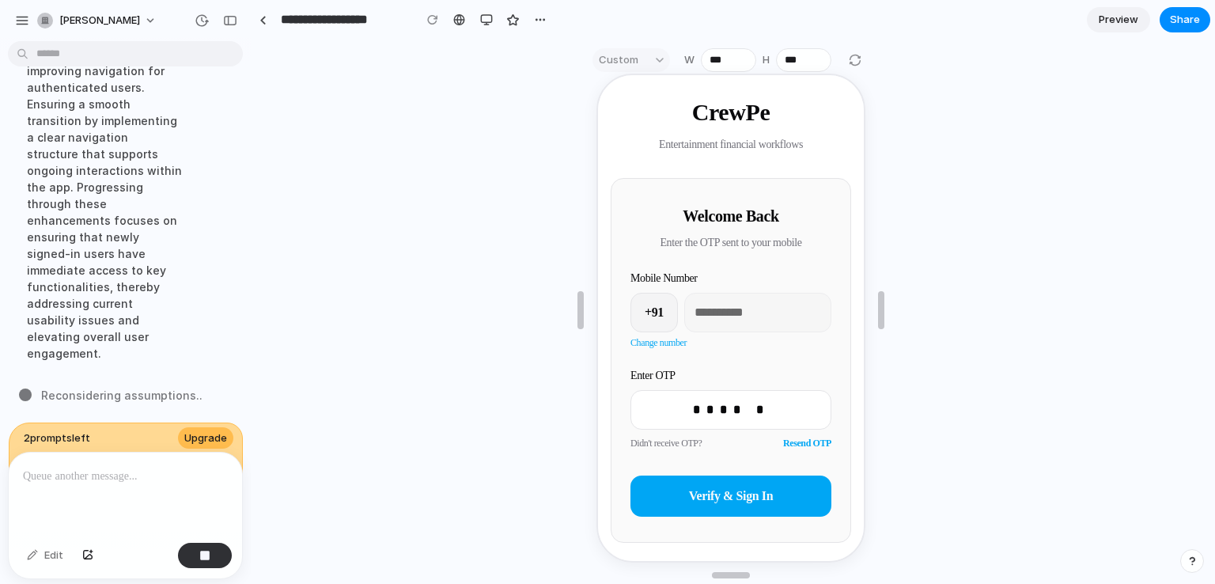
scroll to position [28, 0]
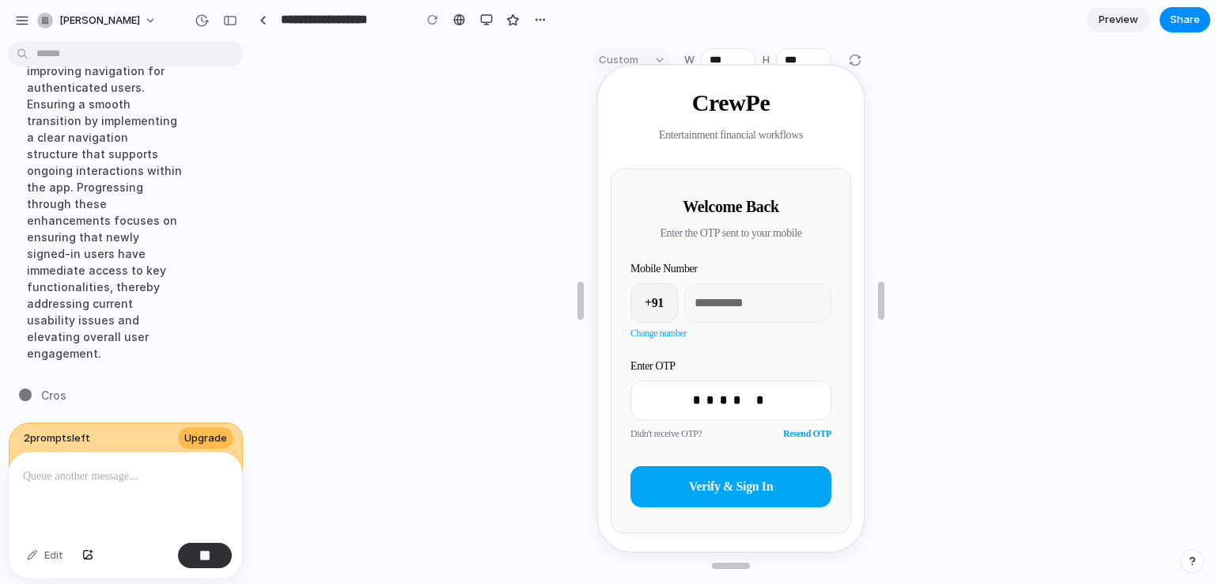
drag, startPoint x: 220, startPoint y: 429, endPoint x: 362, endPoint y: 495, distance: 157.1
click at [362, 495] on div at bounding box center [731, 300] width 958 height 498
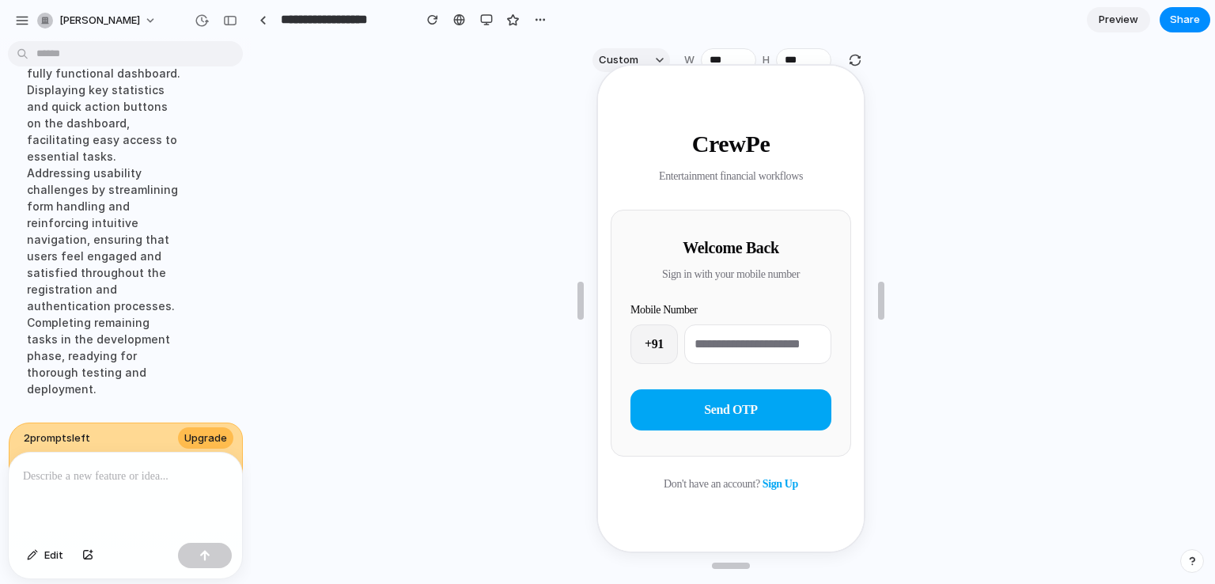
scroll to position [0, 0]
click at [705, 329] on input "tel" at bounding box center [755, 343] width 147 height 40
type input "**********"
click at [712, 398] on button "Send OTP" at bounding box center [728, 408] width 201 height 41
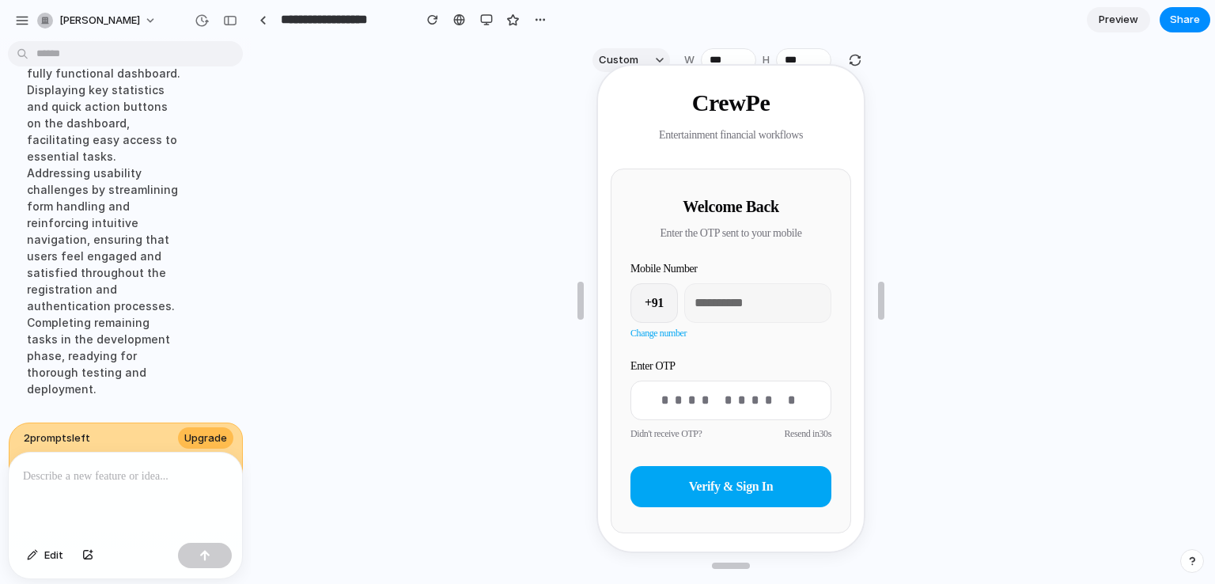
click at [712, 398] on input "text" at bounding box center [728, 399] width 201 height 40
type input "******"
click at [728, 473] on button "Verify & Sign In" at bounding box center [728, 484] width 201 height 41
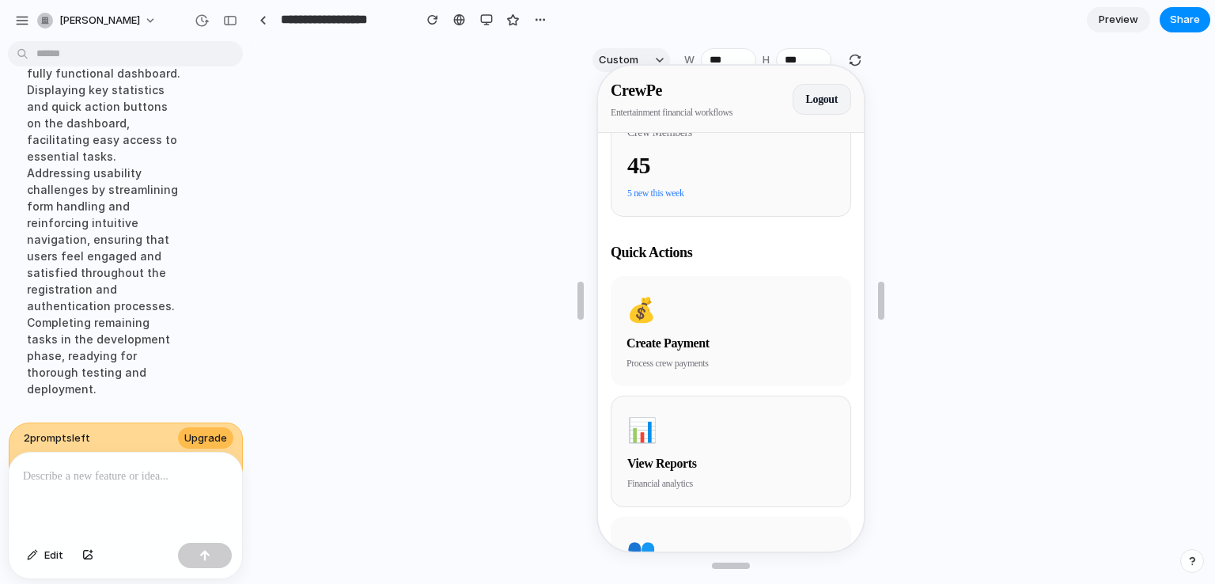
scroll to position [381, 0]
click at [91, 472] on p at bounding box center [122, 476] width 199 height 19
click at [24, 29] on button "button" at bounding box center [22, 21] width 24 height 24
click at [120, 467] on p at bounding box center [122, 476] width 199 height 19
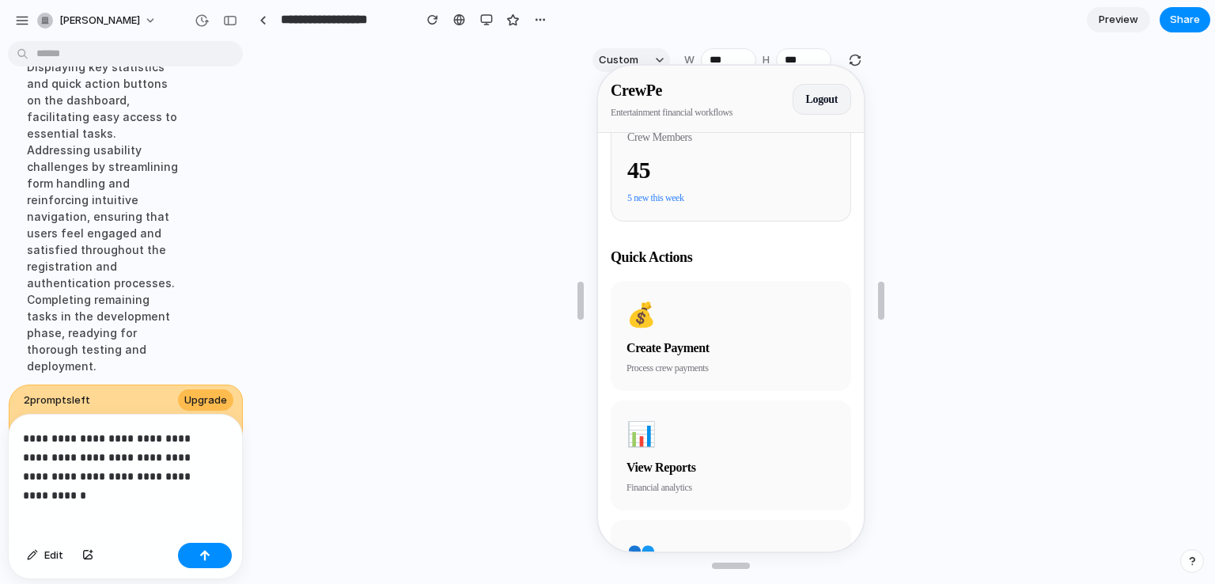
click at [33, 451] on p "**********" at bounding box center [122, 457] width 199 height 57
click at [196, 479] on p "**********" at bounding box center [122, 457] width 199 height 57
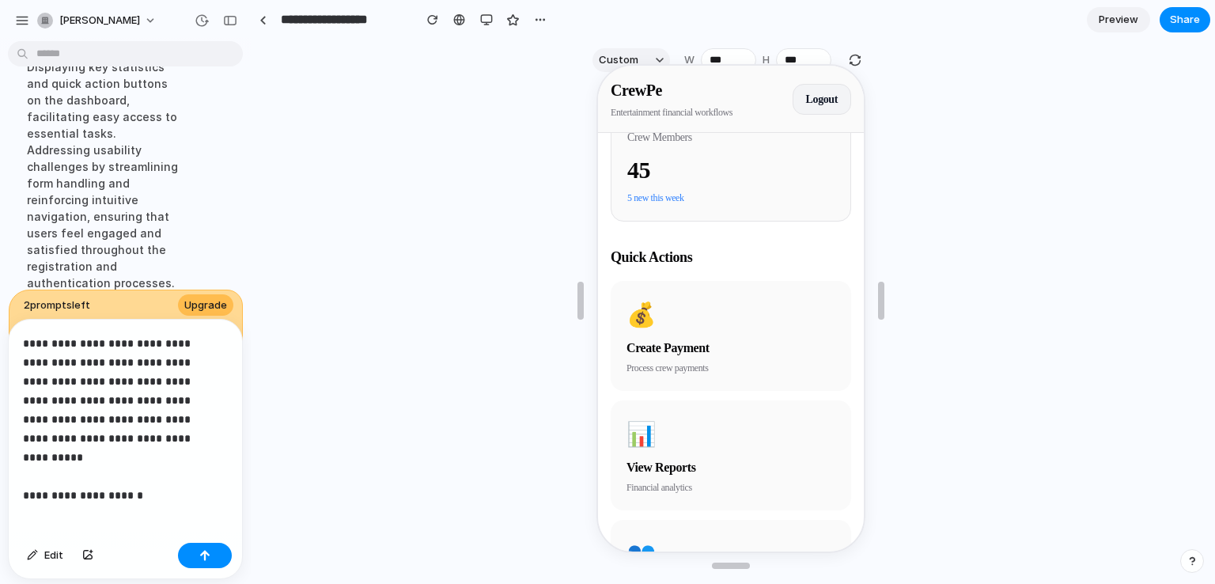
click at [179, 336] on p "**********" at bounding box center [122, 410] width 199 height 152
drag, startPoint x: 168, startPoint y: 358, endPoint x: 185, endPoint y: 376, distance: 25.2
click at [185, 376] on p "**********" at bounding box center [122, 410] width 199 height 152
copy p "**********"
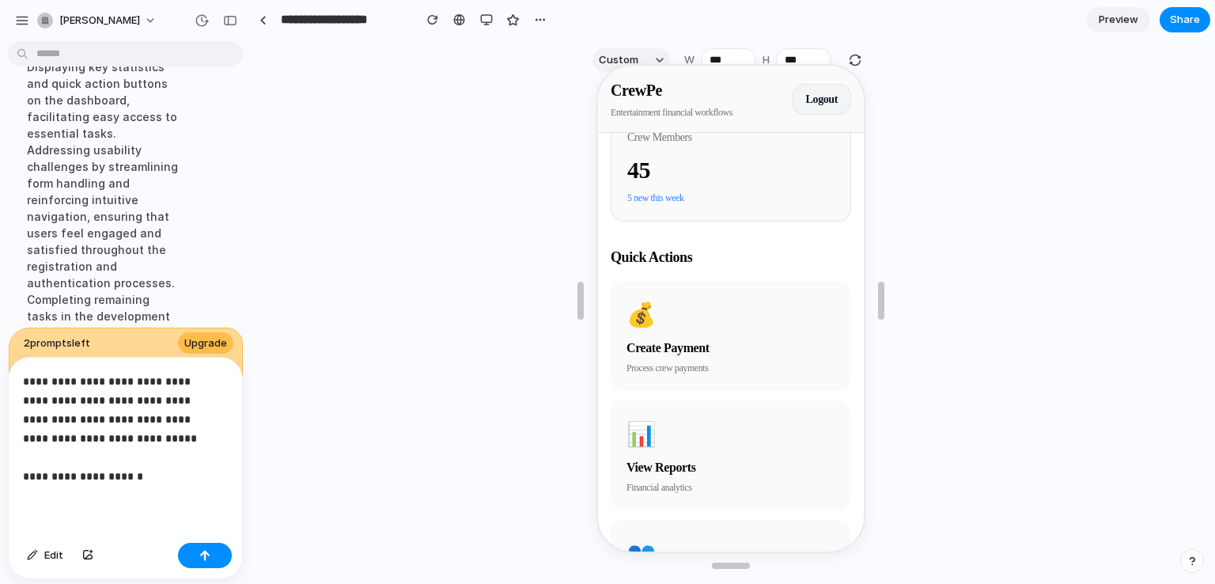
click at [190, 460] on p "**********" at bounding box center [122, 429] width 199 height 114
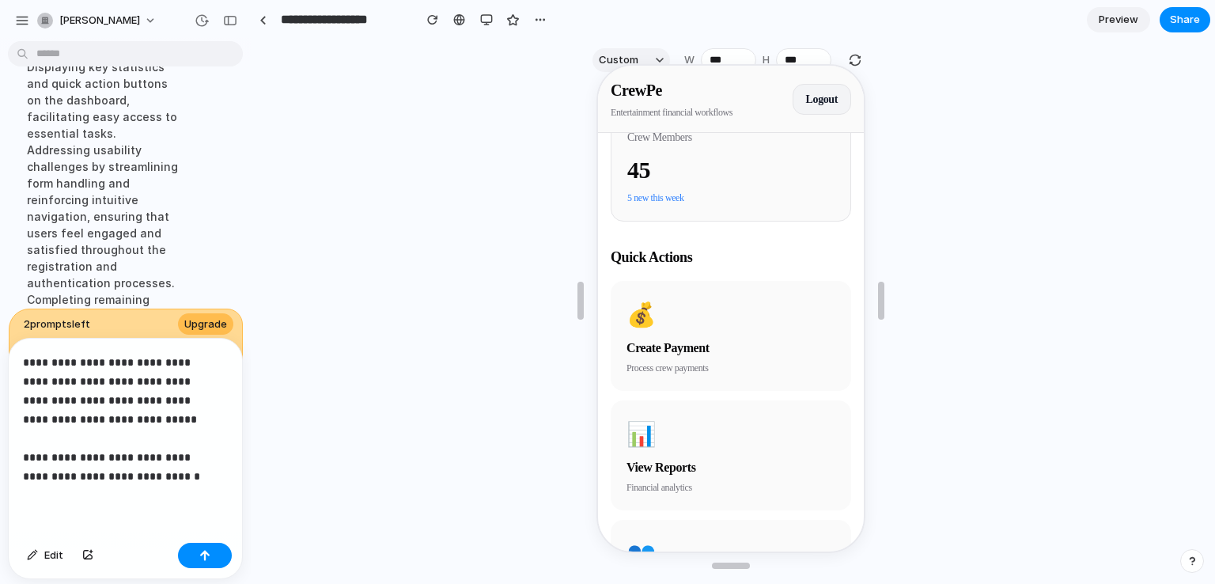
click at [132, 448] on p "**********" at bounding box center [122, 419] width 199 height 133
click at [160, 469] on p "**********" at bounding box center [122, 419] width 199 height 133
